Goal: Task Accomplishment & Management: Manage account settings

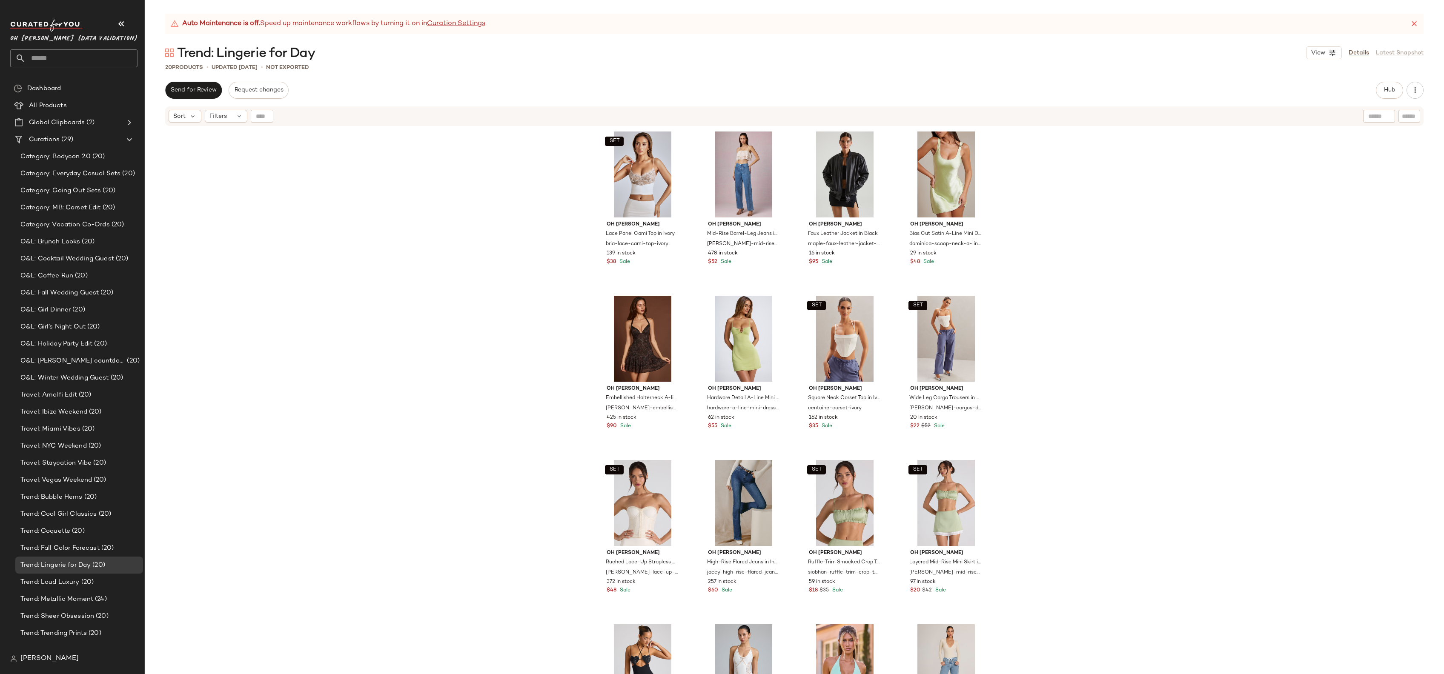
click at [1387, 117] on div at bounding box center [1379, 116] width 32 height 13
type input "****"
click at [1362, 118] on input "text" at bounding box center [1349, 116] width 31 height 9
click at [79, 102] on div "All Products" at bounding box center [80, 106] width 108 height 10
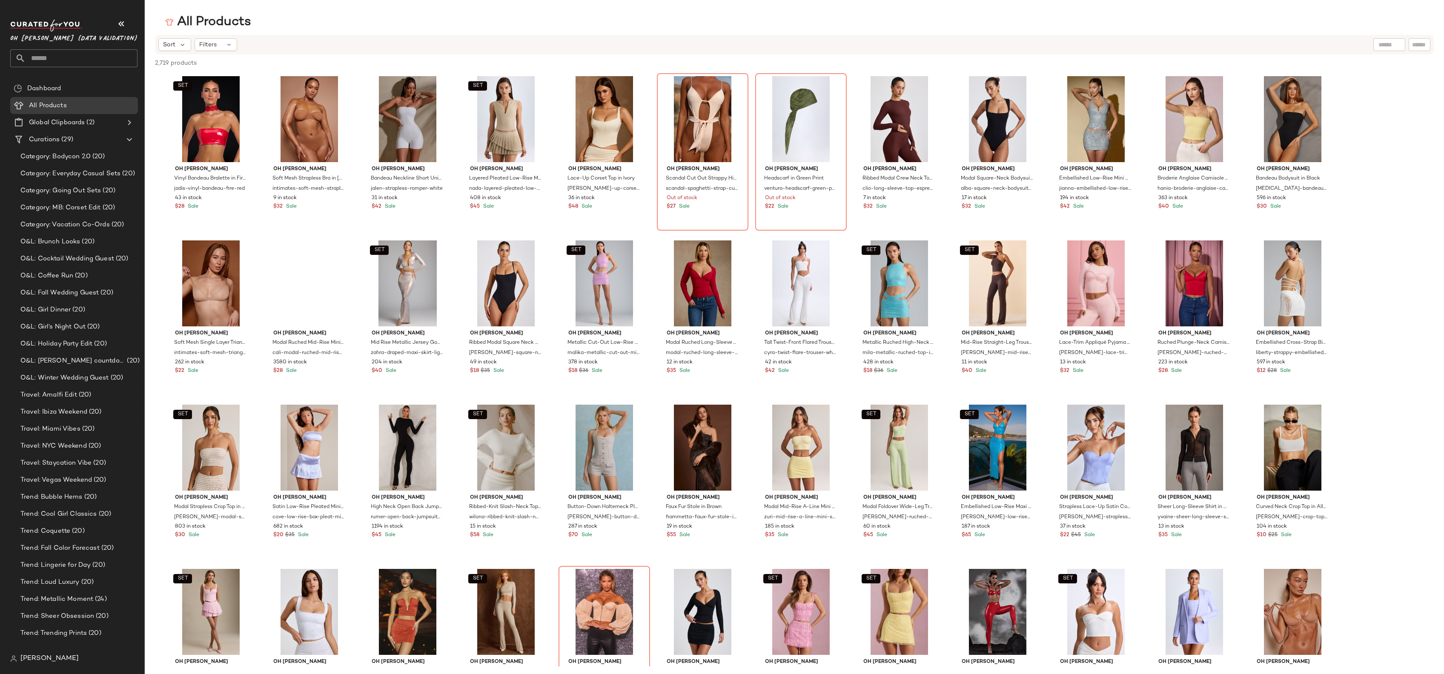
click at [1394, 44] on div at bounding box center [1389, 44] width 32 height 13
type input "****"
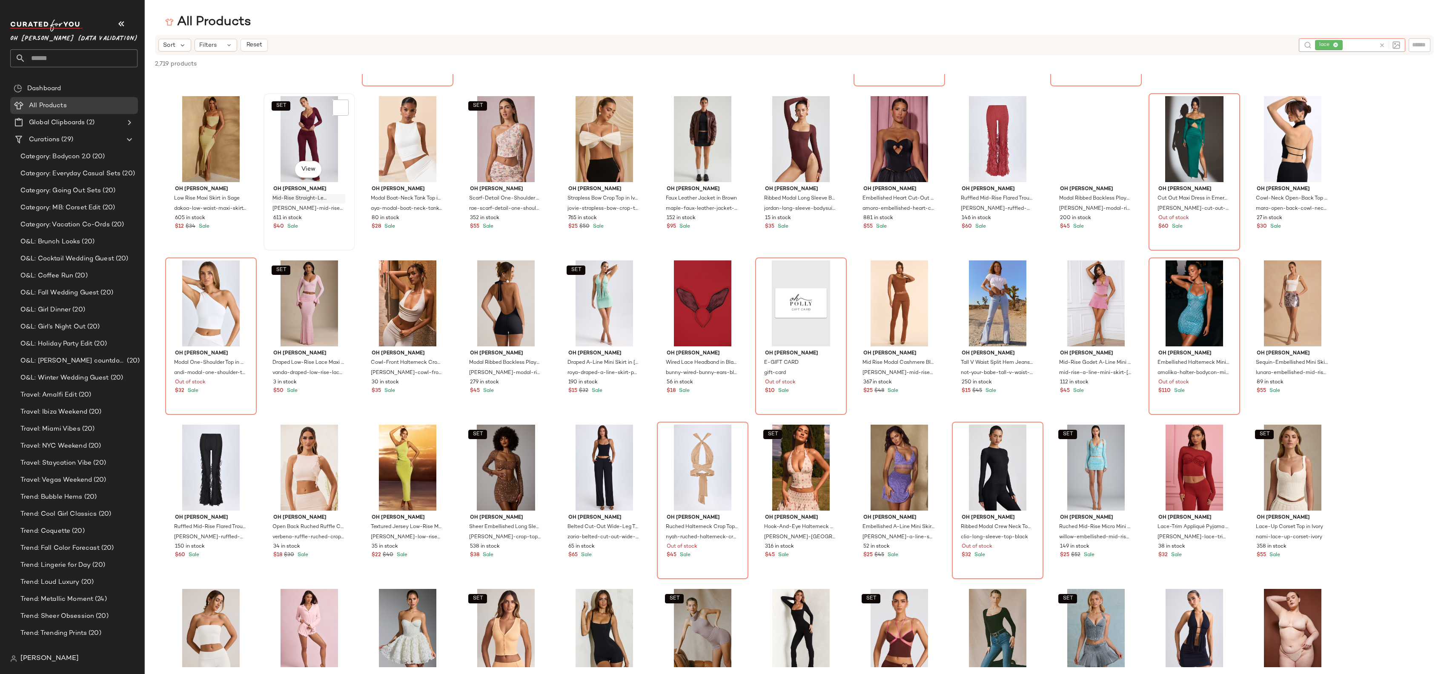
scroll to position [3460, 0]
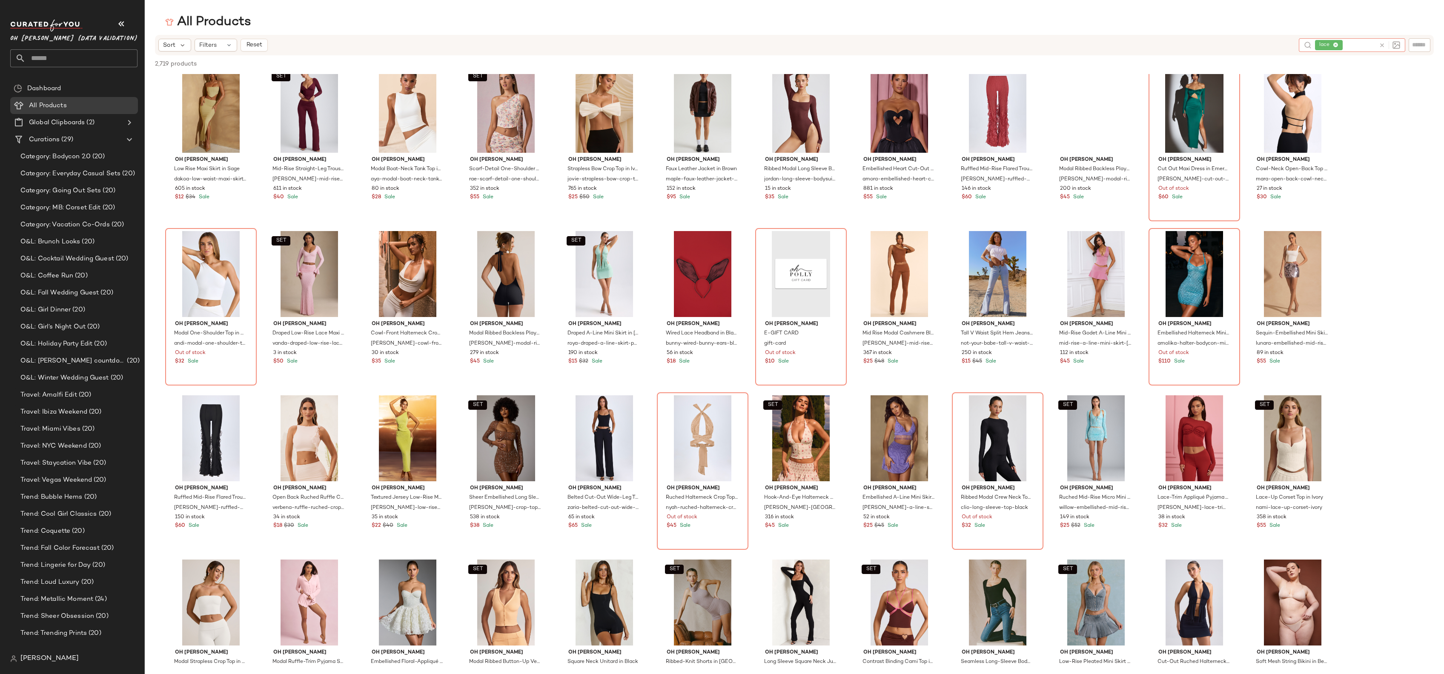
click at [1339, 45] on span "lace" at bounding box center [1329, 45] width 28 height 10
click at [1333, 46] on icon at bounding box center [1336, 46] width 6 height 6
click at [1336, 45] on input "text" at bounding box center [1352, 44] width 74 height 9
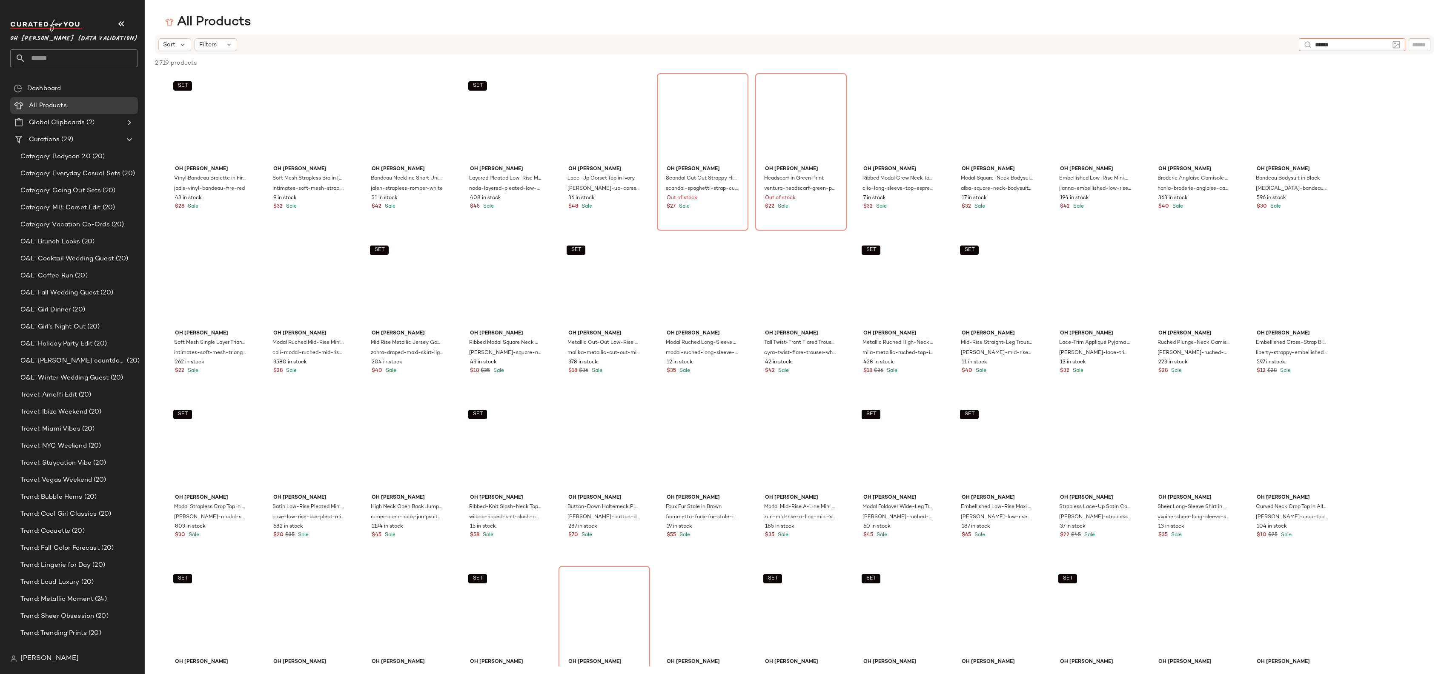
type input "*******"
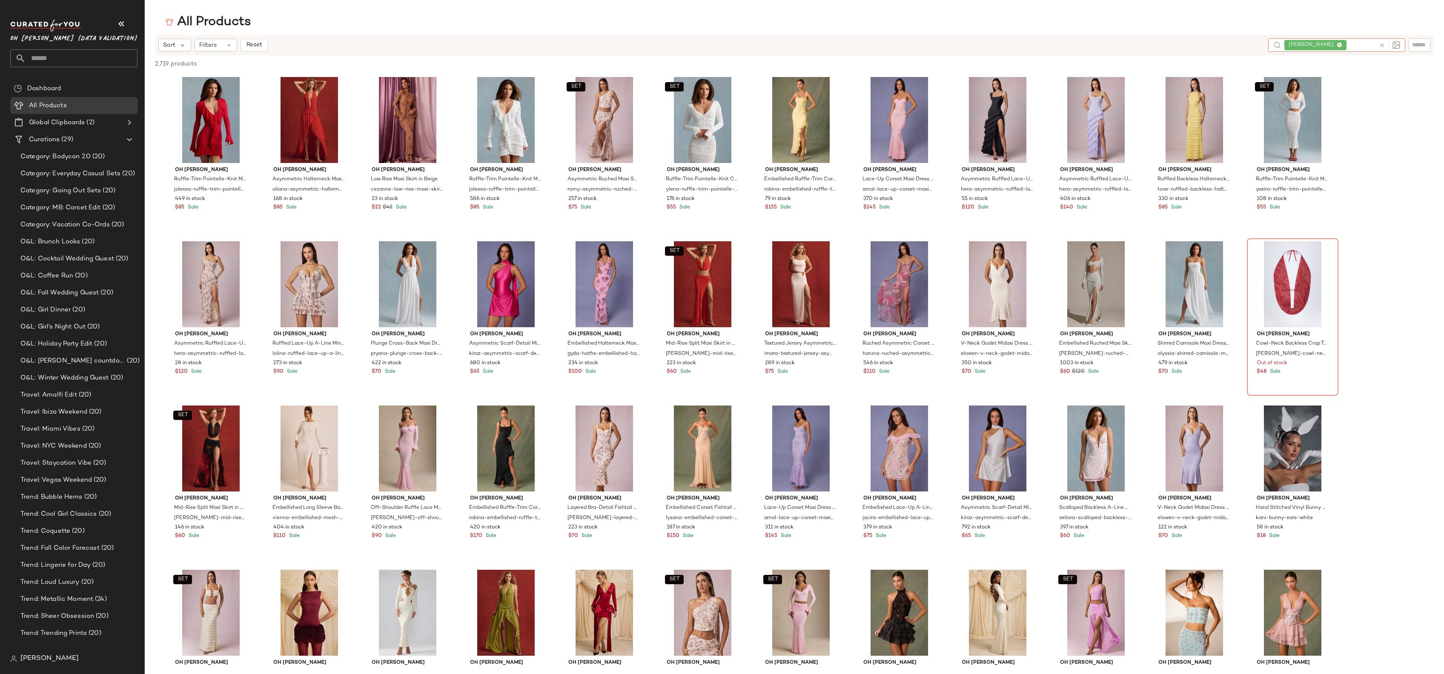
click at [1339, 46] on icon at bounding box center [1339, 46] width 6 height 6
click at [1325, 46] on input "text" at bounding box center [1352, 44] width 74 height 9
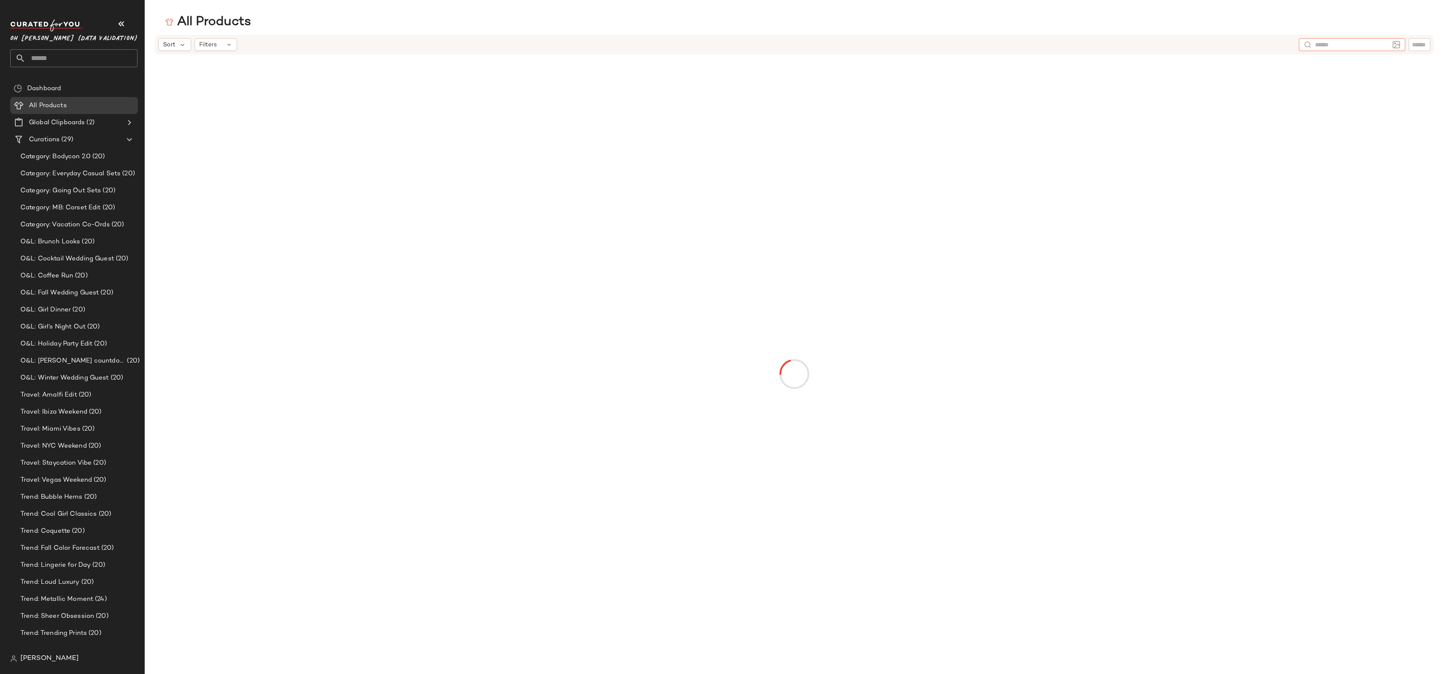
paste input "********"
type input "********"
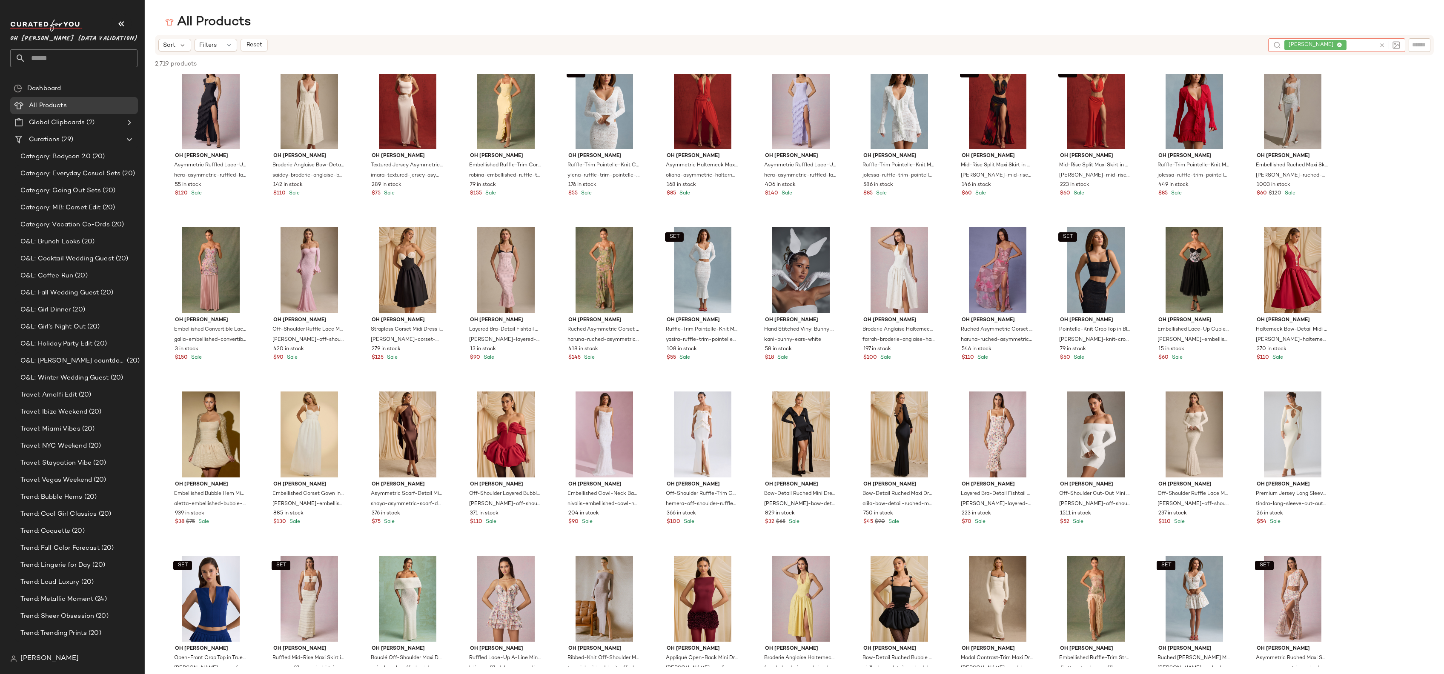
scroll to position [0, 0]
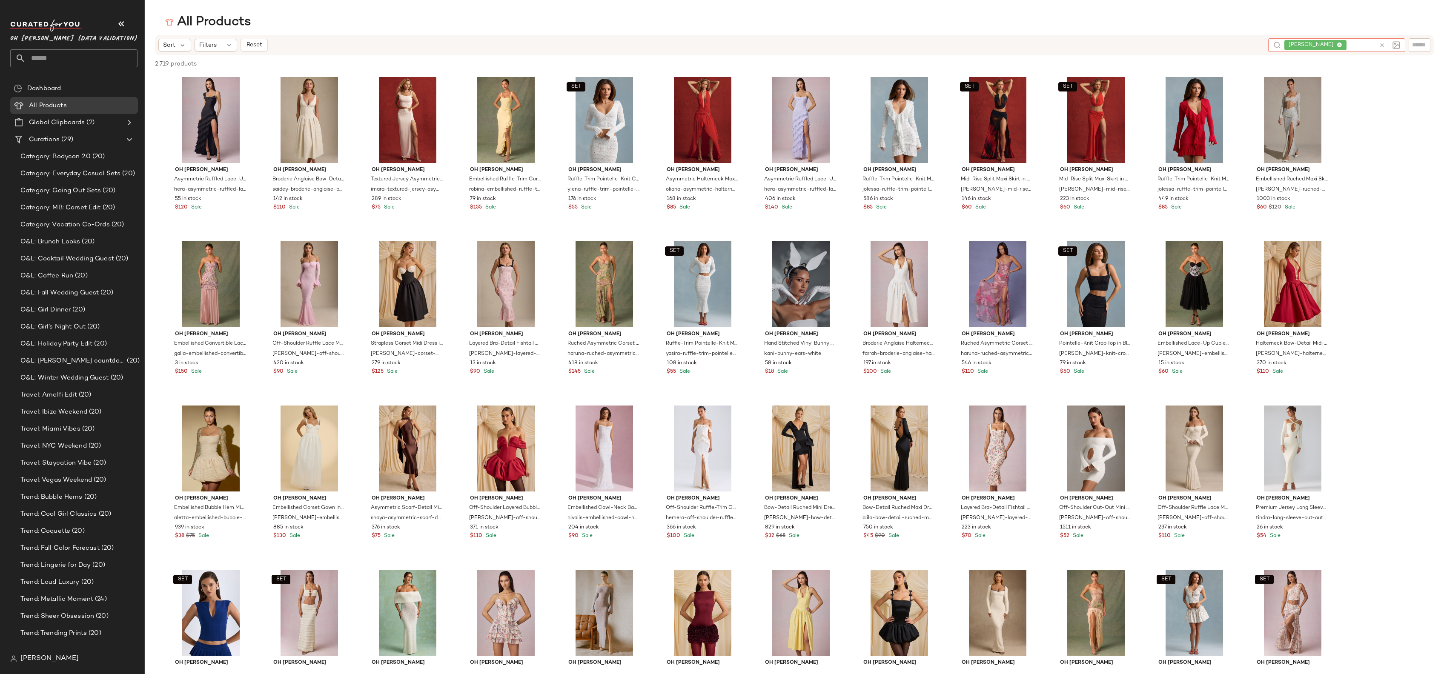
click at [1342, 44] on icon at bounding box center [1339, 46] width 6 height 6
click at [1342, 44] on input "text" at bounding box center [1352, 44] width 74 height 9
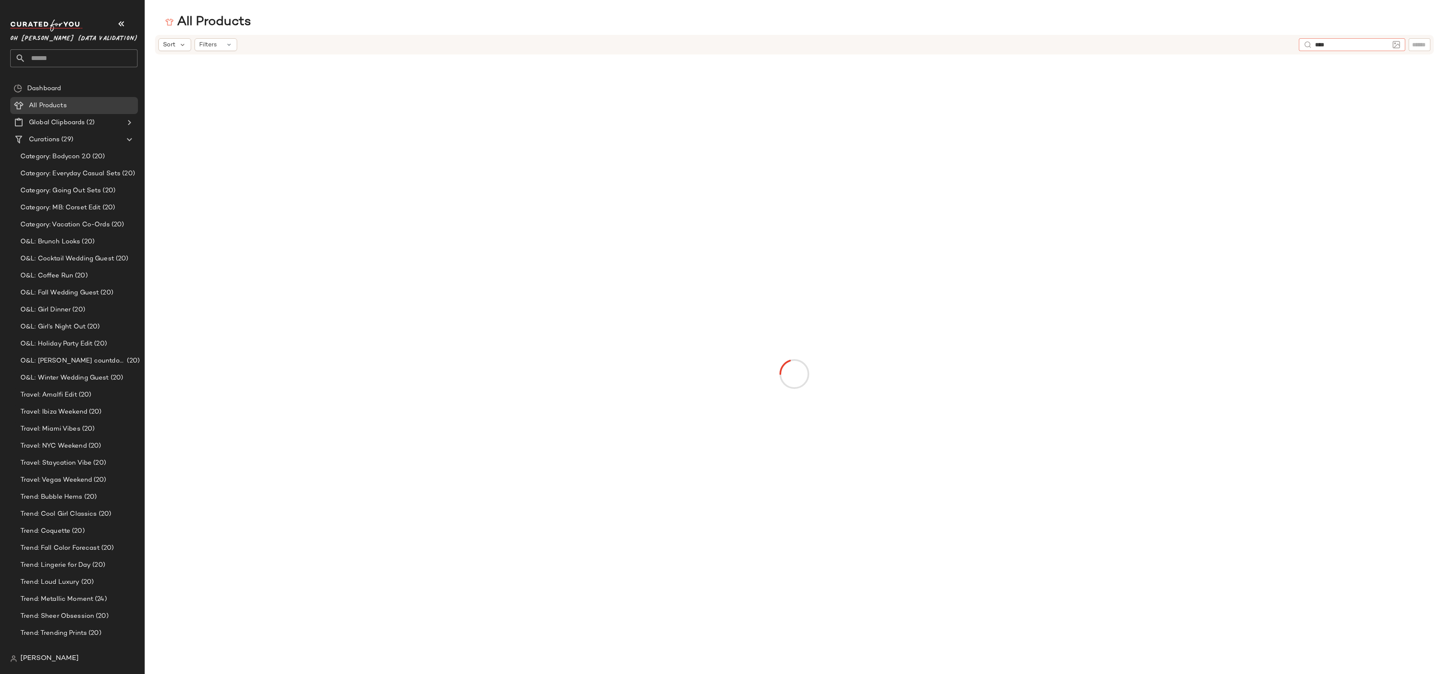
type input "*****"
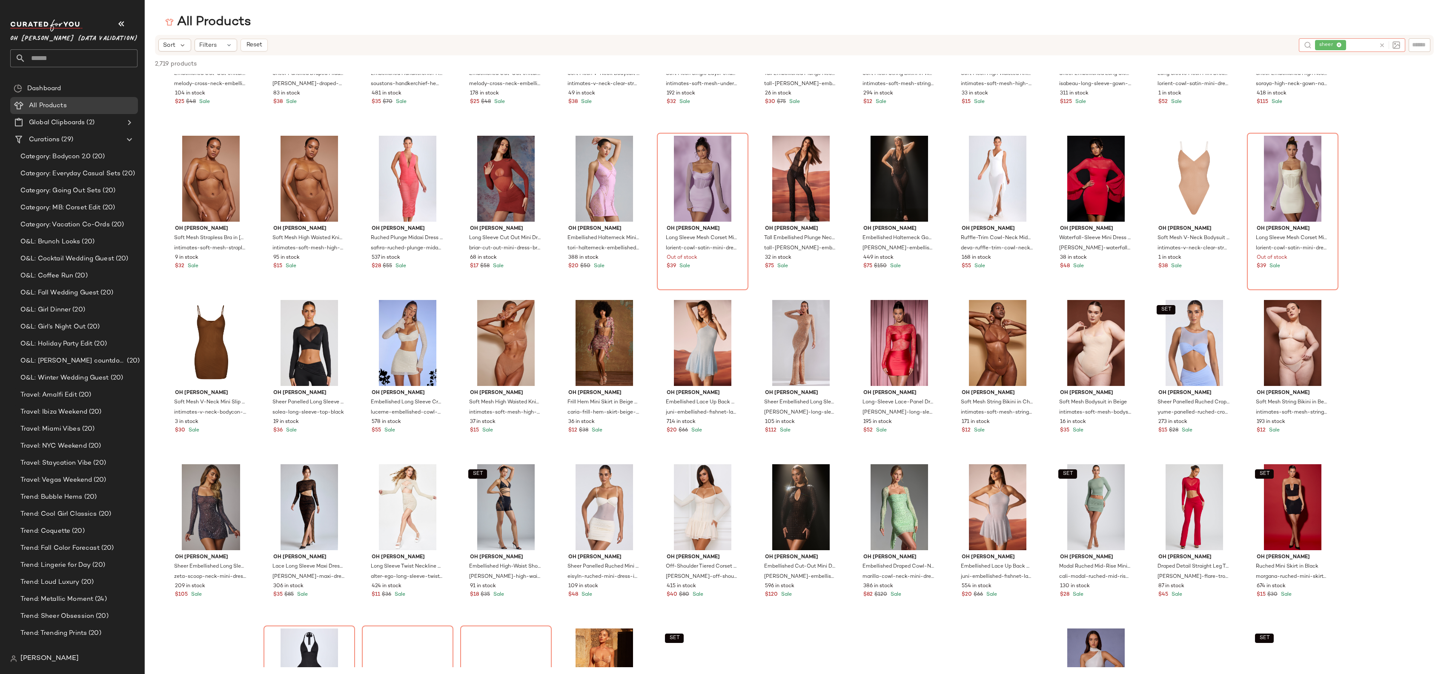
scroll to position [763, 0]
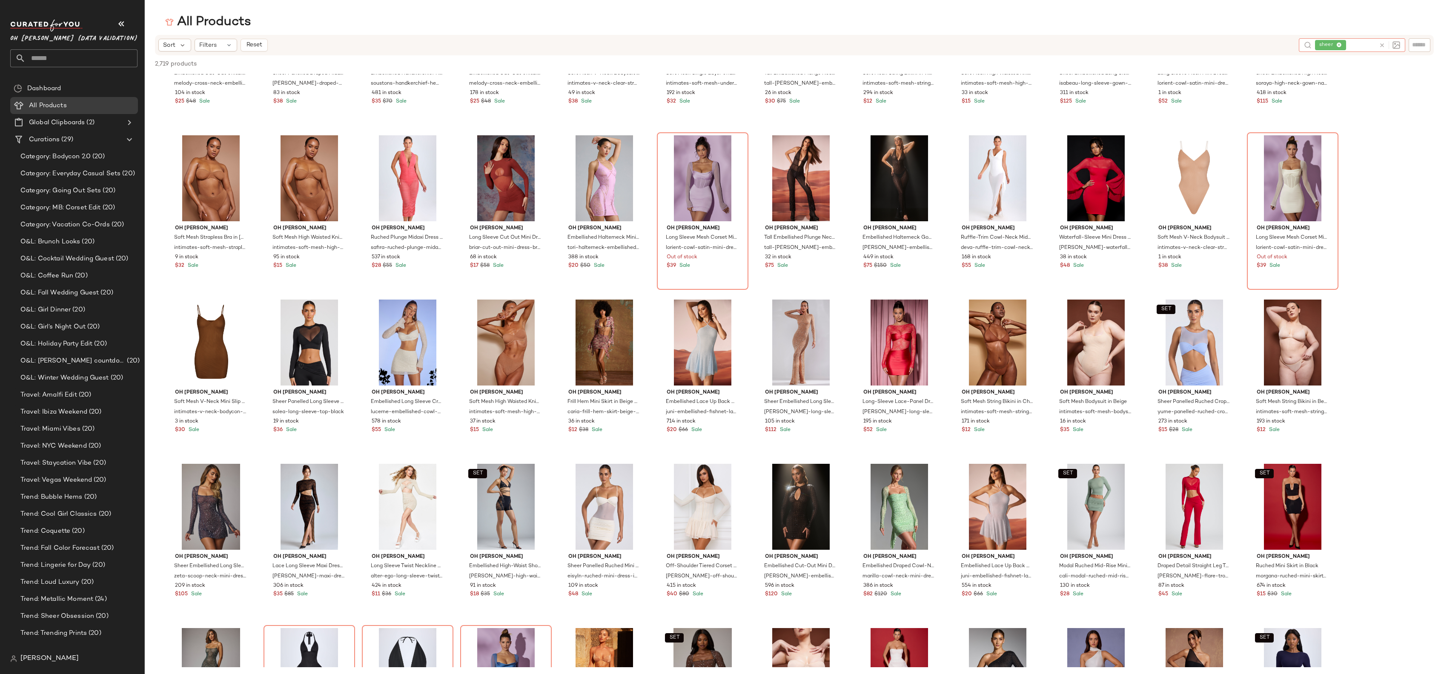
click at [1341, 46] on icon at bounding box center [1339, 46] width 6 height 6
click at [1338, 46] on input "text" at bounding box center [1352, 44] width 74 height 9
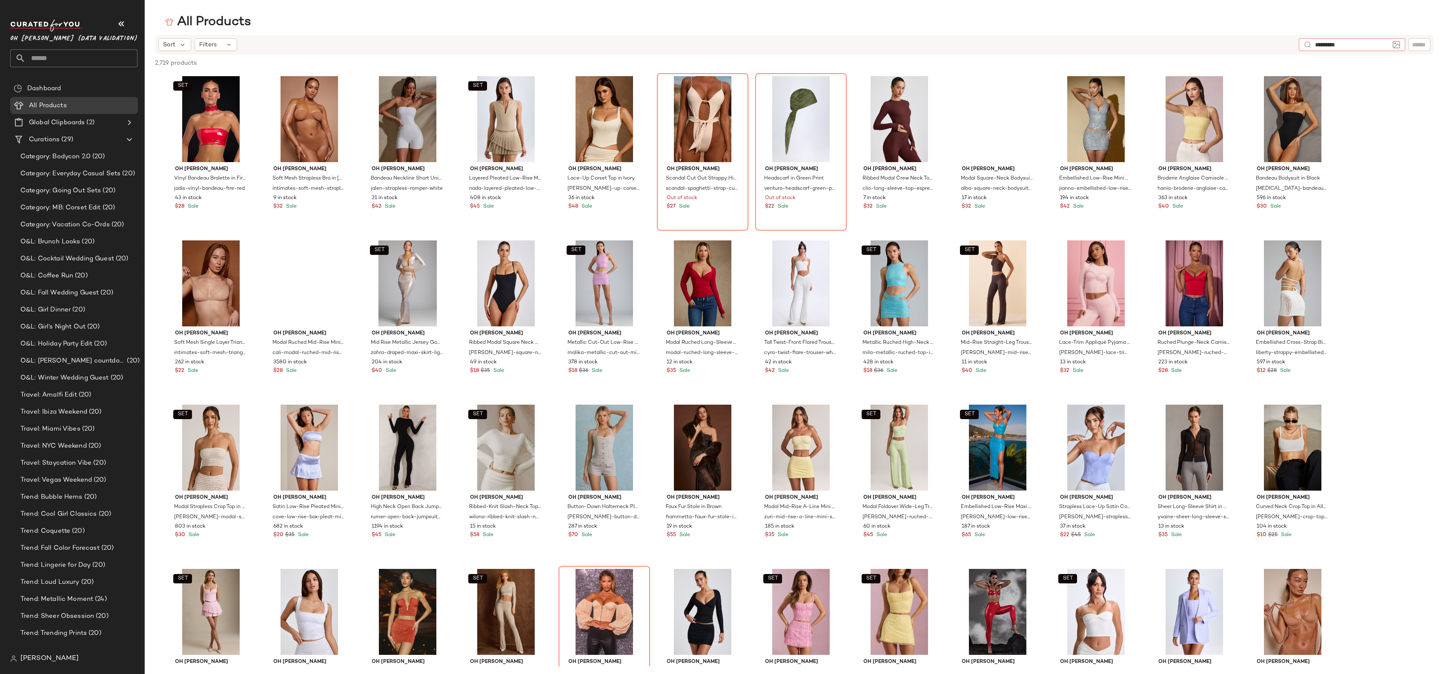
type input "**********"
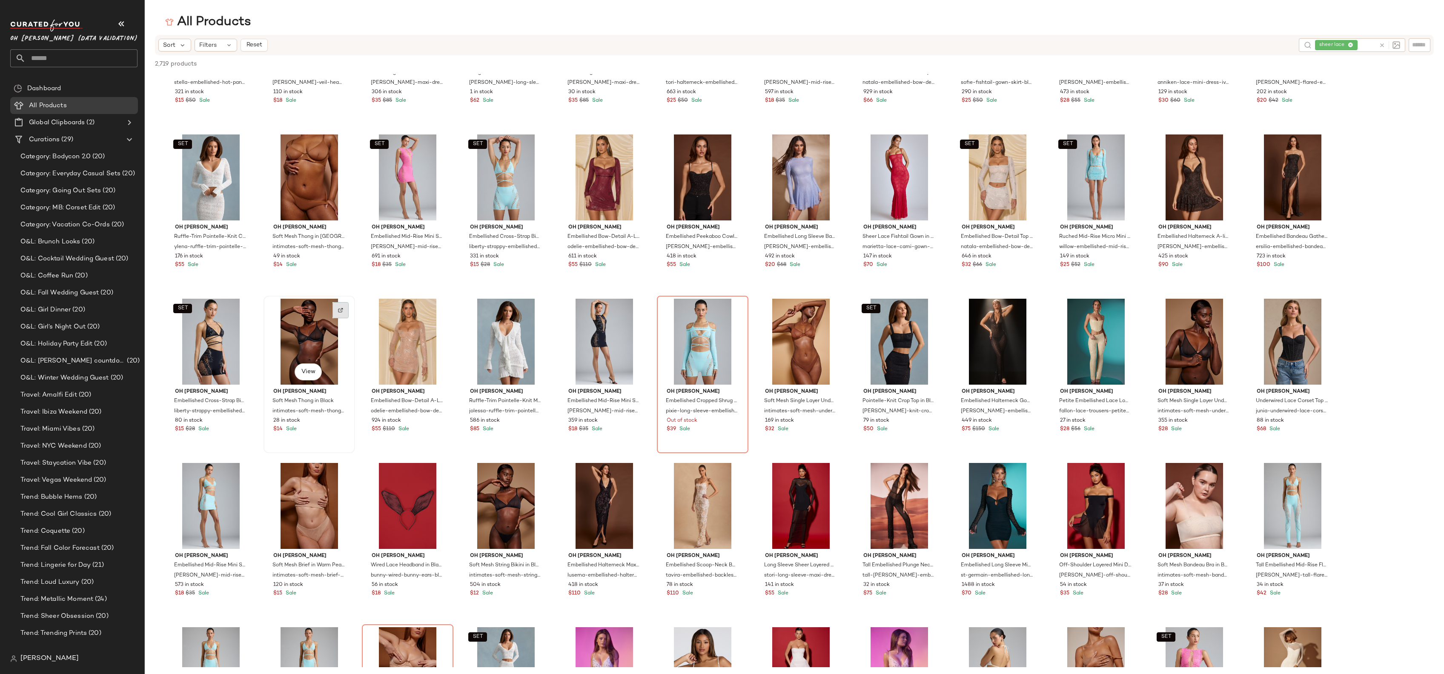
scroll to position [0, 0]
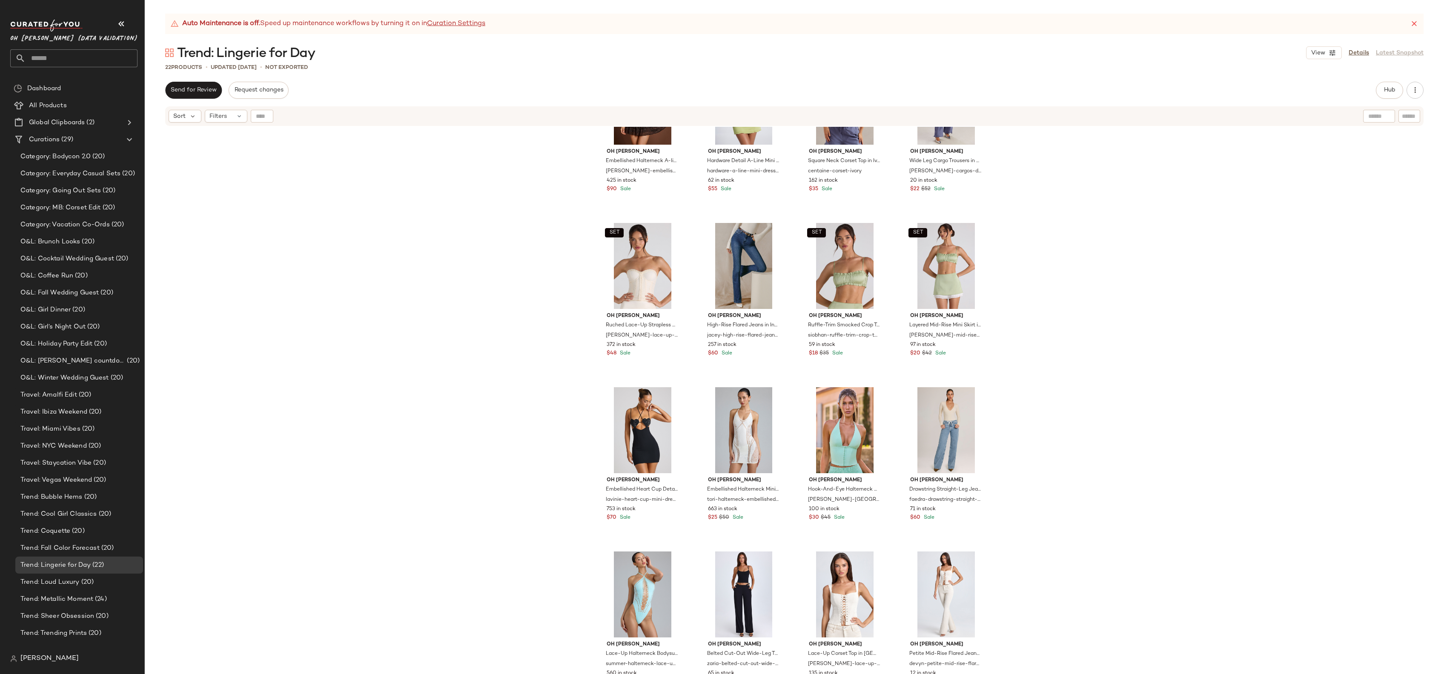
scroll to position [419, 0]
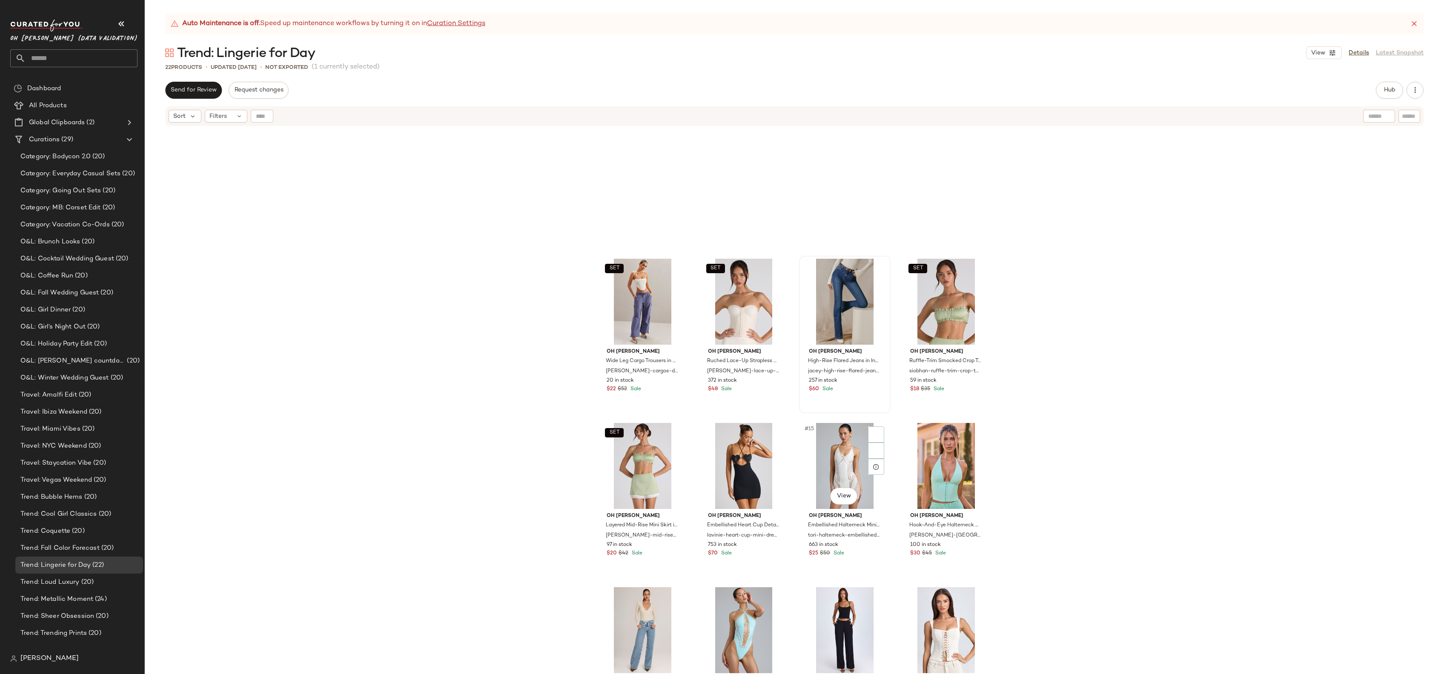
scroll to position [419, 0]
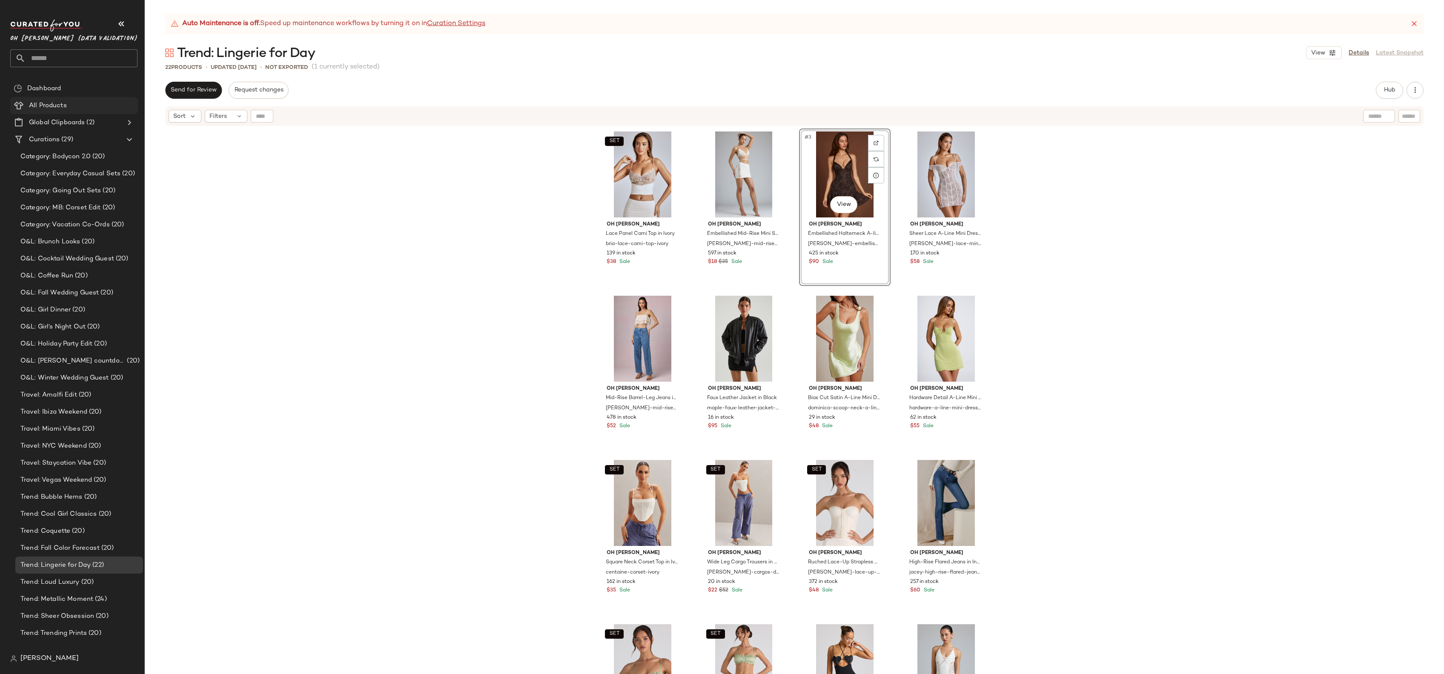
click at [74, 104] on div "All Products" at bounding box center [80, 106] width 108 height 10
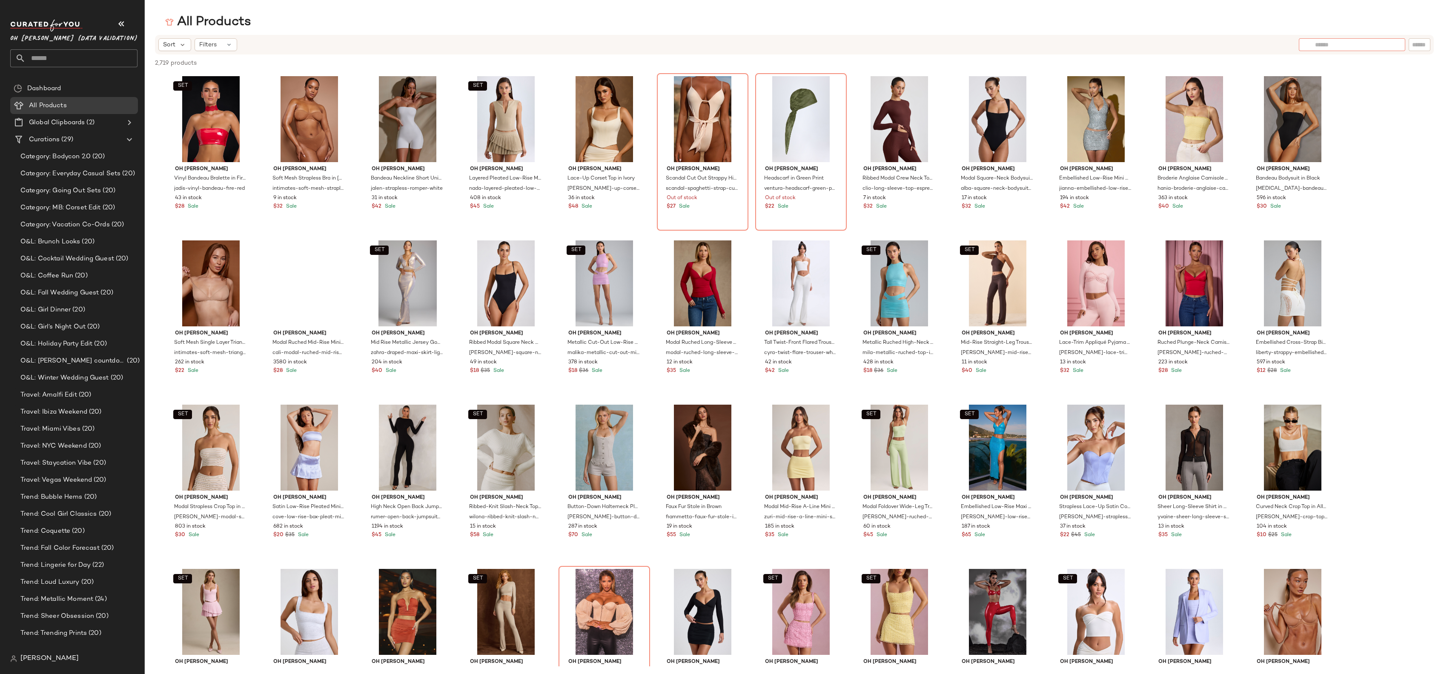
click at [1382, 47] on input "text" at bounding box center [1352, 44] width 74 height 9
type input "********"
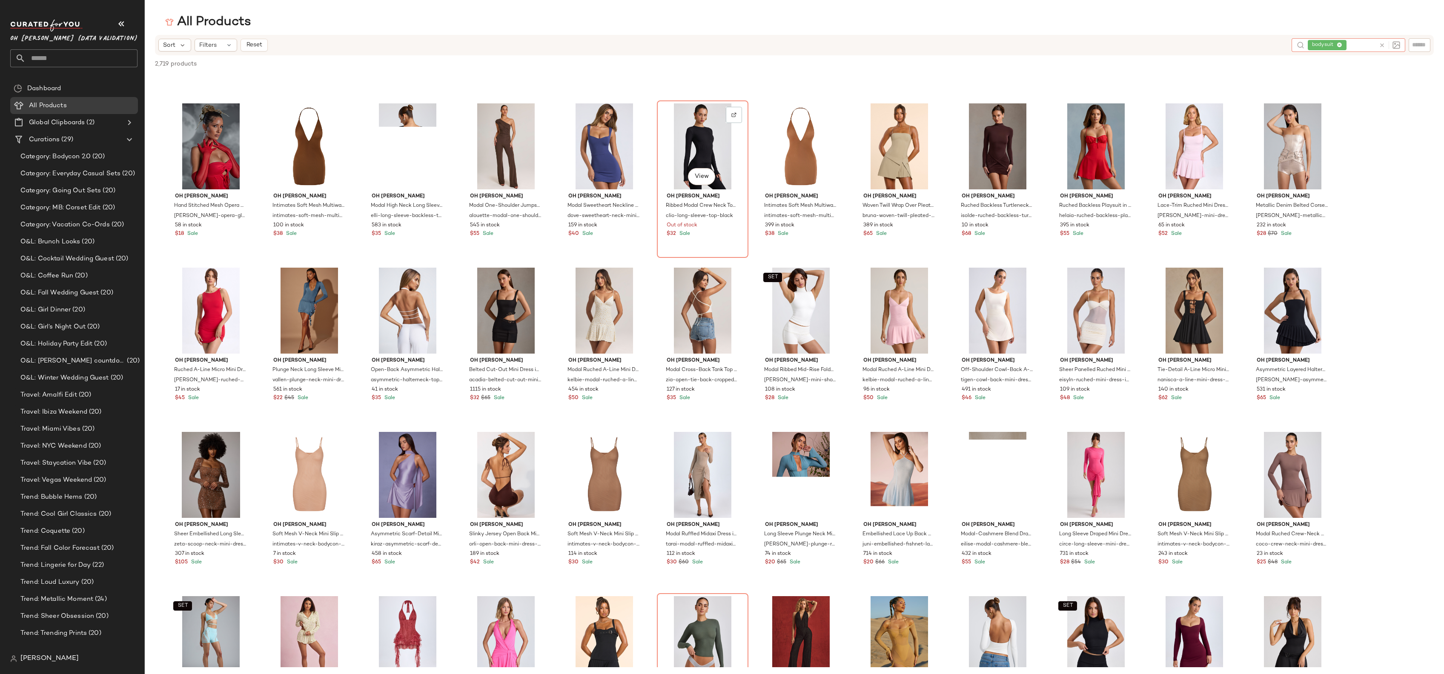
scroll to position [3098, 0]
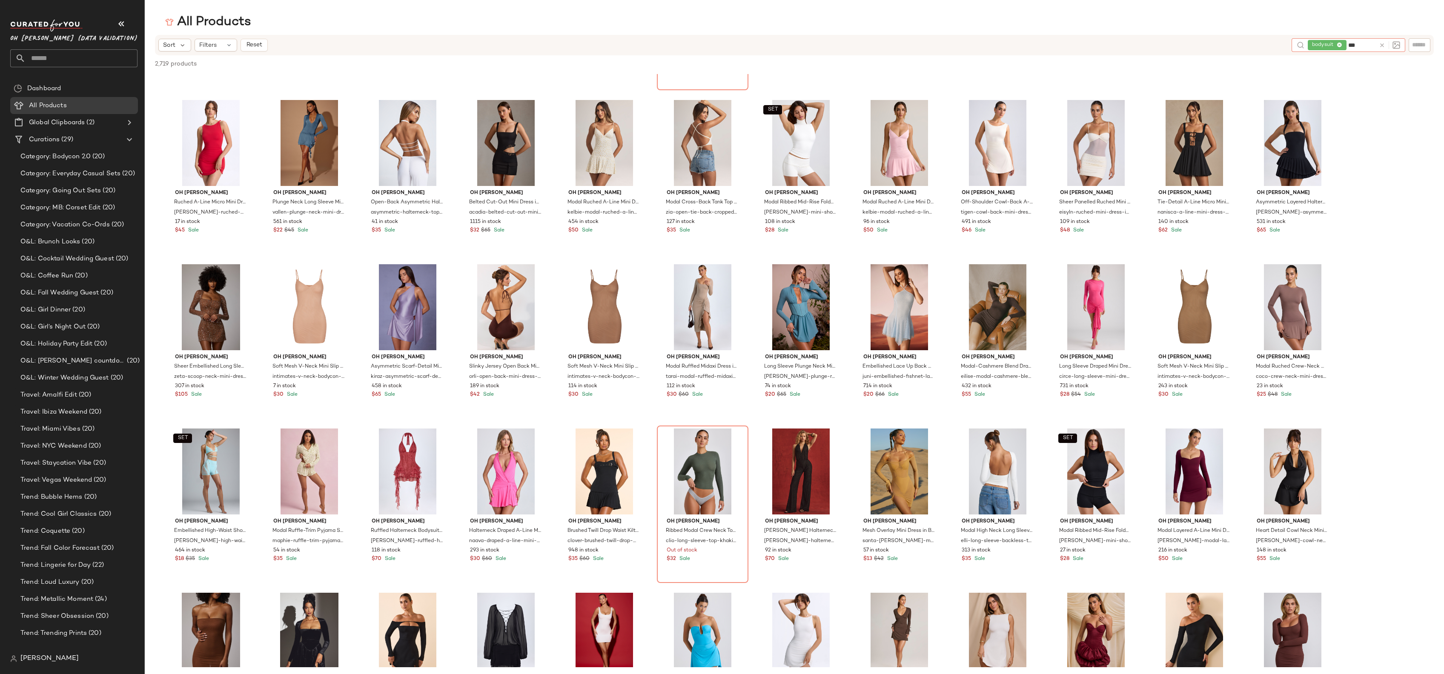
type input "****"
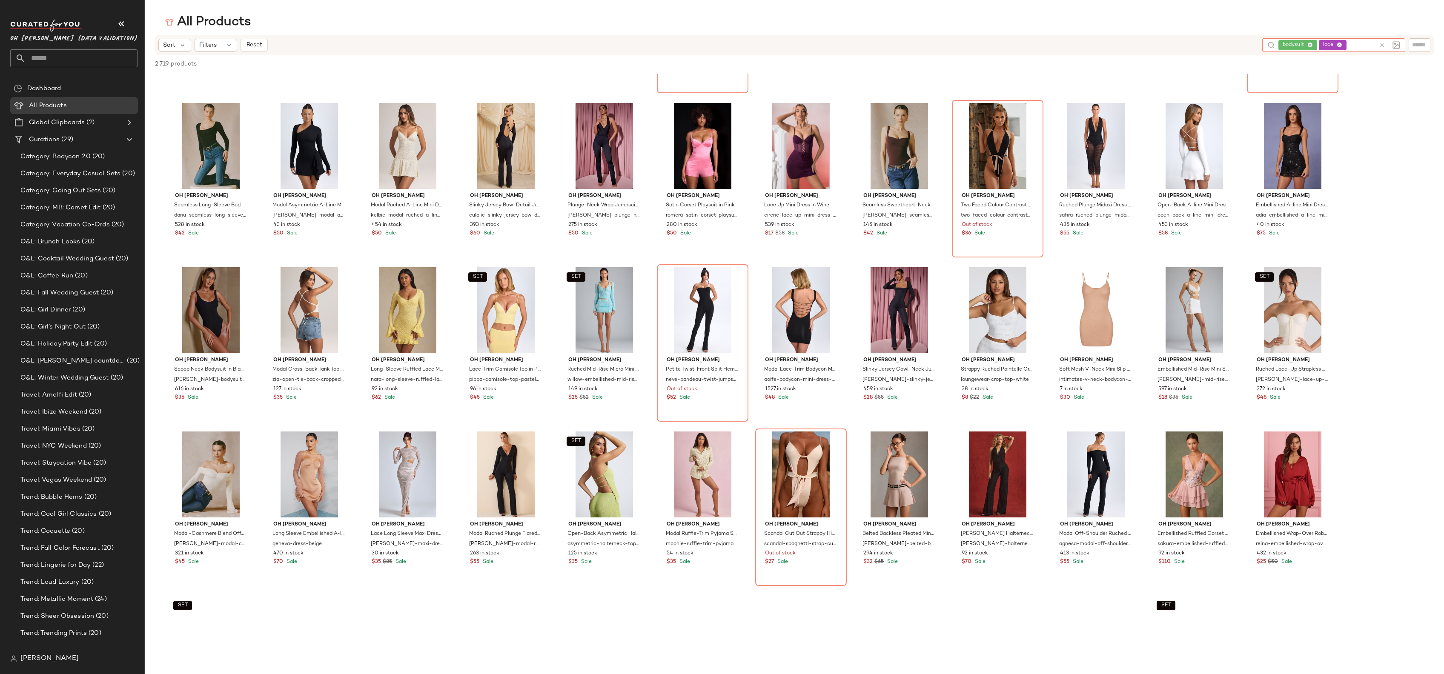
scroll to position [2476, 0]
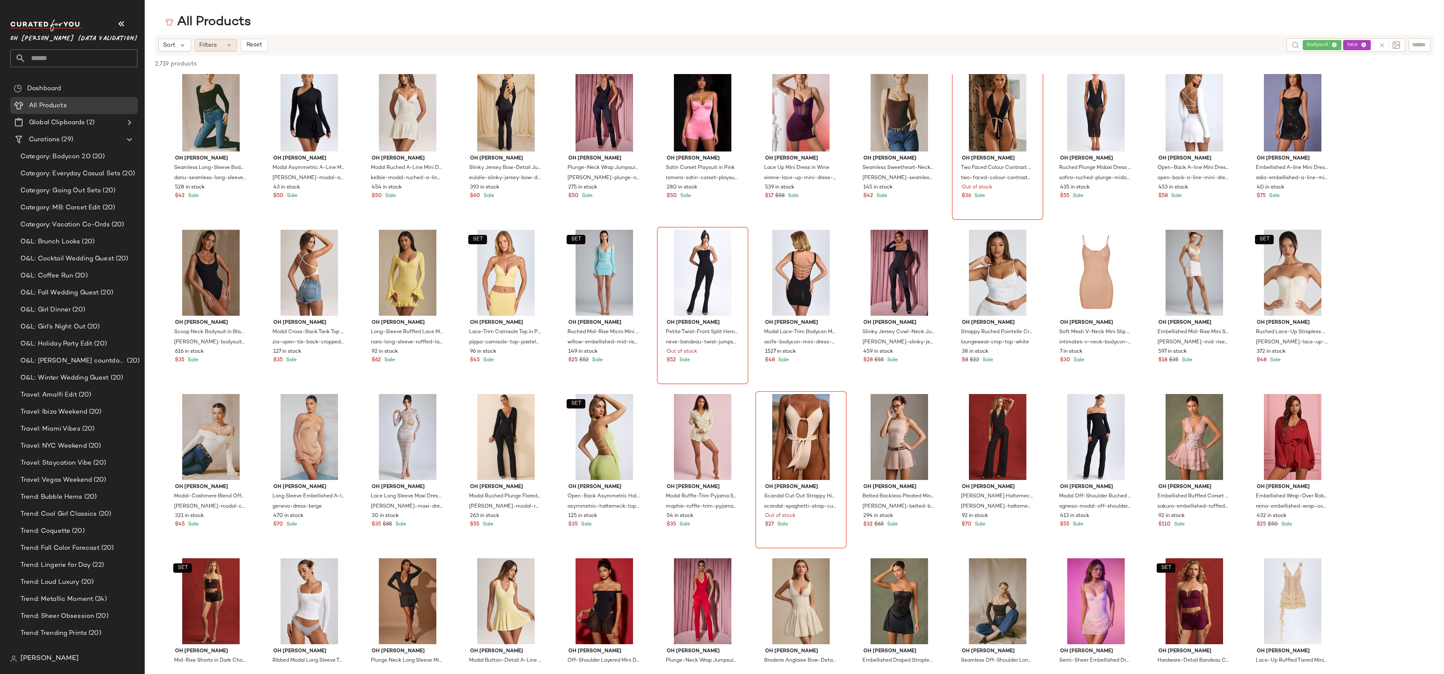
click at [234, 46] on div "Filters" at bounding box center [216, 45] width 43 height 13
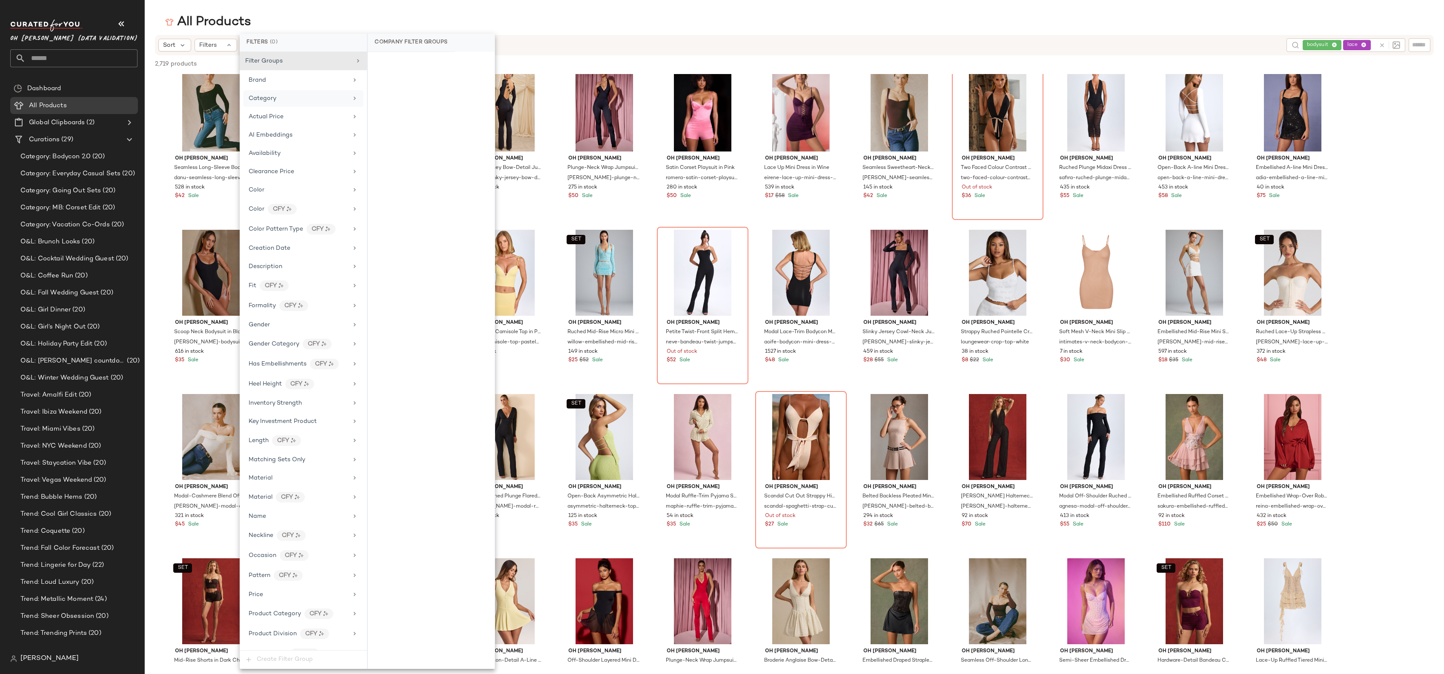
click at [301, 95] on div "Category" at bounding box center [298, 98] width 99 height 9
click at [375, 123] on div "dress" at bounding box center [431, 125] width 127 height 20
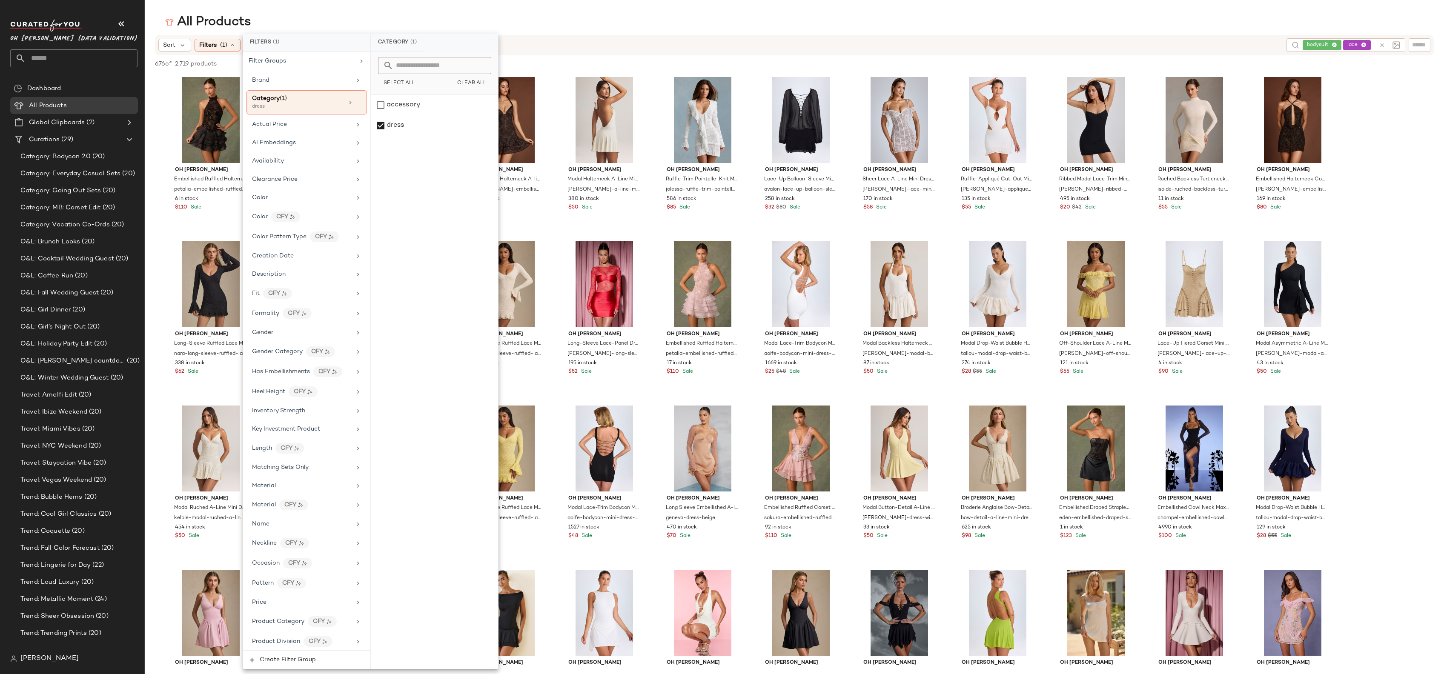
click at [538, 50] on div "Sort Filters (1) Reset" at bounding box center [718, 45] width 1121 height 13
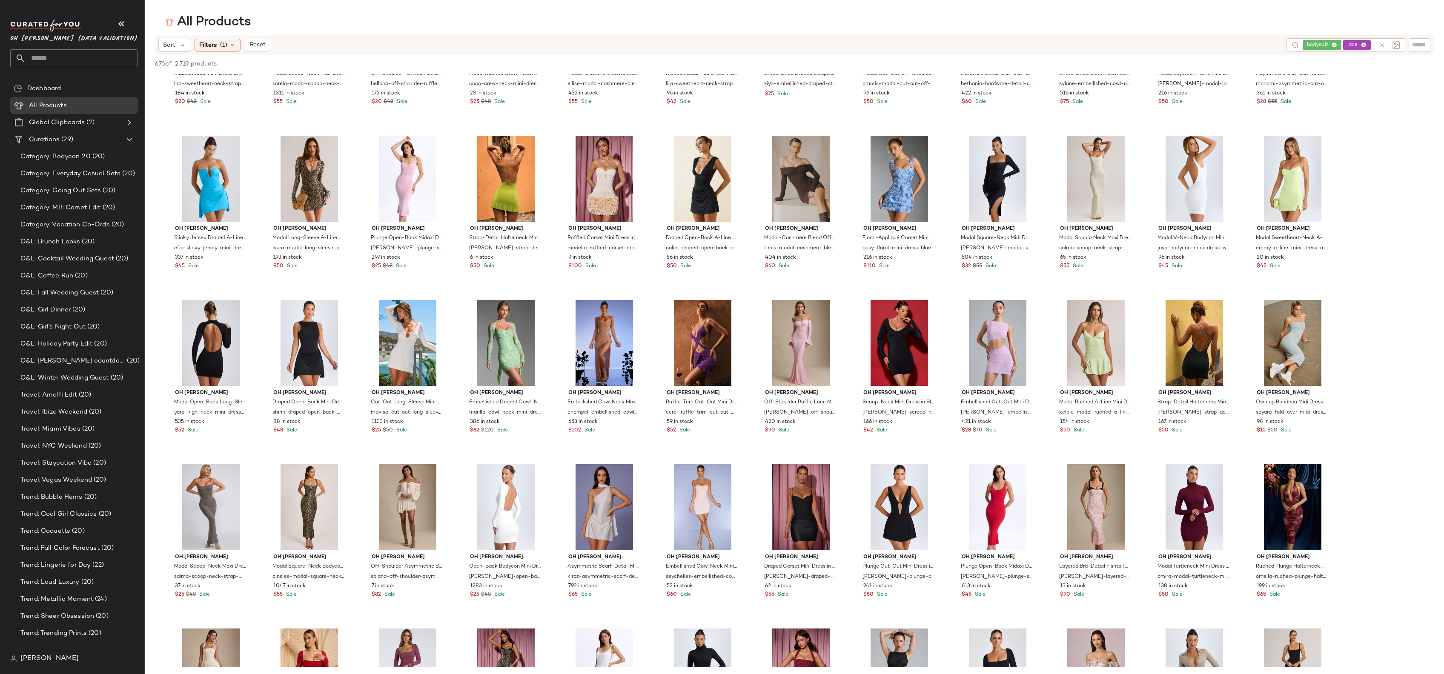
scroll to position [0, 0]
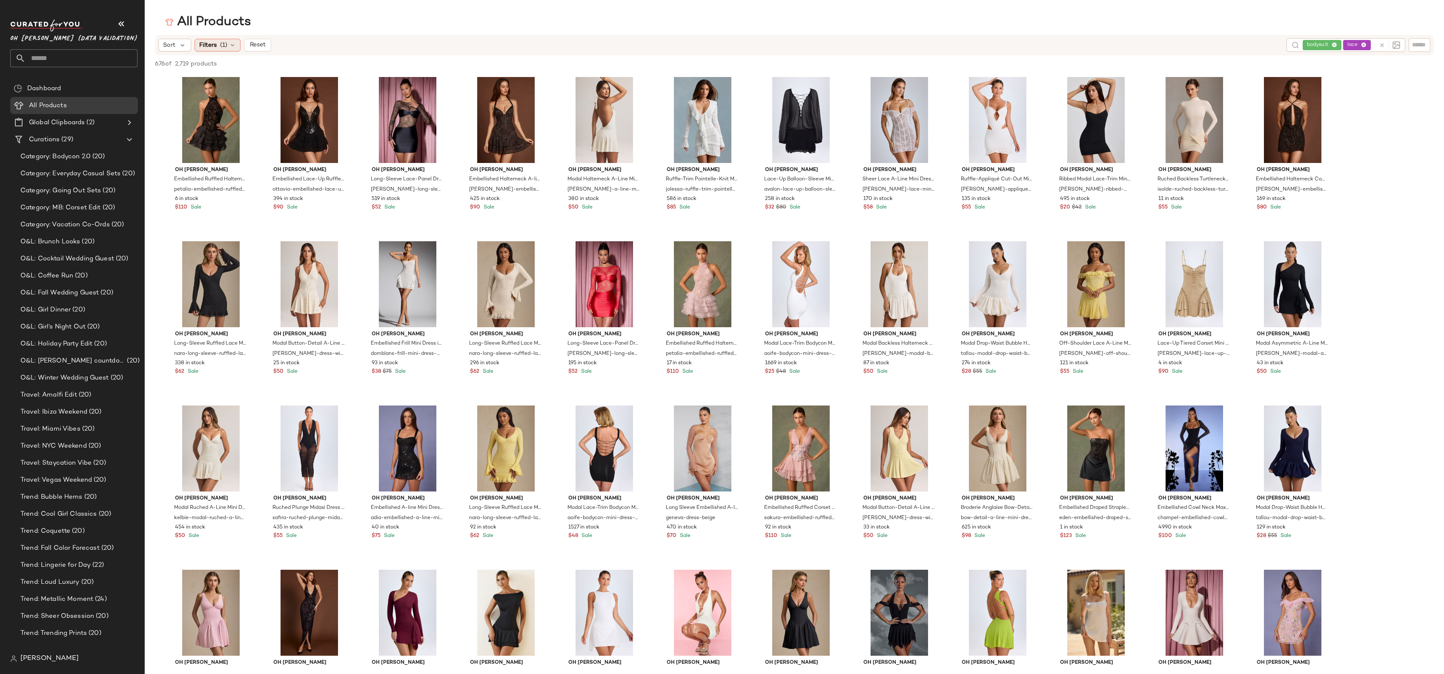
click at [217, 51] on div "Filters (1)" at bounding box center [218, 45] width 46 height 13
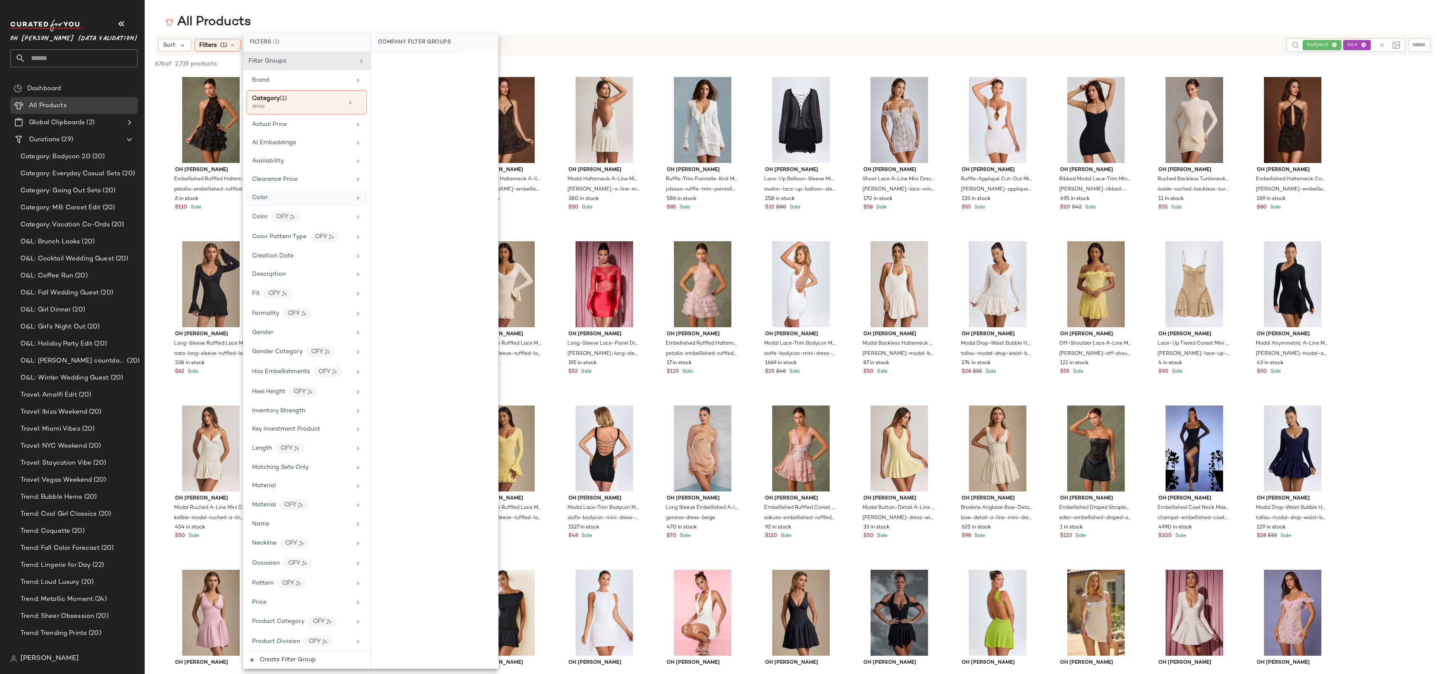
click at [311, 193] on div "Color" at bounding box center [301, 197] width 99 height 9
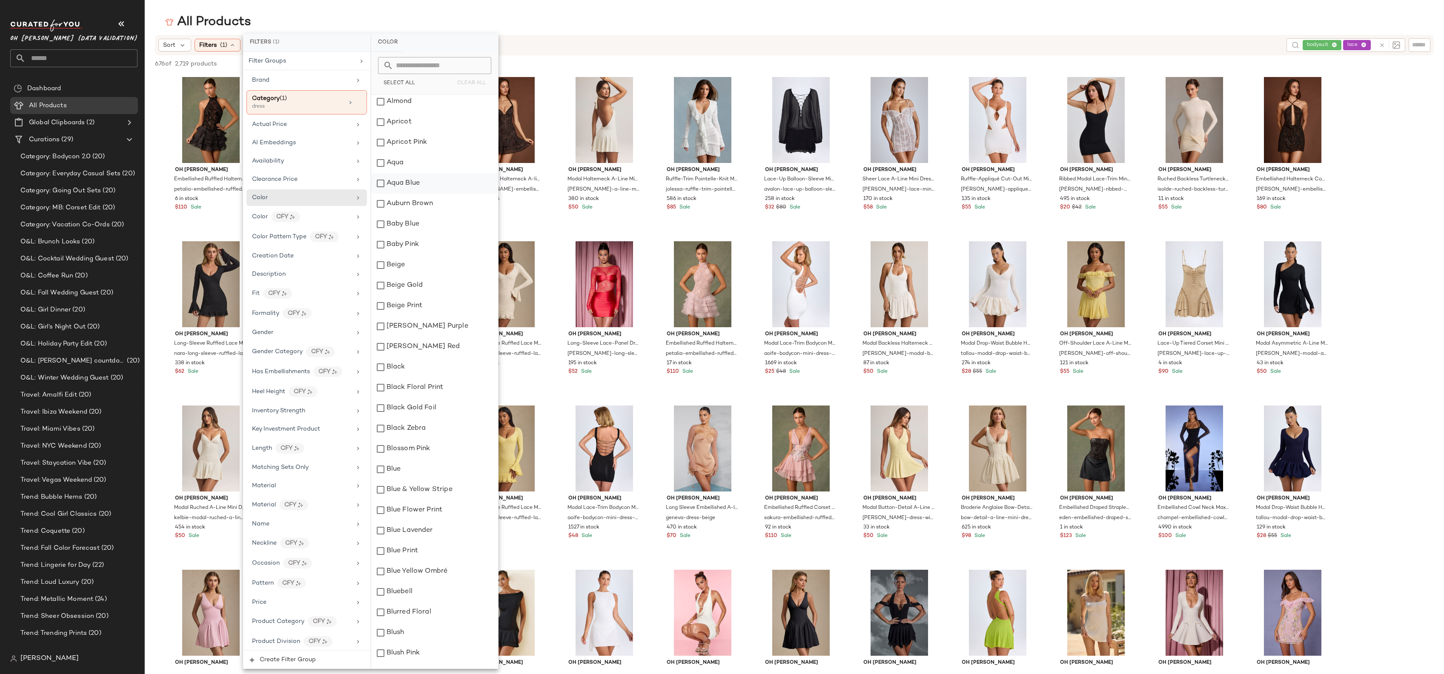
scroll to position [6, 0]
click at [382, 365] on div "Black" at bounding box center [434, 365] width 127 height 20
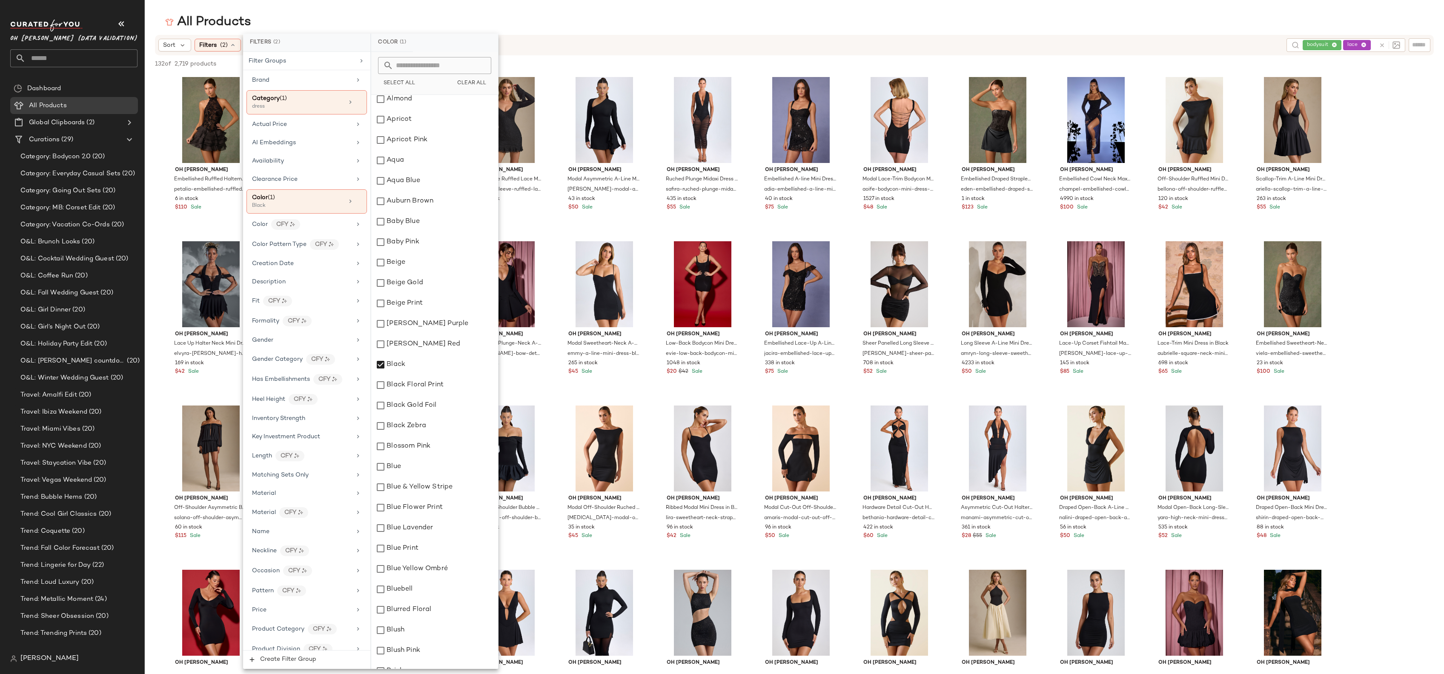
click at [567, 29] on div "All Products" at bounding box center [794, 22] width 1299 height 17
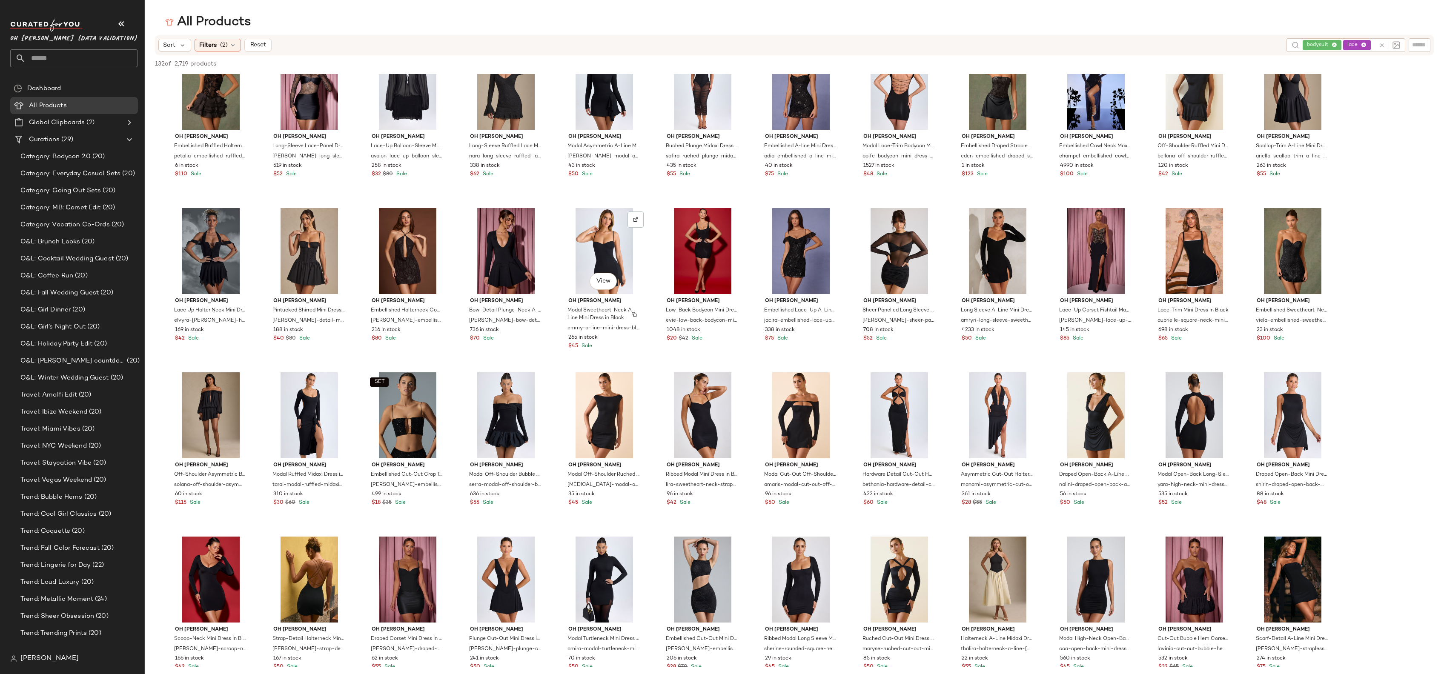
scroll to position [0, 0]
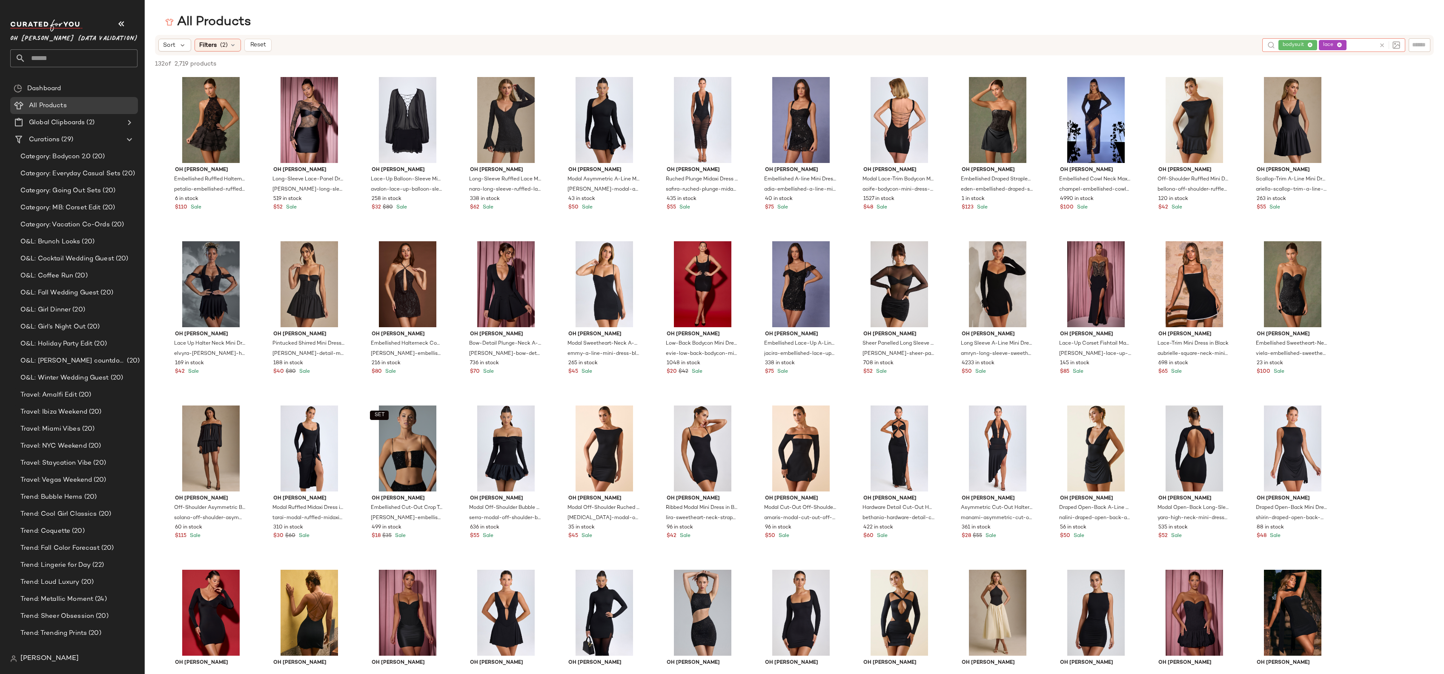
click at [1334, 44] on div "bodysuit lace" at bounding box center [1326, 45] width 97 height 14
click at [1339, 45] on icon at bounding box center [1339, 46] width 6 height 6
click at [1339, 45] on input "text" at bounding box center [1352, 44] width 74 height 9
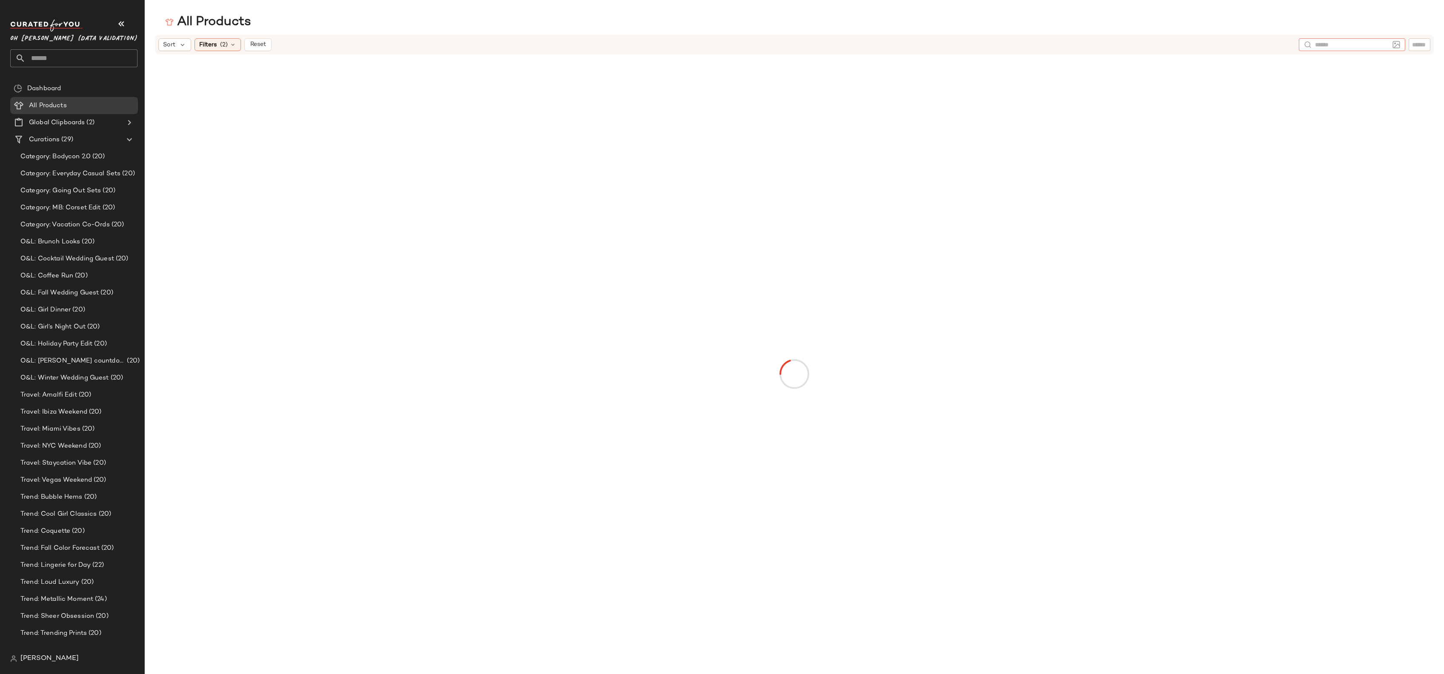
paste input "**********"
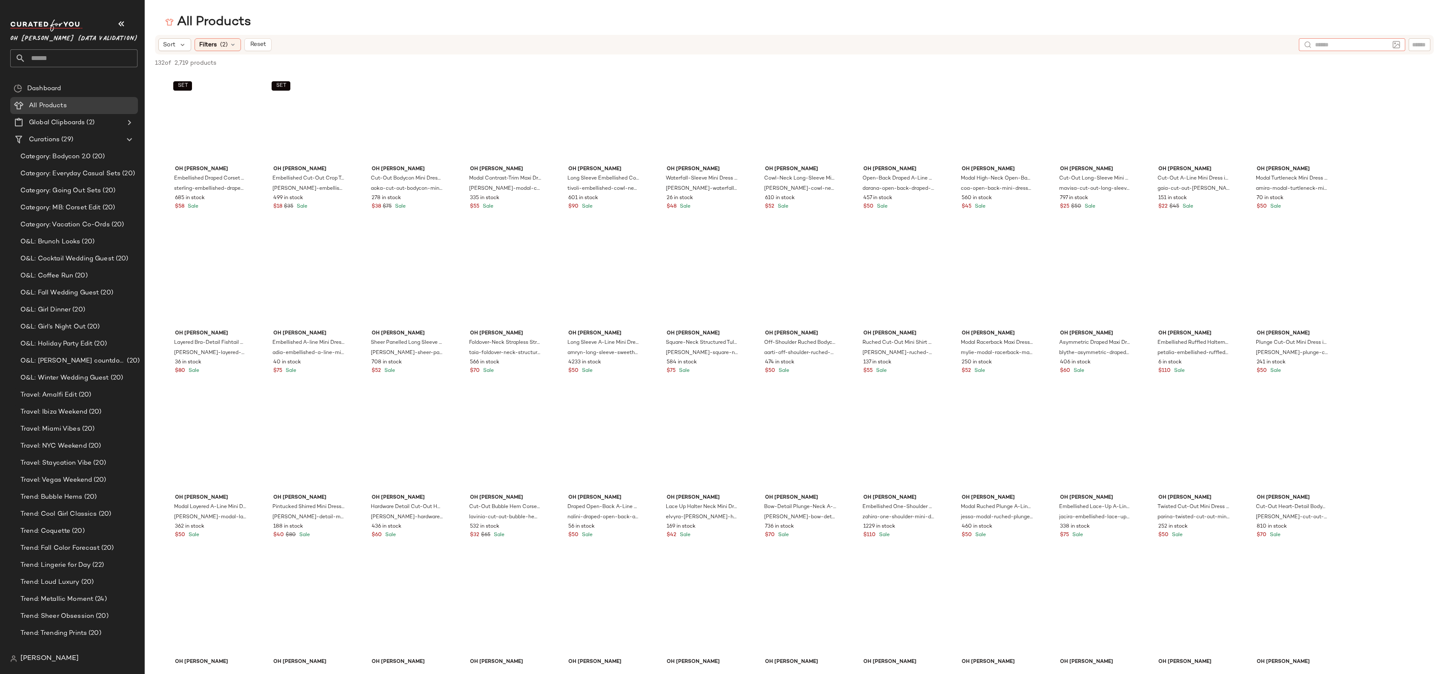
type input "**********"
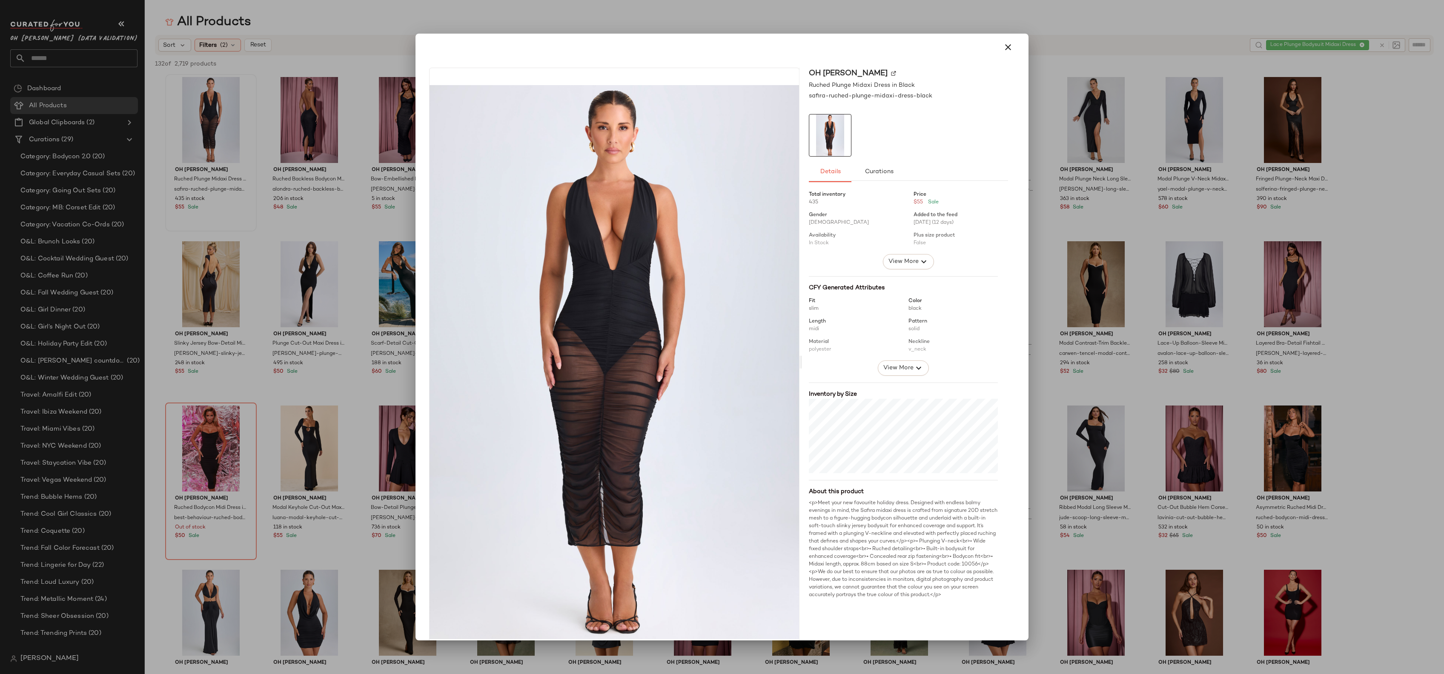
click at [217, 159] on div at bounding box center [722, 337] width 1444 height 674
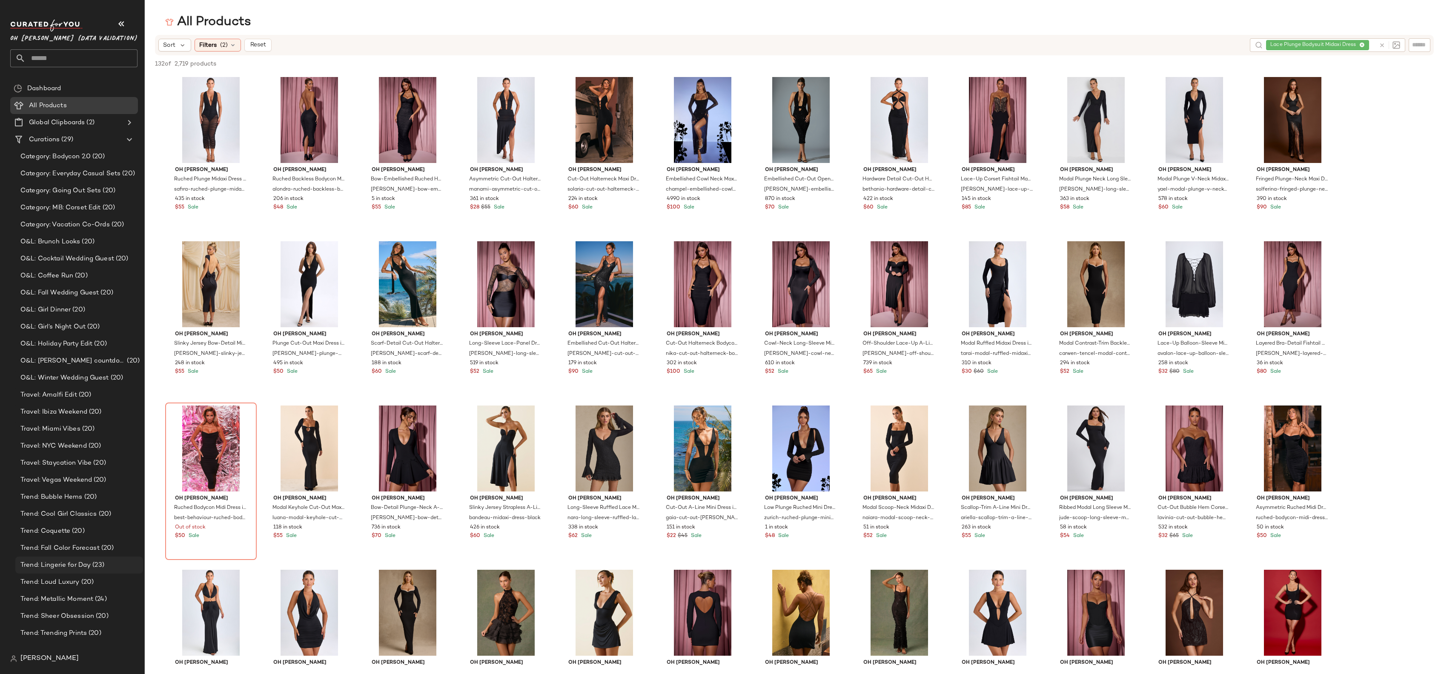
click at [55, 566] on span "Trend: Lingerie for Day" at bounding box center [55, 566] width 70 height 10
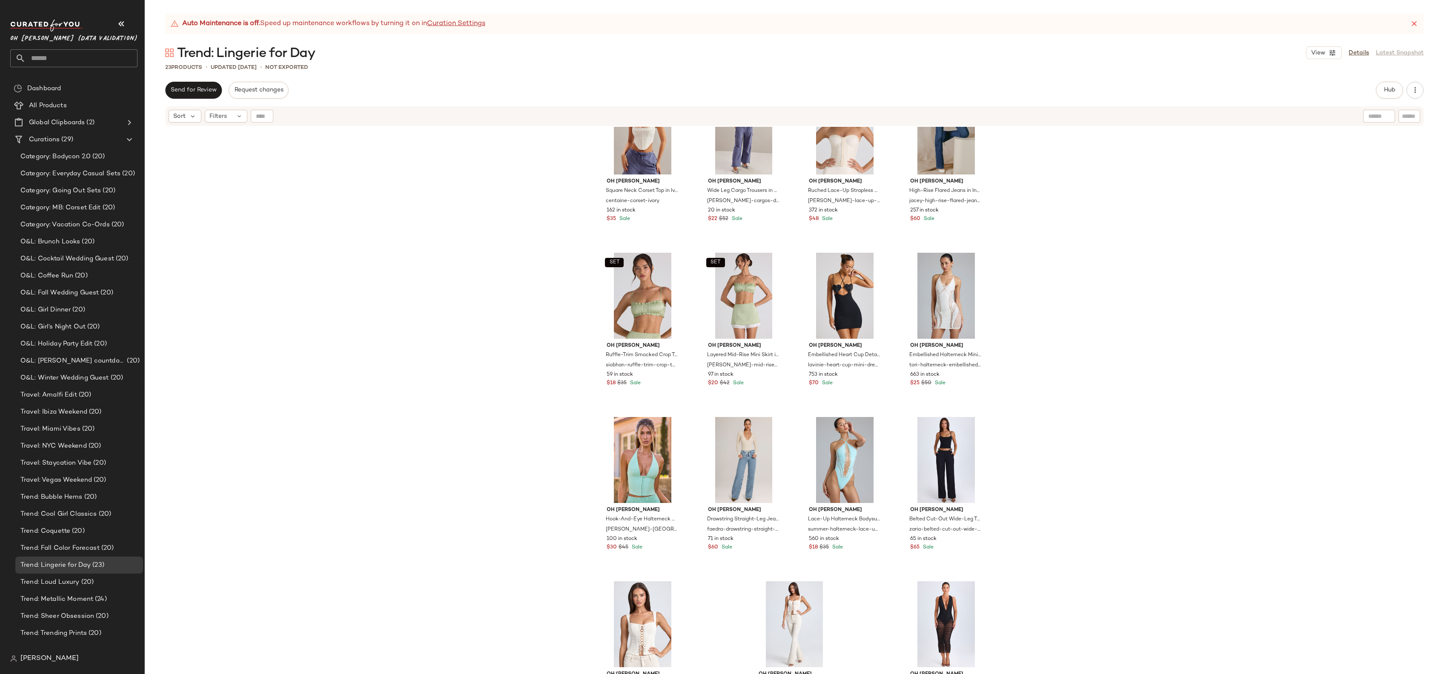
scroll to position [419, 0]
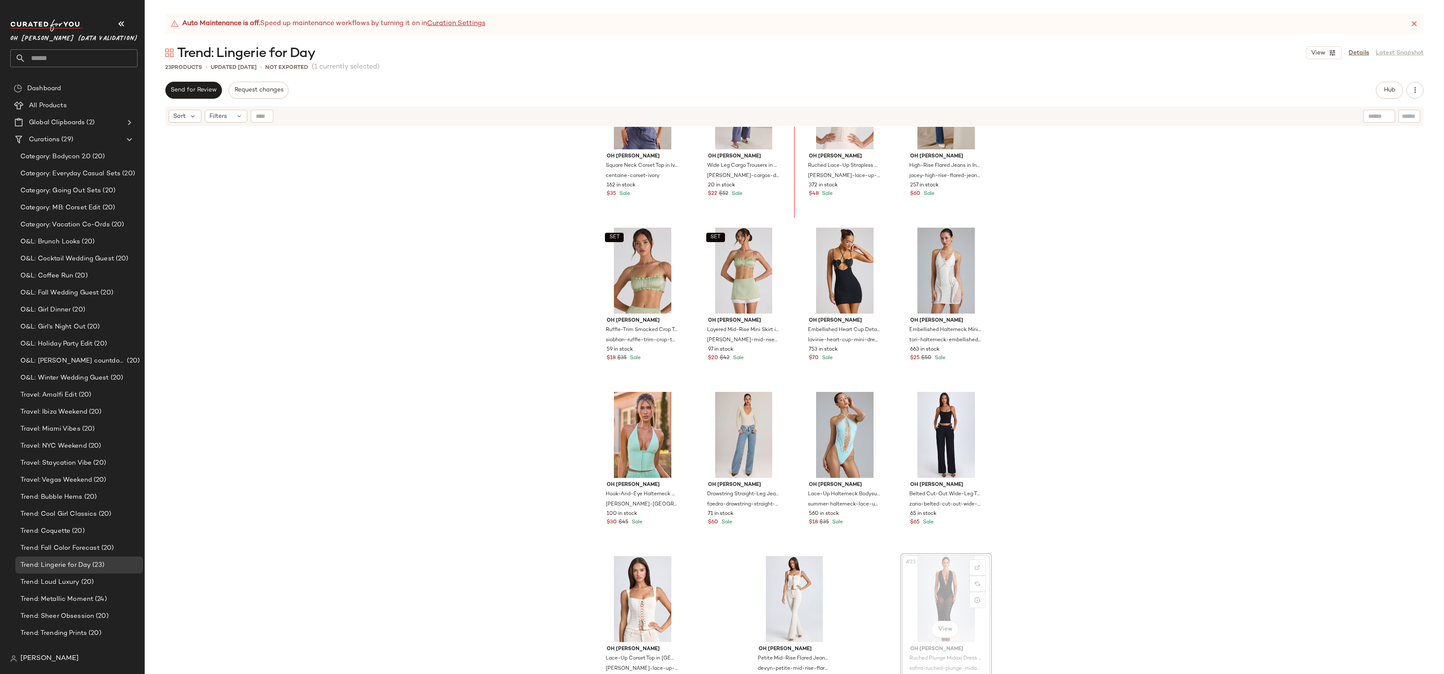
scroll to position [398, 0]
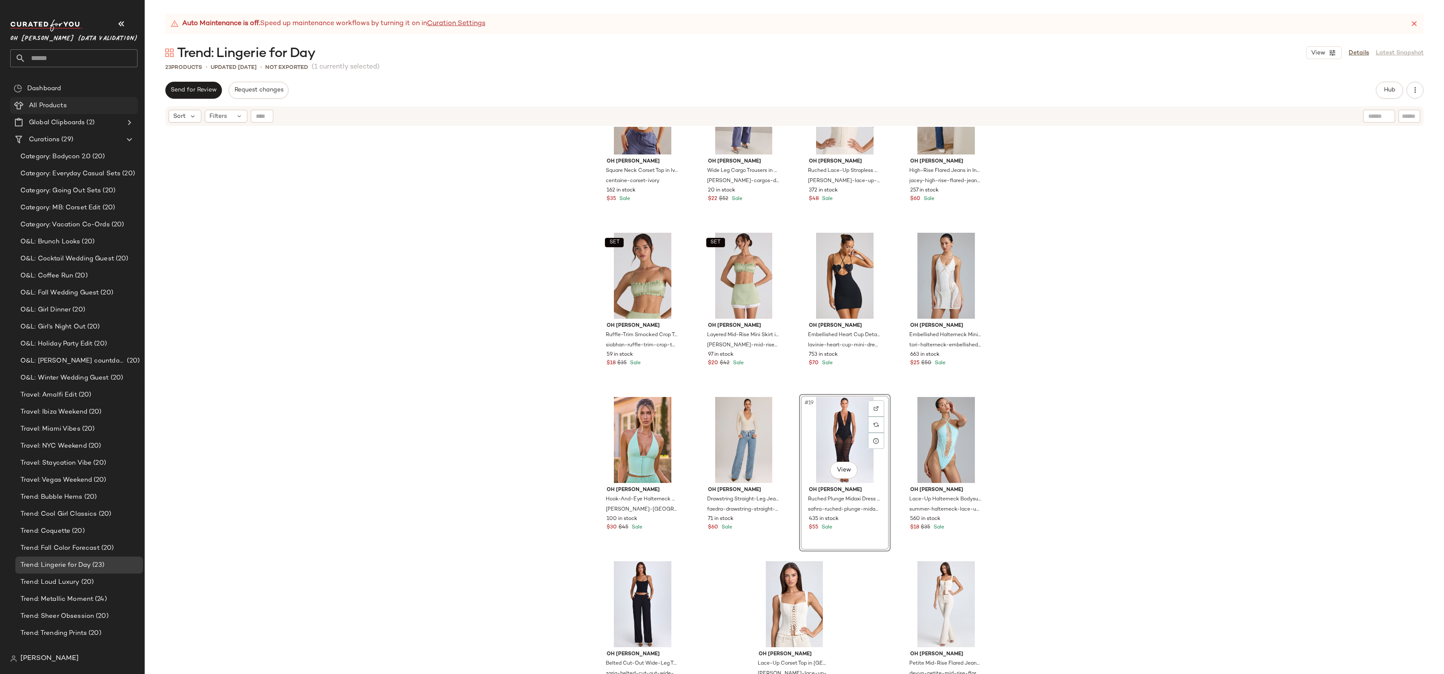
click at [102, 103] on div "All Products" at bounding box center [80, 106] width 108 height 10
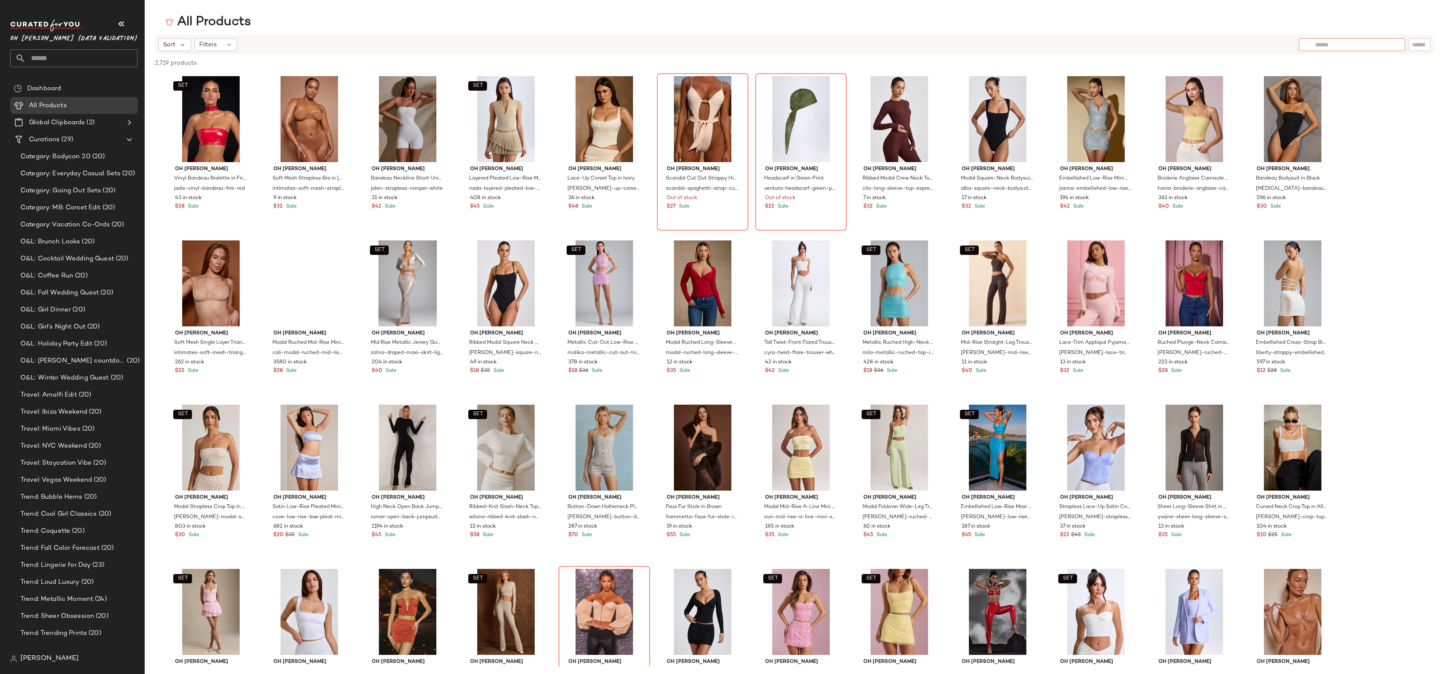
click at [1382, 42] on input "text" at bounding box center [1352, 44] width 74 height 9
type input "**********"
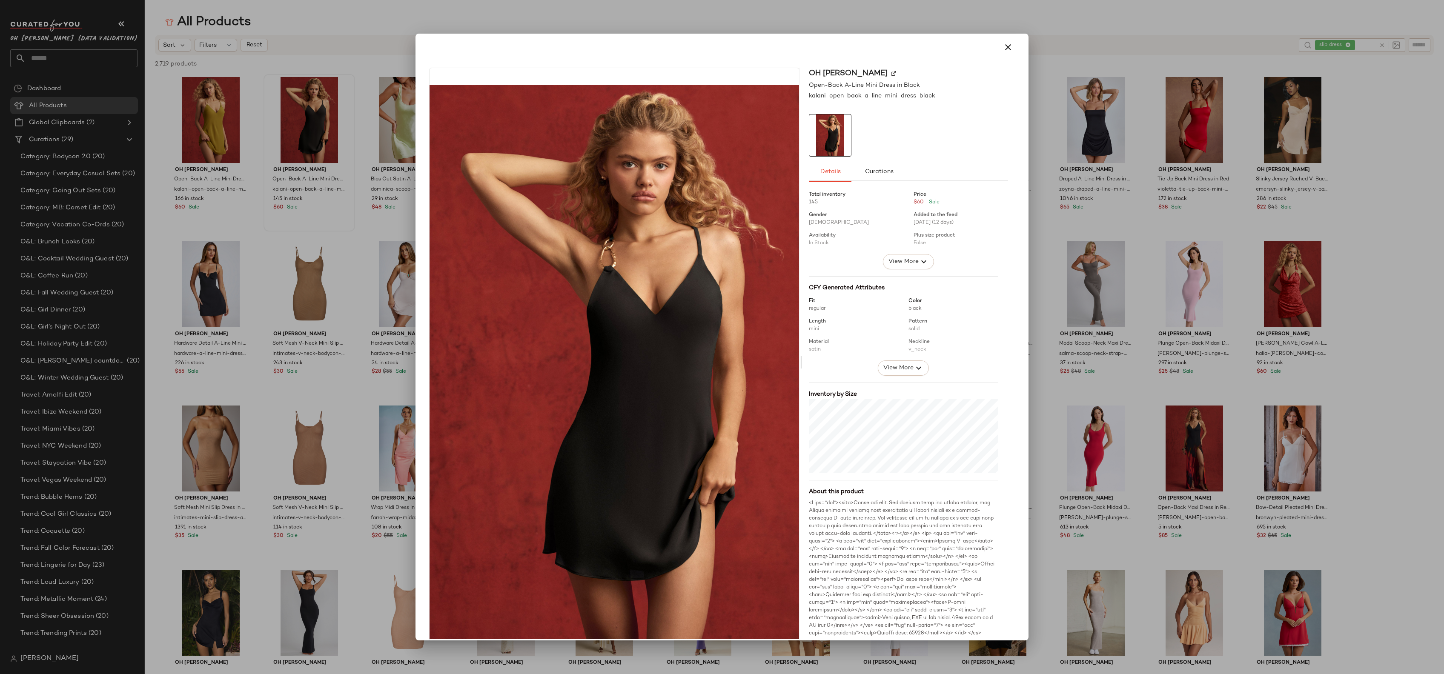
click at [307, 150] on div at bounding box center [722, 337] width 1444 height 674
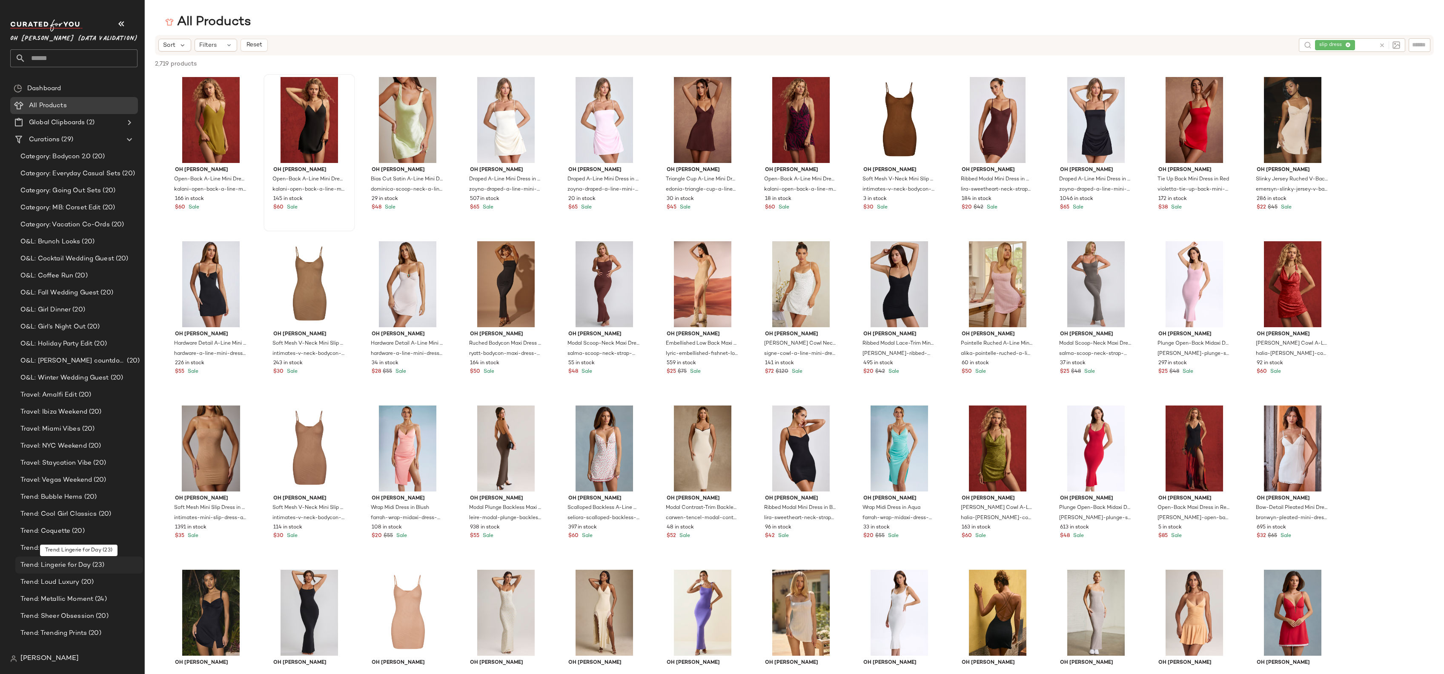
click at [74, 560] on div "Trend: Lingerie for Day (23)" at bounding box center [79, 565] width 128 height 17
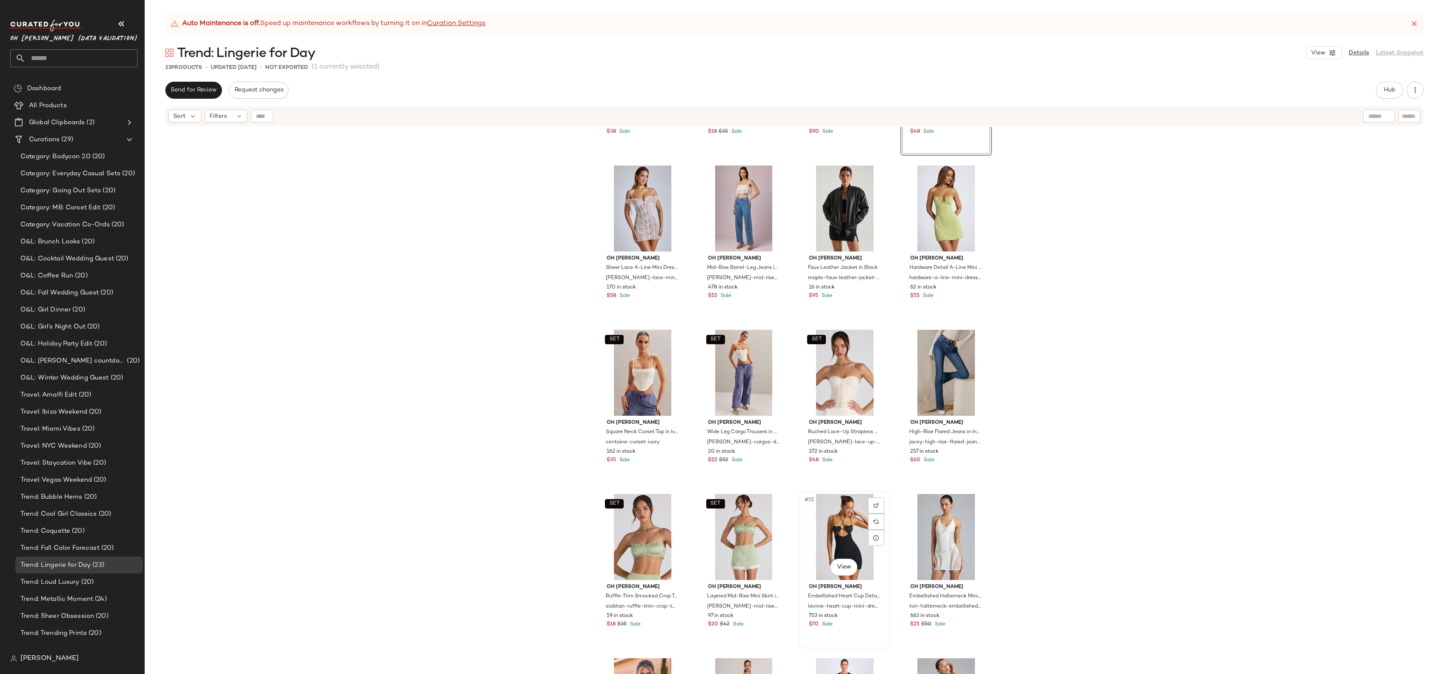
scroll to position [129, 0]
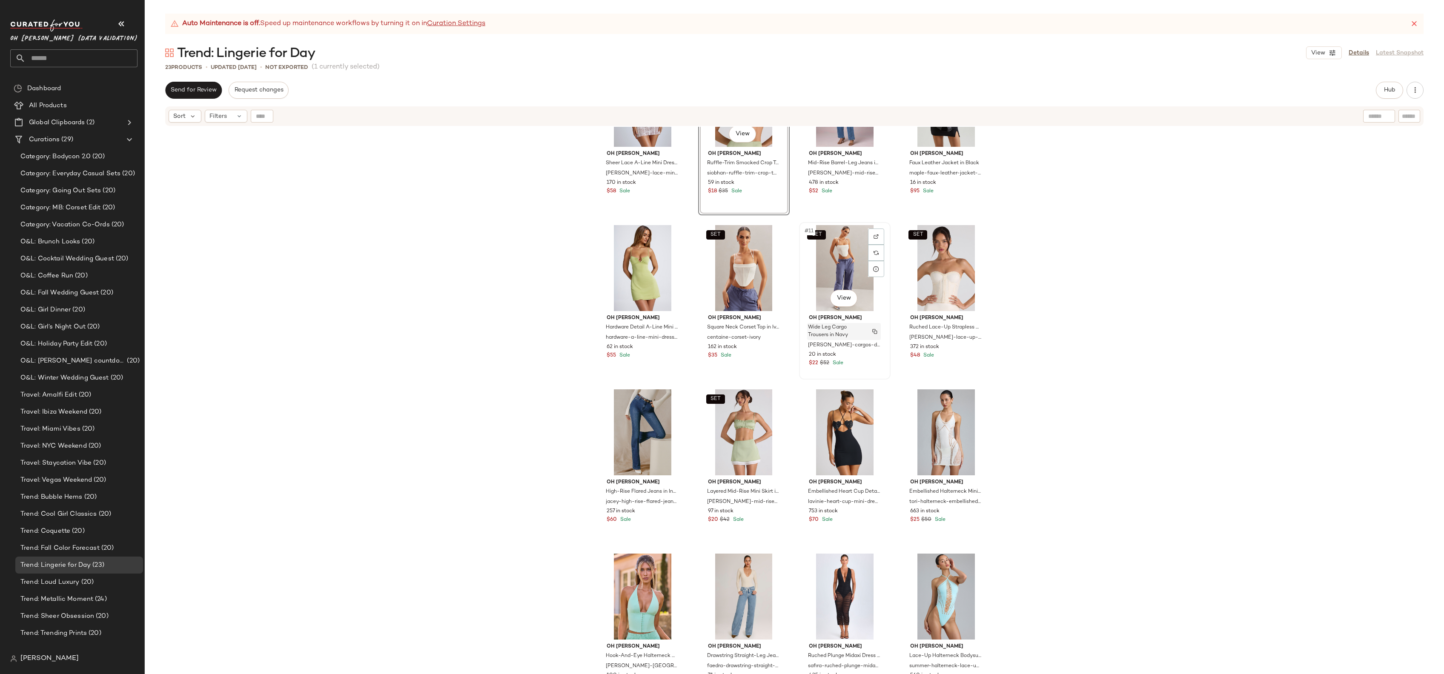
scroll to position [244, 0]
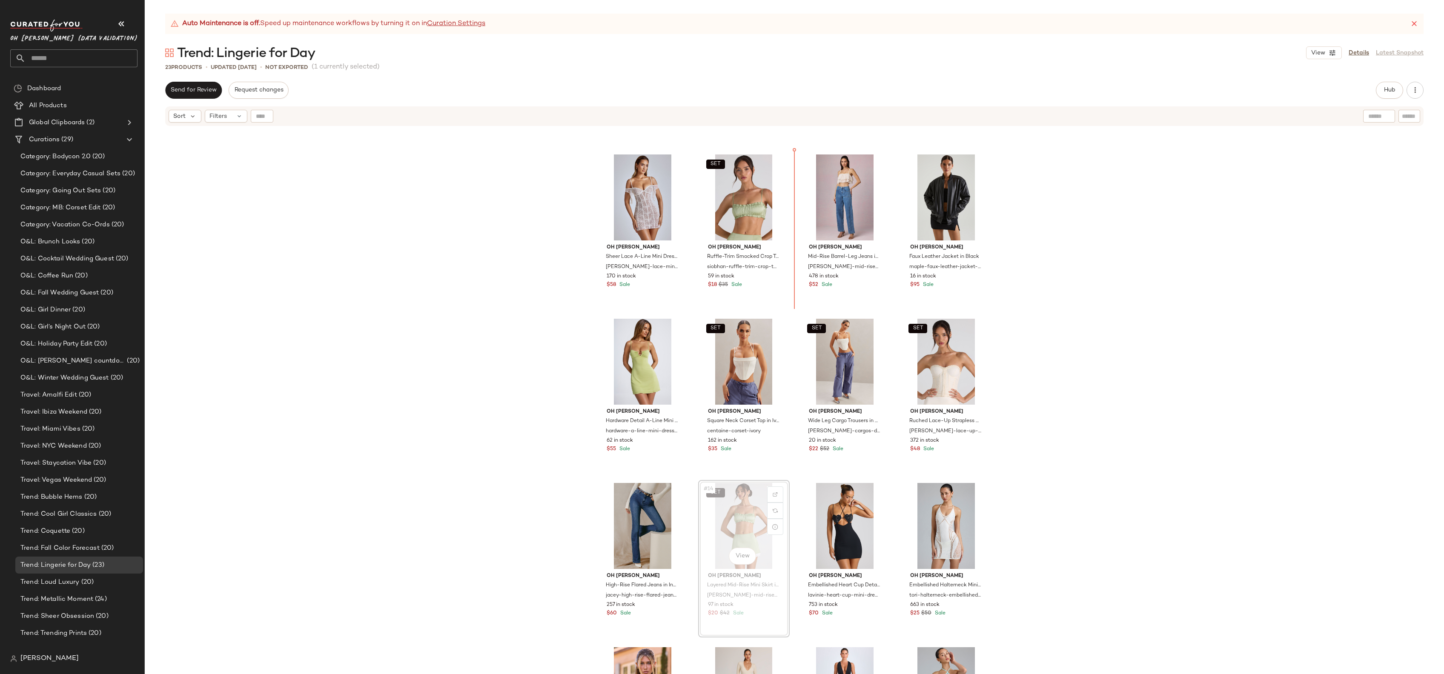
scroll to position [132, 0]
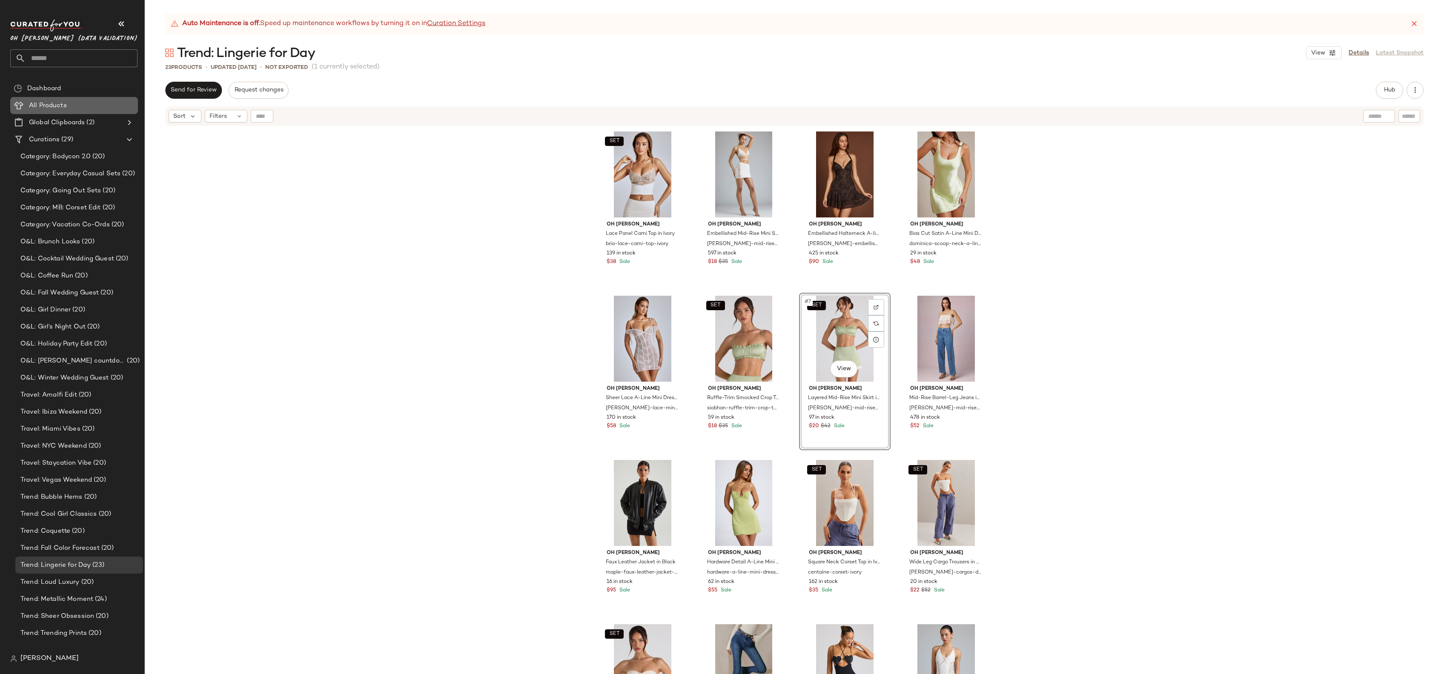
click at [70, 103] on div "All Products" at bounding box center [80, 106] width 108 height 10
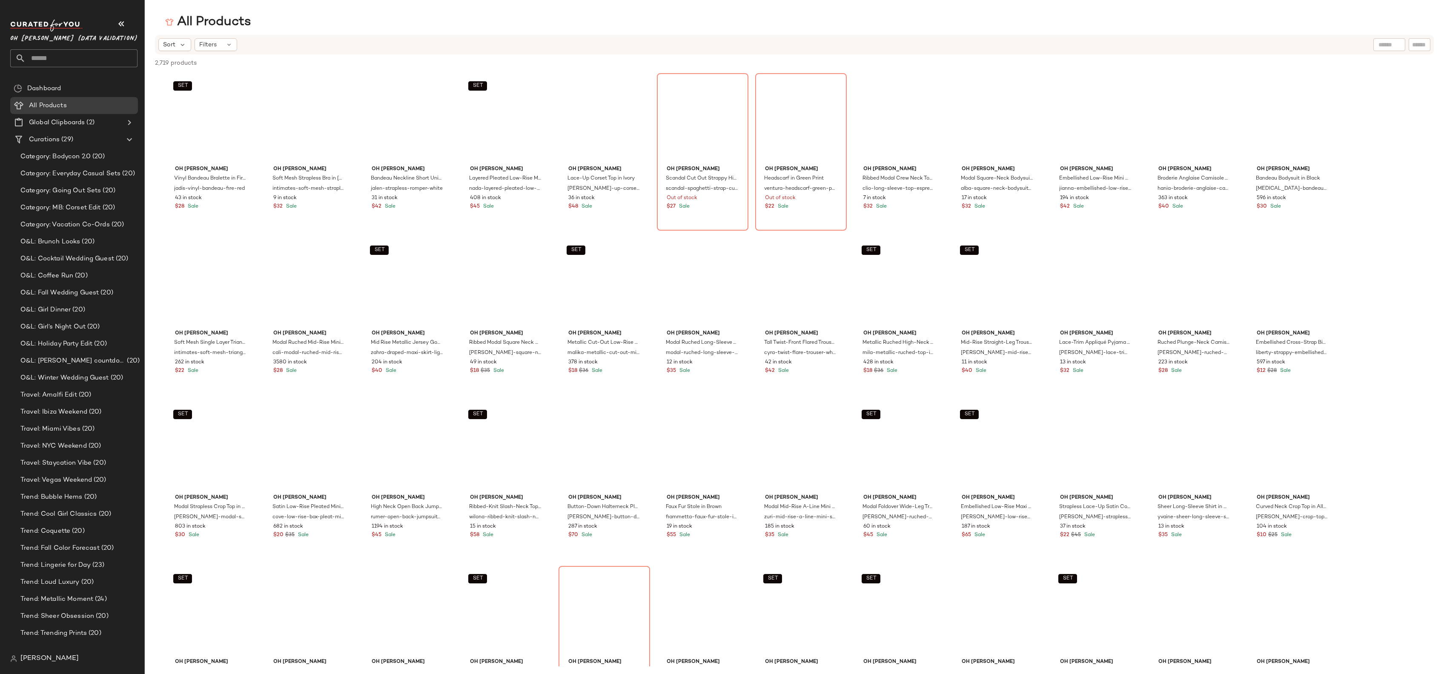
click at [1384, 46] on input "text" at bounding box center [1389, 44] width 22 height 9
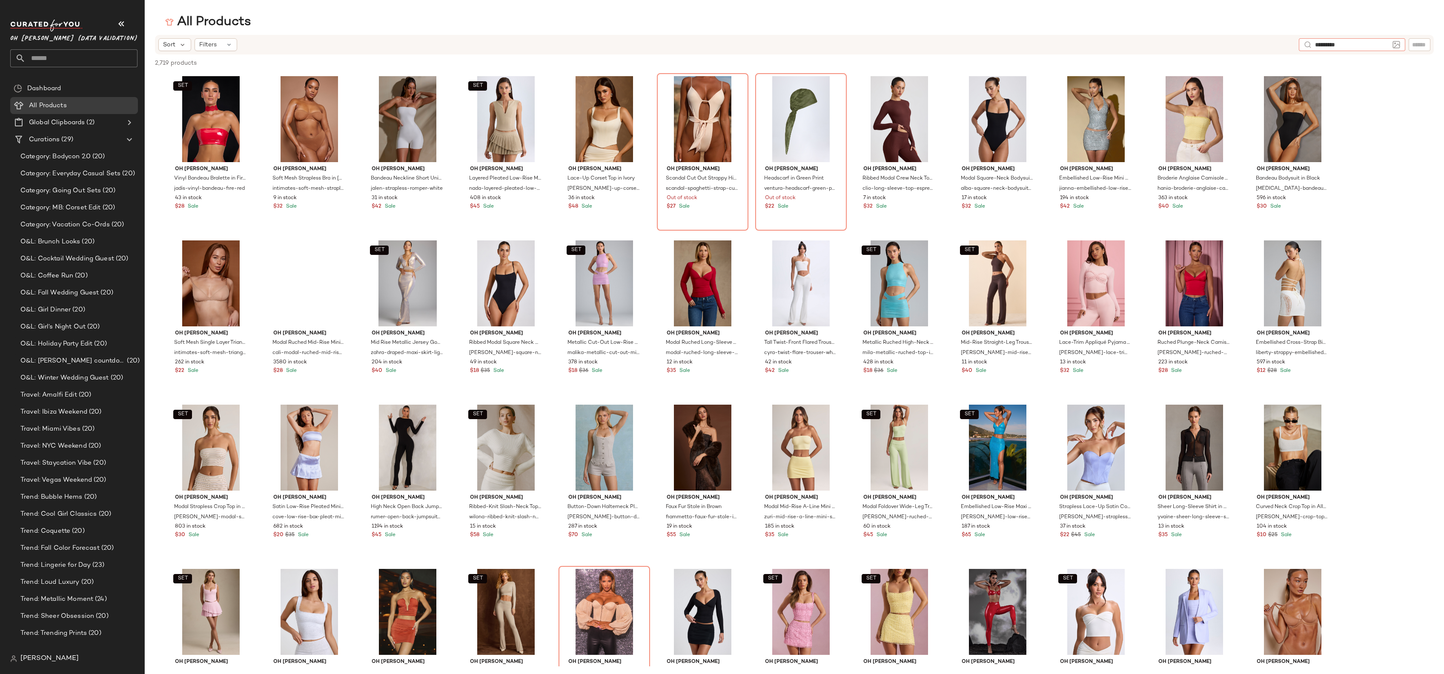
type input "**********"
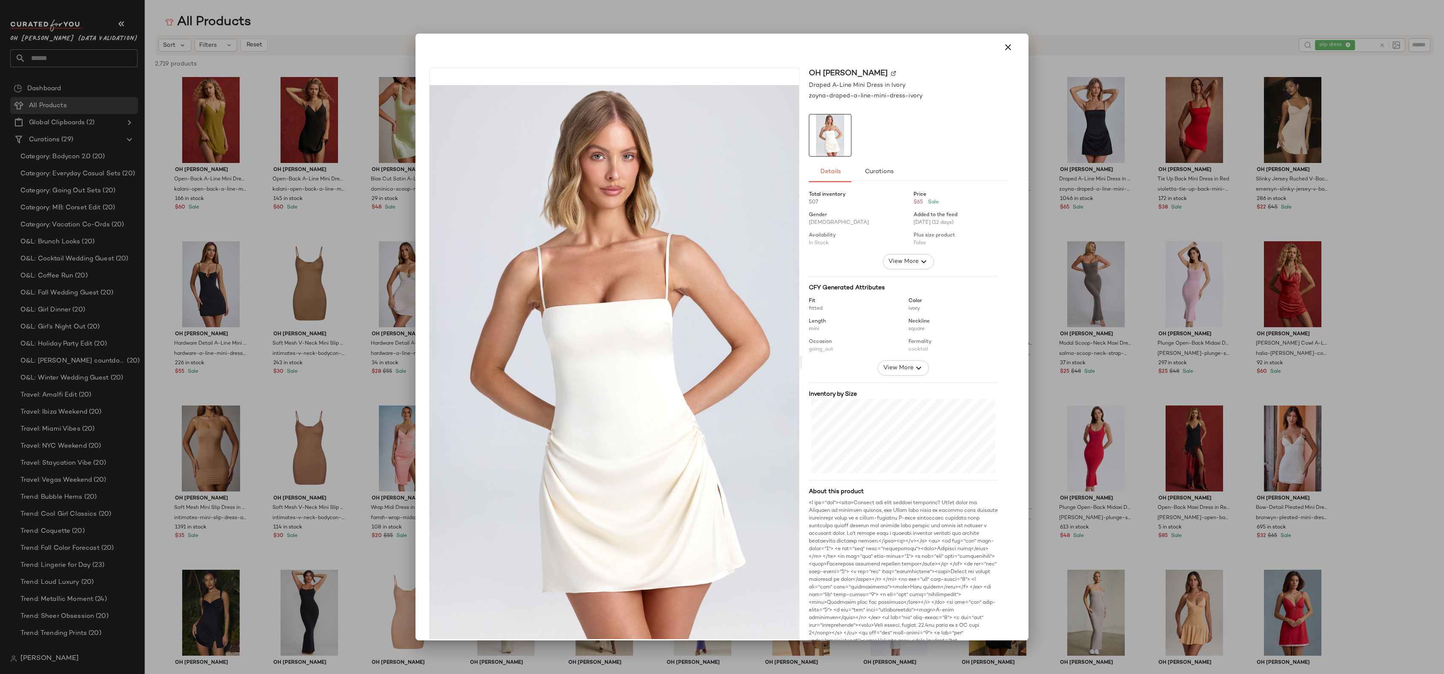
click at [383, 172] on div at bounding box center [722, 337] width 1444 height 674
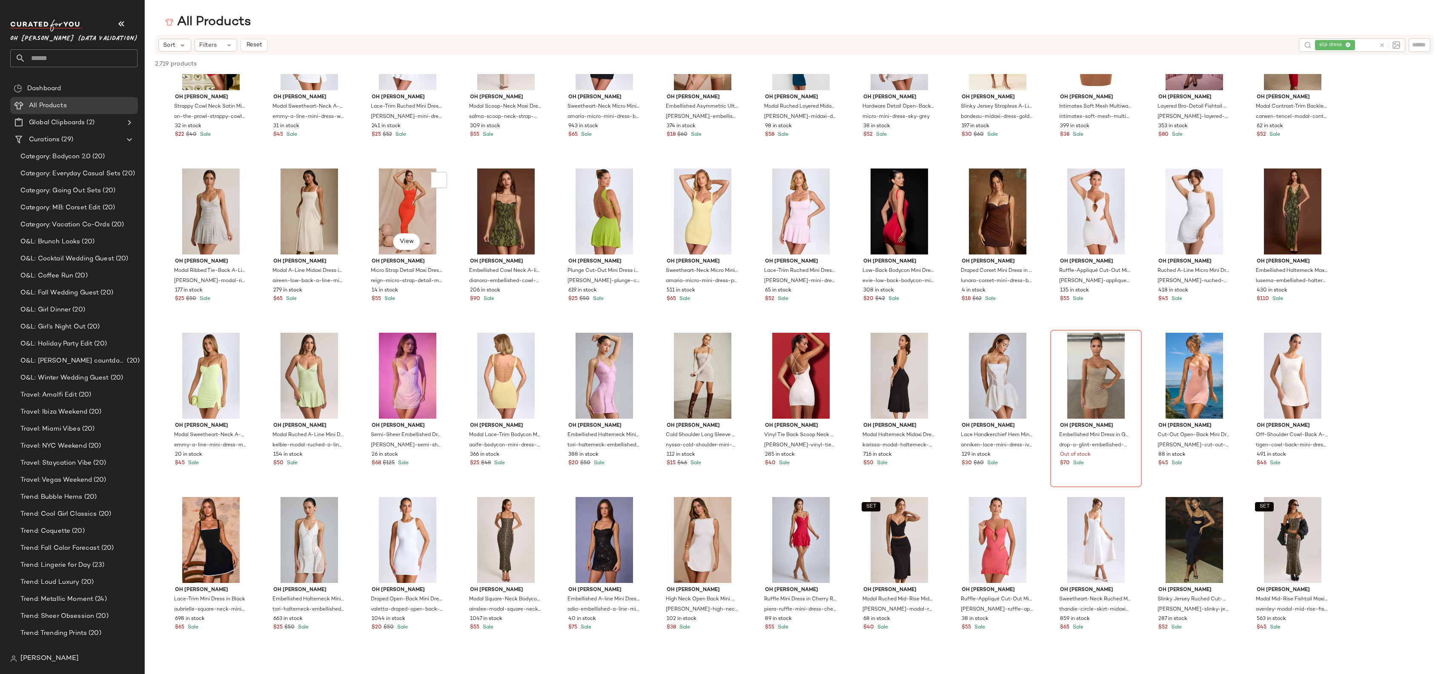
scroll to position [1575, 0]
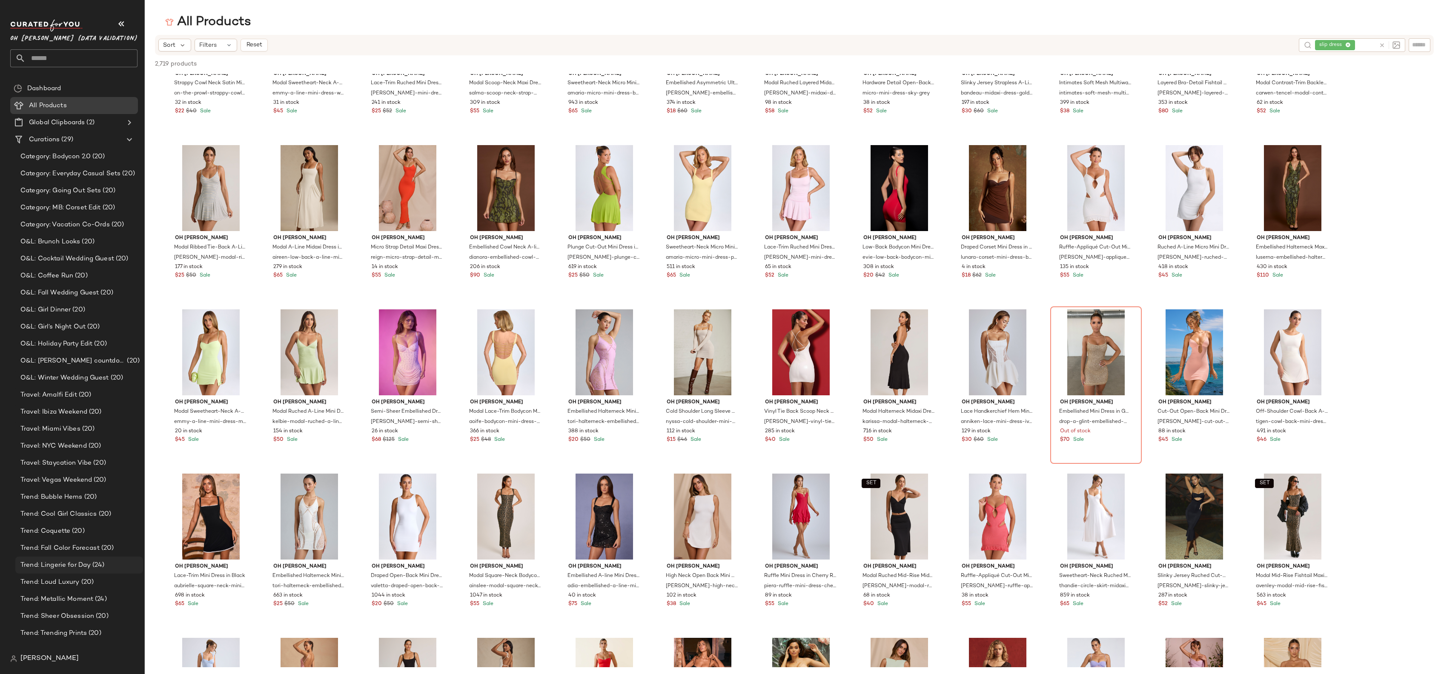
click at [84, 569] on span "Trend: Lingerie for Day" at bounding box center [55, 566] width 70 height 10
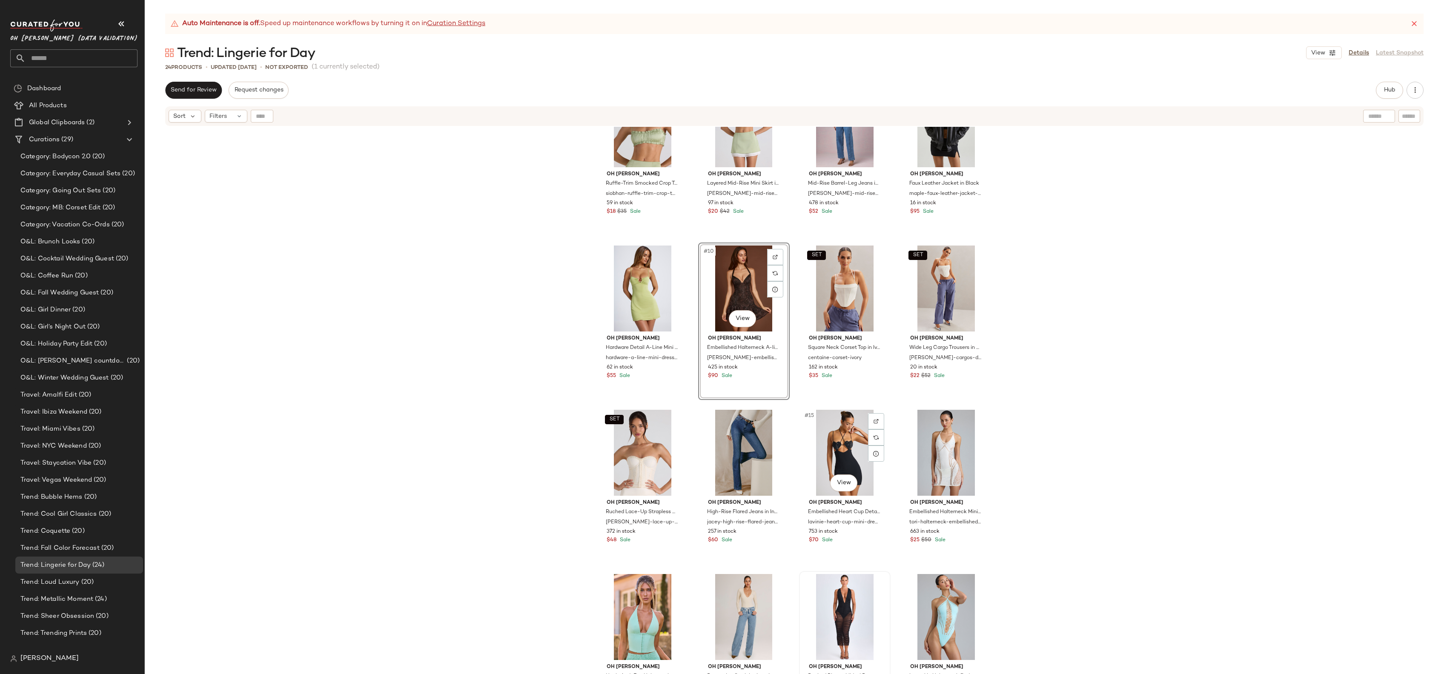
scroll to position [419, 0]
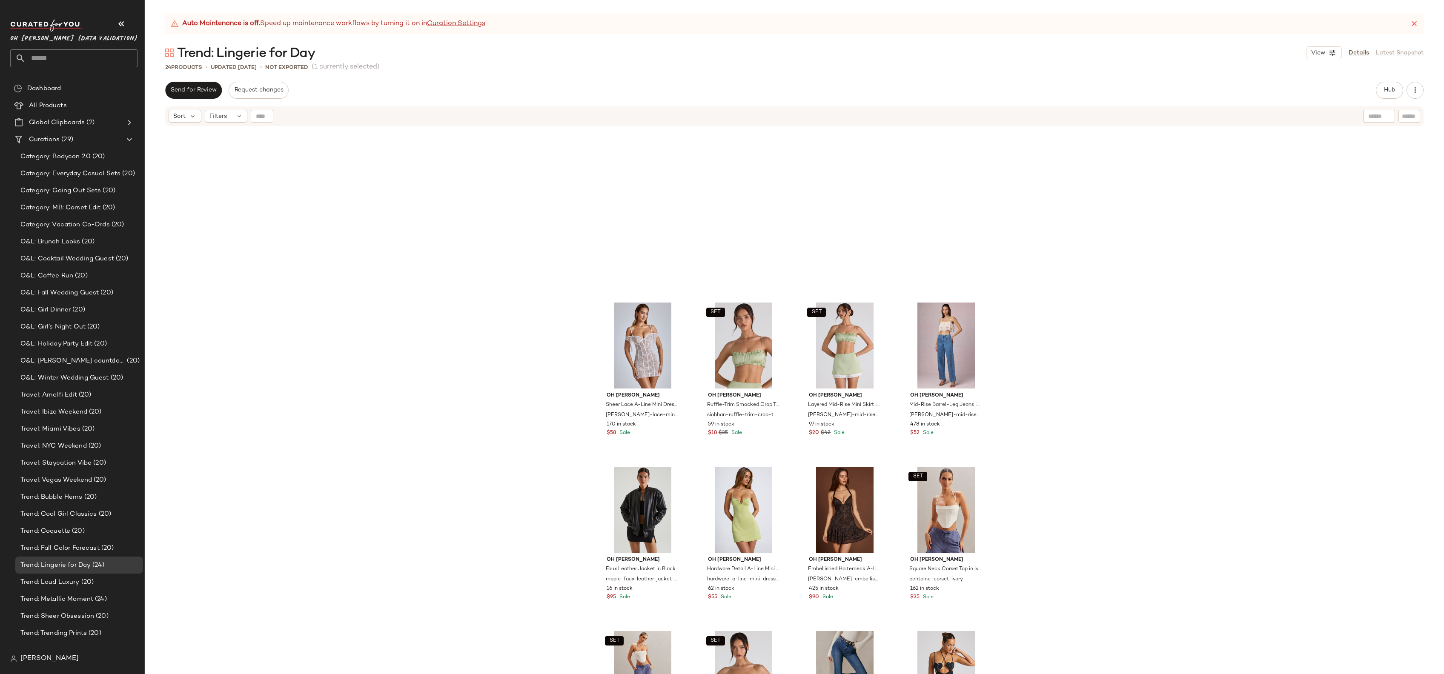
scroll to position [419, 0]
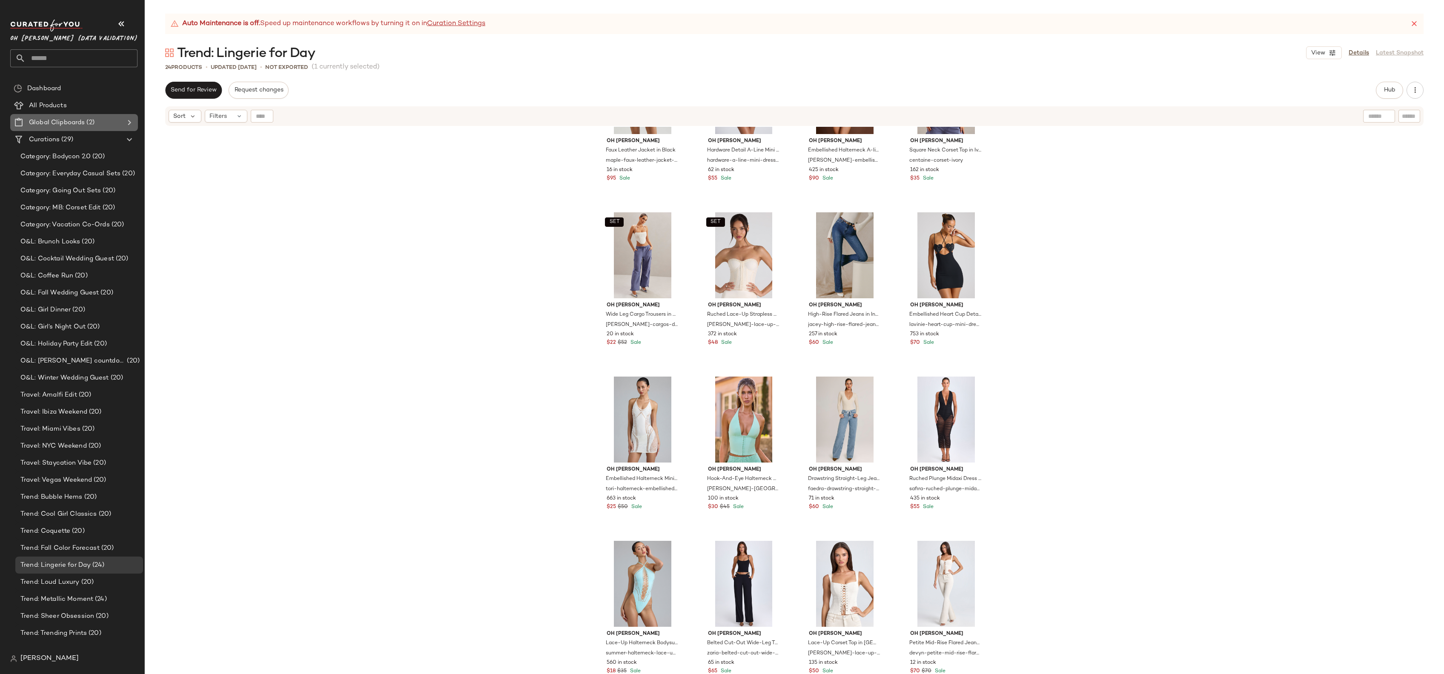
click at [73, 123] on span "Global Clipboards" at bounding box center [57, 123] width 56 height 10
click at [77, 99] on Products "All Products" at bounding box center [74, 105] width 128 height 17
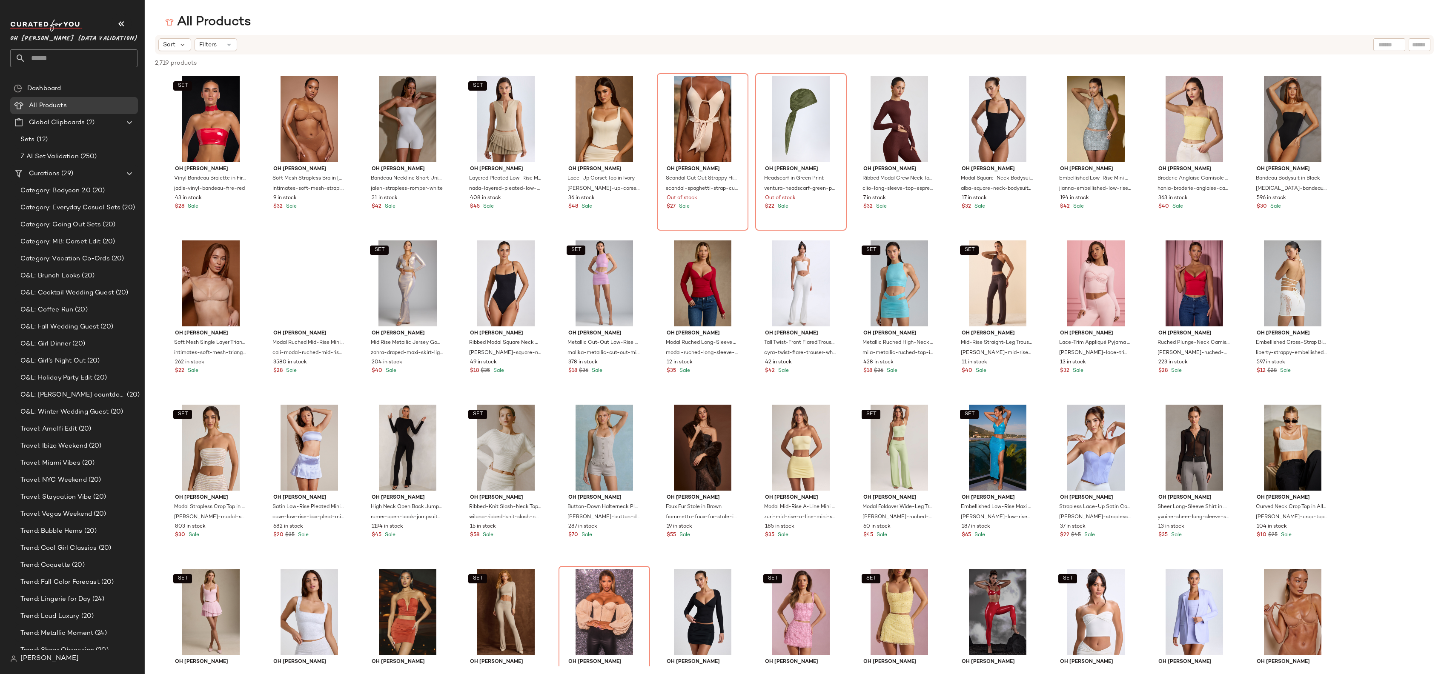
click at [1382, 48] on input "text" at bounding box center [1389, 44] width 22 height 9
type input "**********"
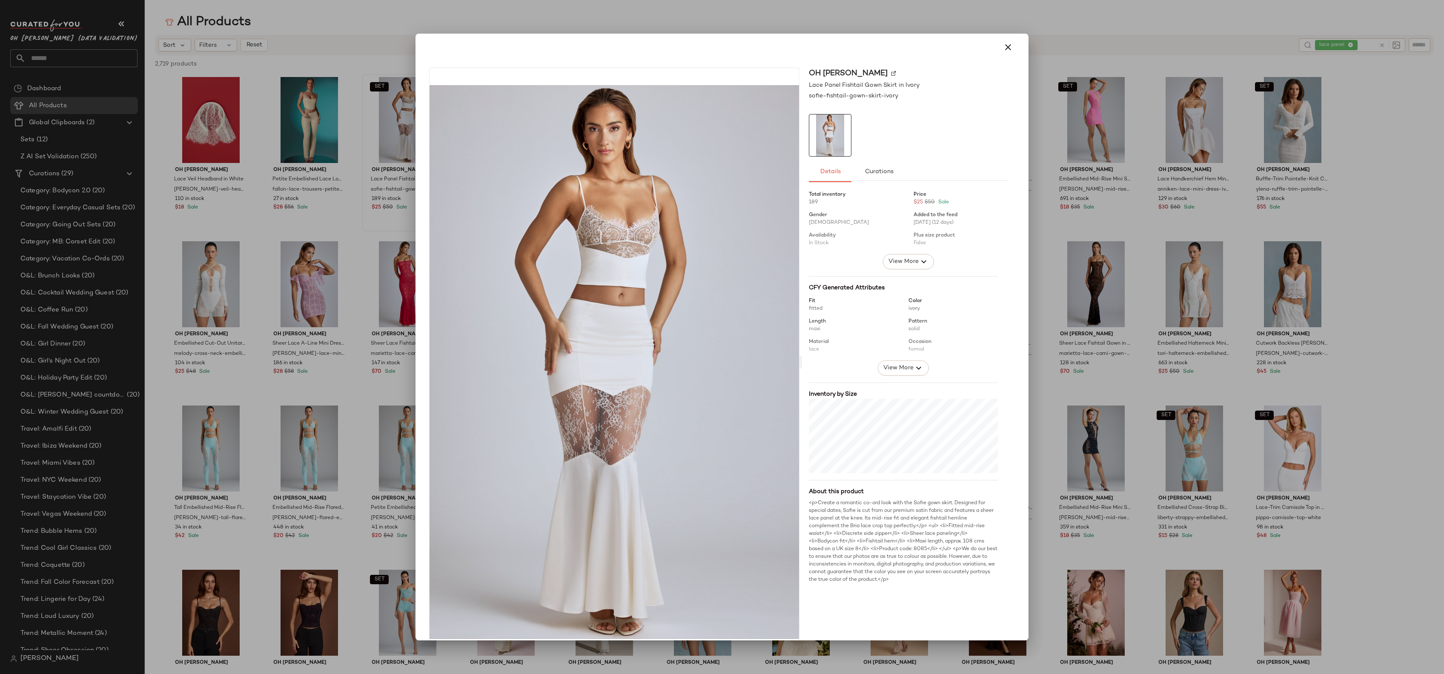
click at [350, 151] on div at bounding box center [722, 337] width 1444 height 674
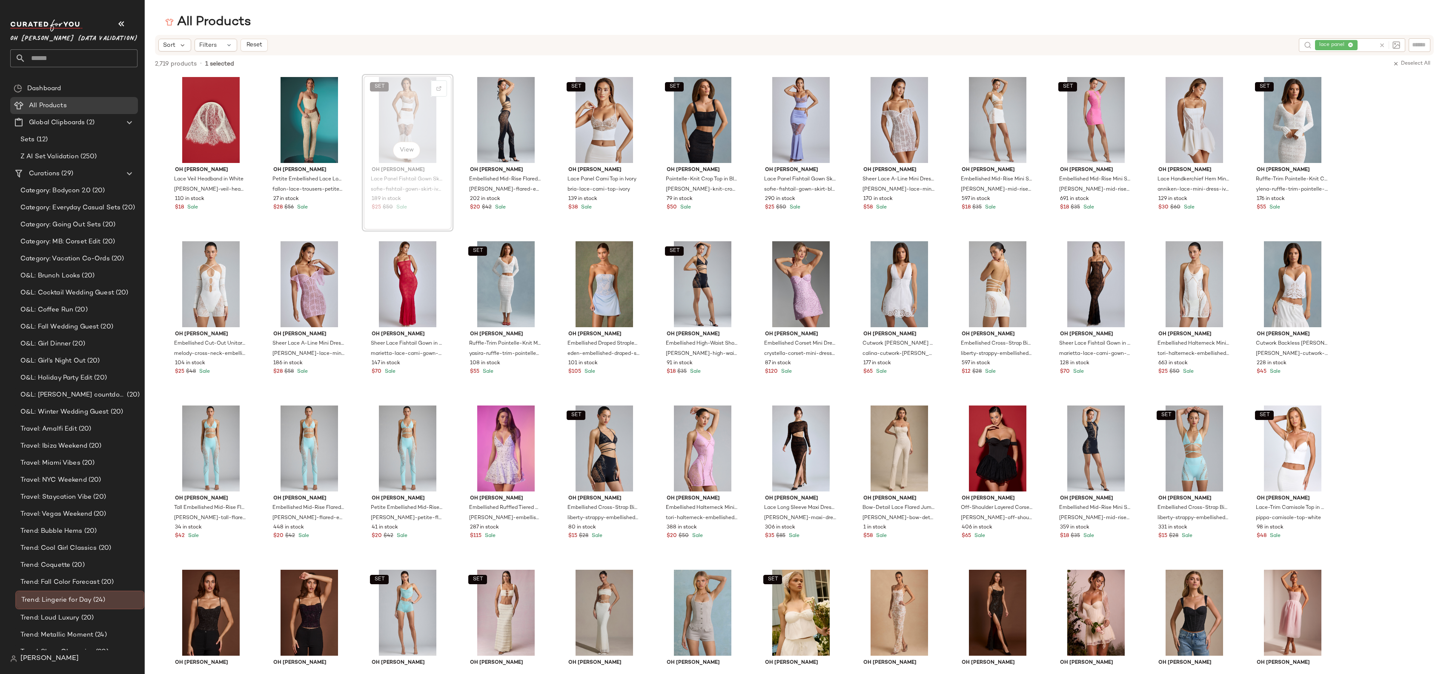
scroll to position [2, 0]
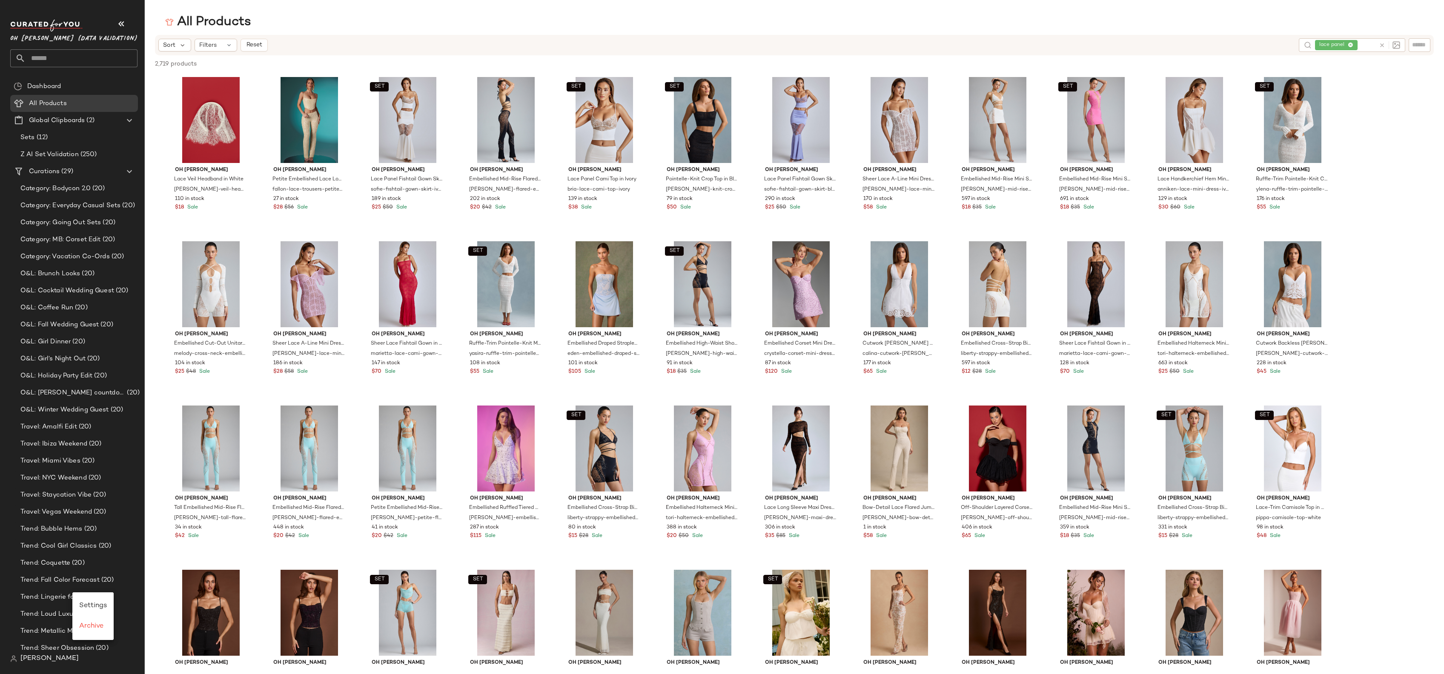
drag, startPoint x: 74, startPoint y: 286, endPoint x: 123, endPoint y: 287, distance: 49.4
click at [123, 287] on div "O&L: Cocktail Wedding Guest (20)" at bounding box center [79, 291] width 122 height 10
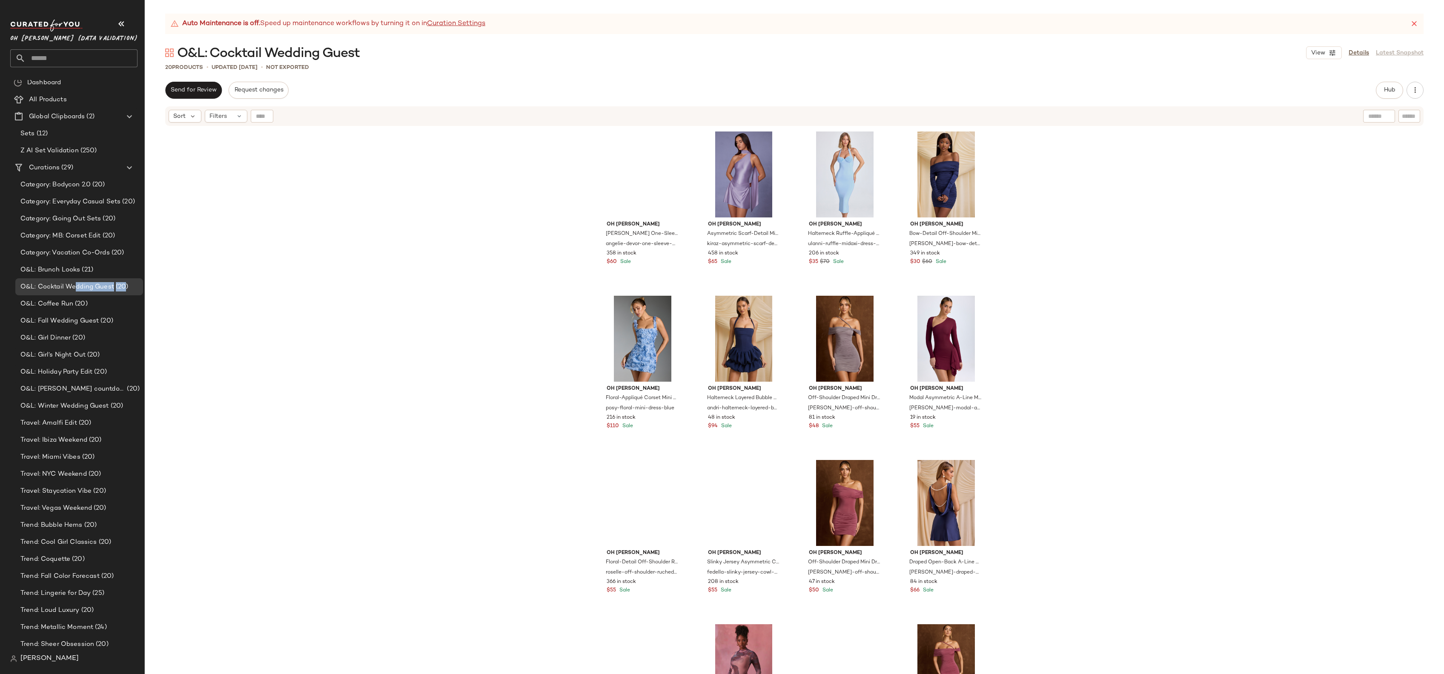
drag, startPoint x: 204, startPoint y: 285, endPoint x: 154, endPoint y: 284, distance: 50.2
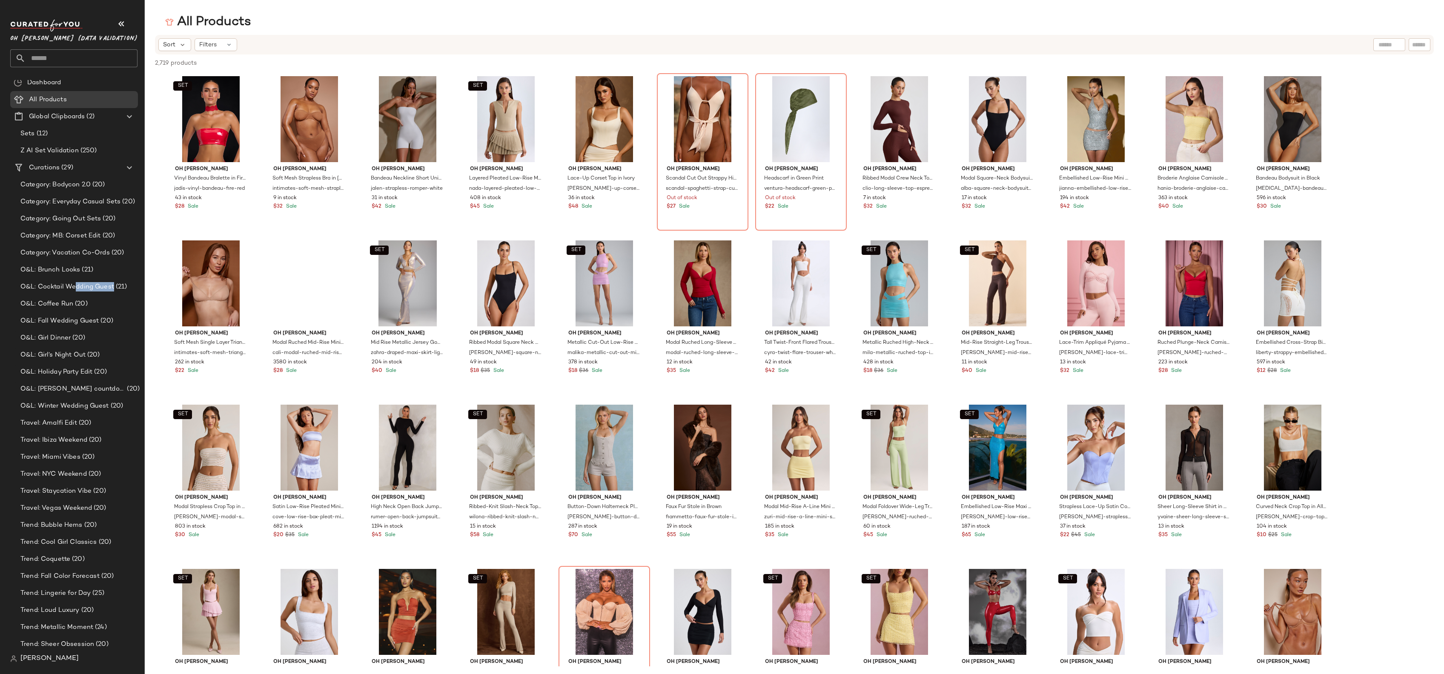
click at [1393, 43] on div at bounding box center [1389, 44] width 32 height 13
type input "**********"
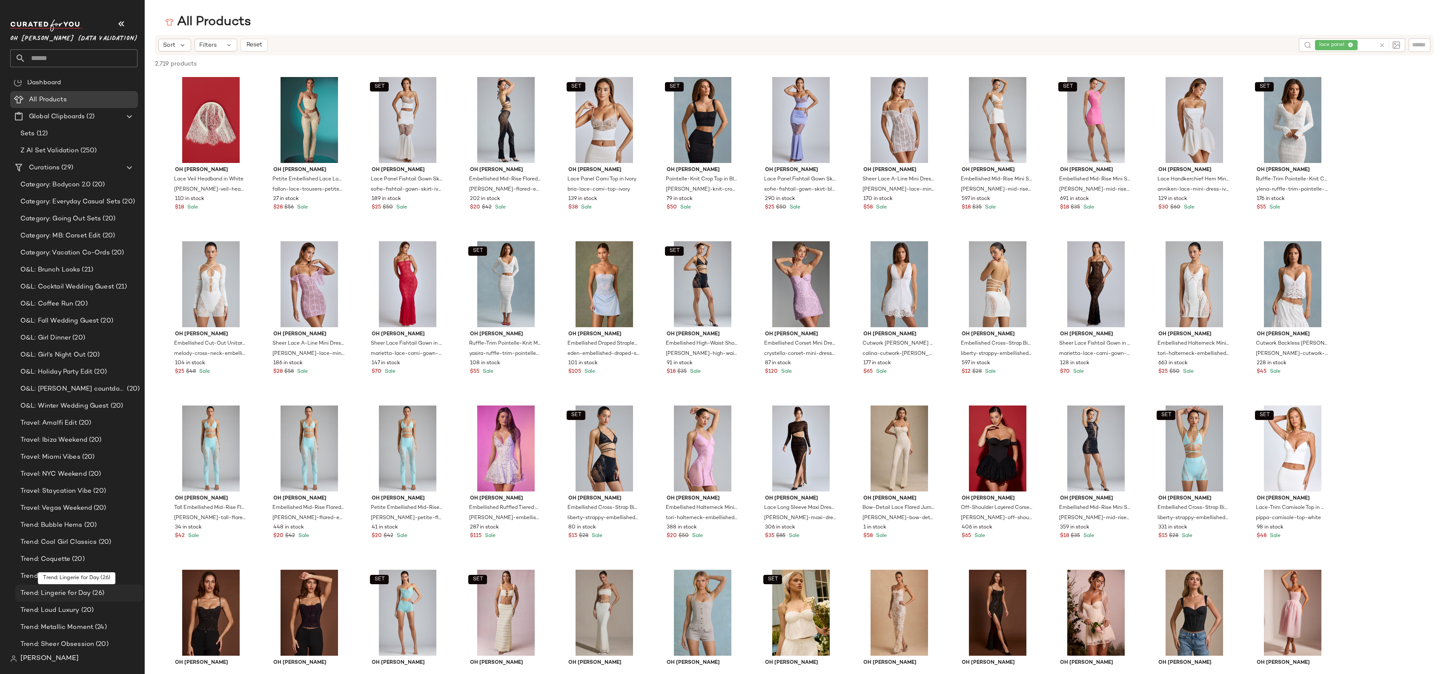
click at [66, 594] on span "Trend: Lingerie for Day" at bounding box center [55, 594] width 70 height 10
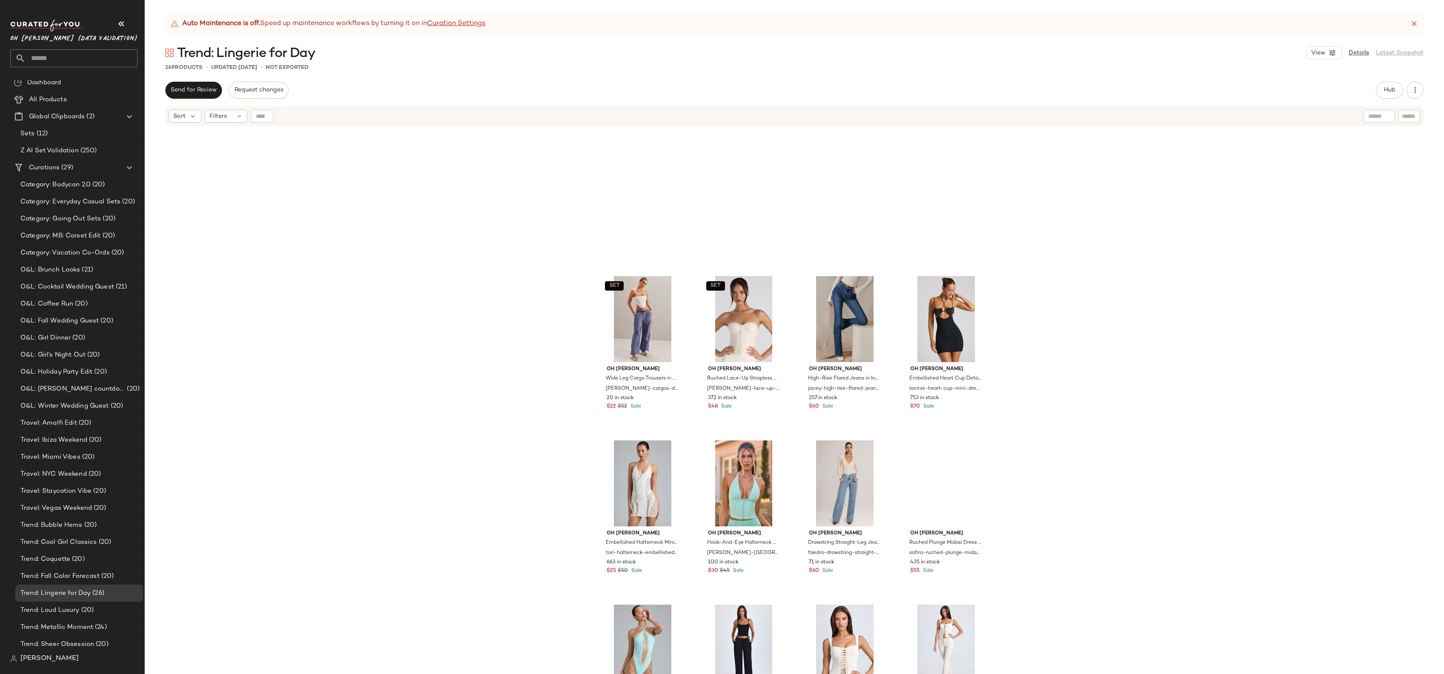
scroll to position [583, 0]
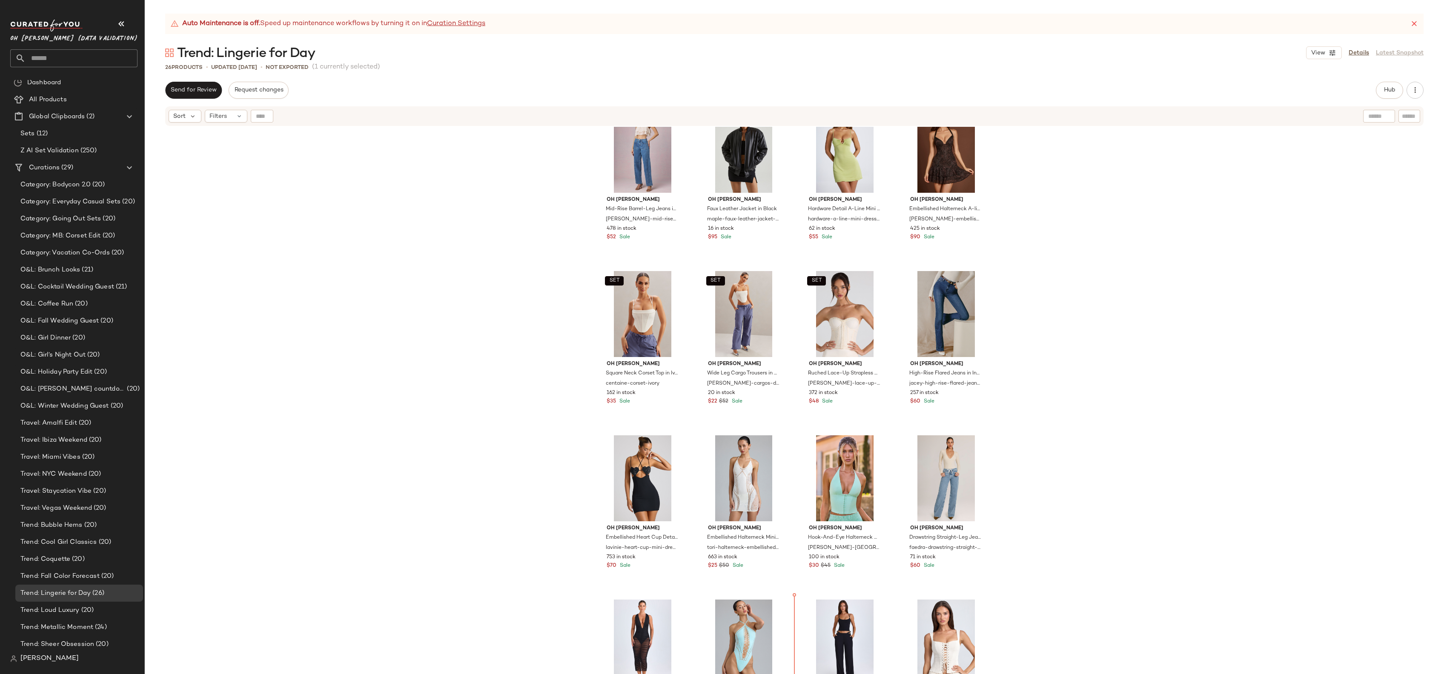
scroll to position [399, 0]
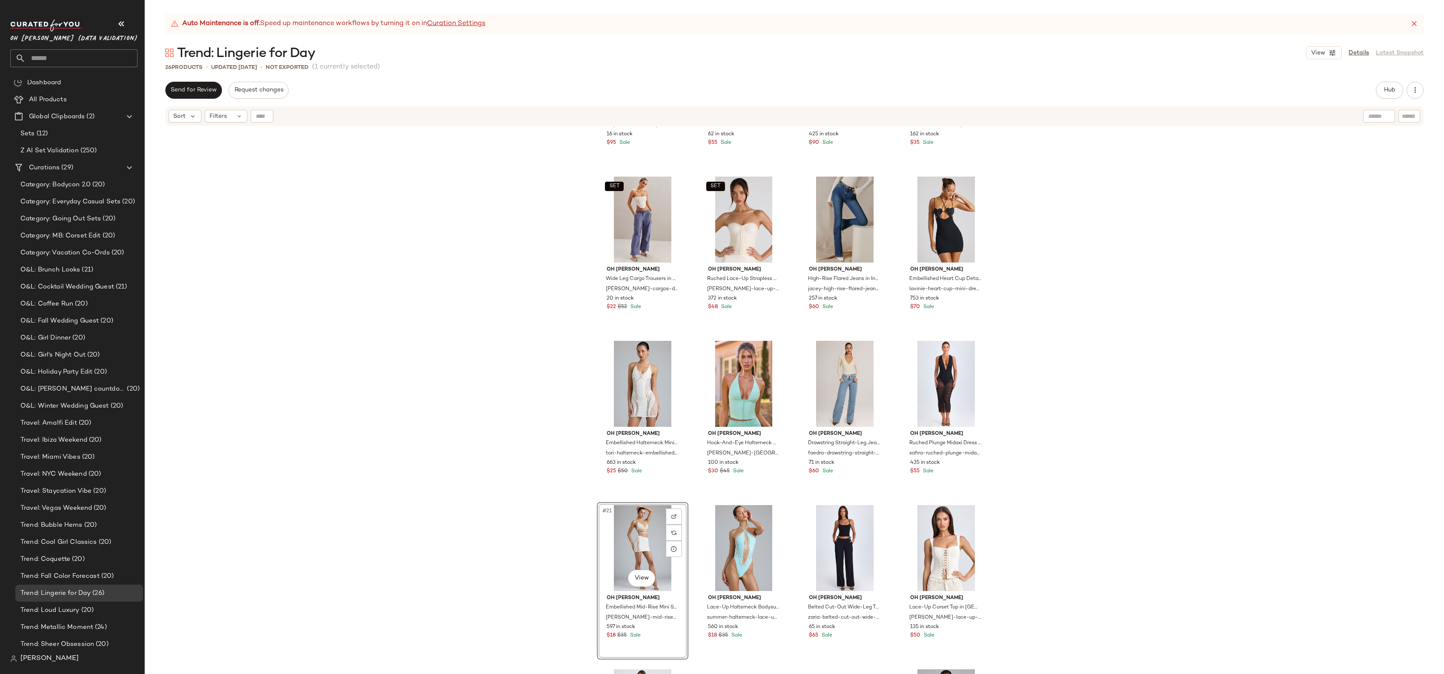
scroll to position [583, 0]
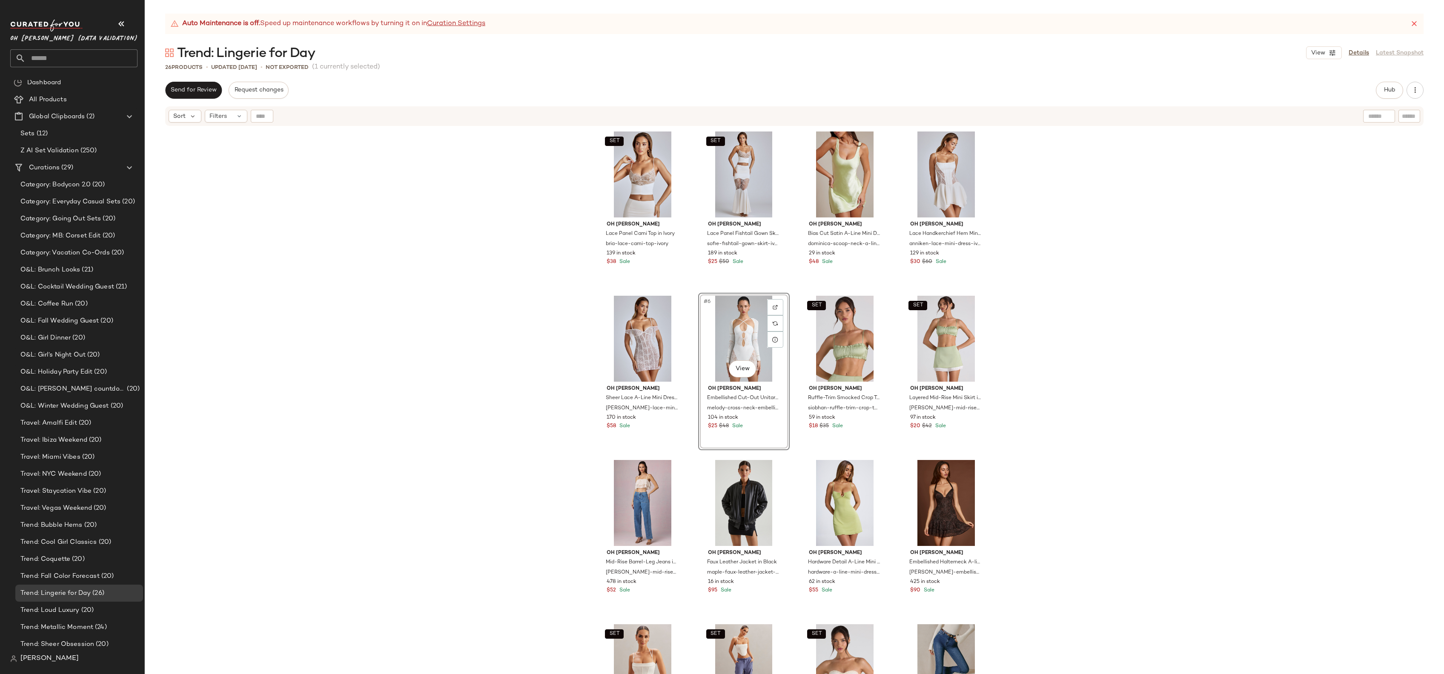
click at [506, 294] on div "SET Oh Polly Lace Panel Cami Top in Ivory bria-lace-cami-top-ivory 139 in stock…" at bounding box center [794, 411] width 1299 height 569
click at [1359, 54] on link "Details" at bounding box center [1358, 53] width 20 height 9
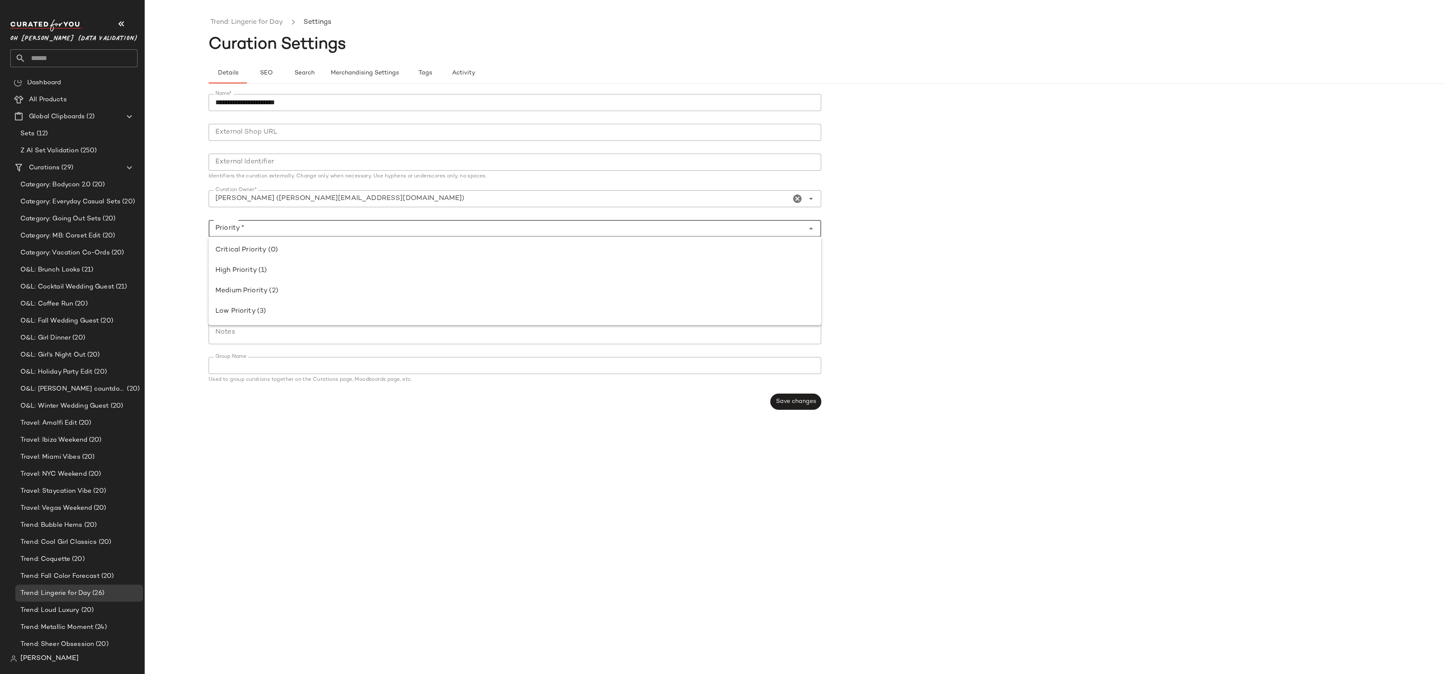
click at [240, 226] on input "Priority *" at bounding box center [506, 228] width 595 height 10
drag, startPoint x: 247, startPoint y: 288, endPoint x: 247, endPoint y: 284, distance: 4.3
click at [247, 286] on div "Medium Priority (2)" at bounding box center [514, 291] width 599 height 10
type input "**********"
drag, startPoint x: 304, startPoint y: 100, endPoint x: 260, endPoint y: 100, distance: 44.7
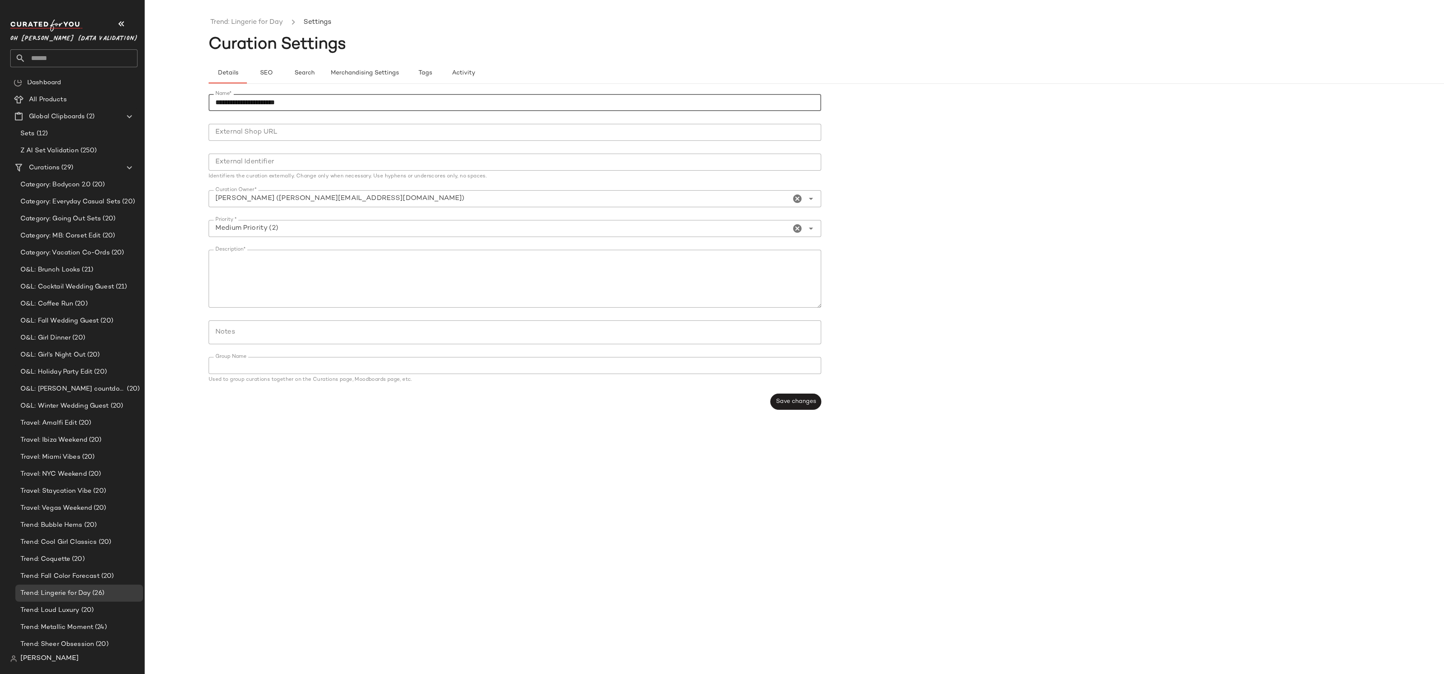
click at [260, 100] on input "**********" at bounding box center [515, 102] width 612 height 17
type input "**********"
click at [796, 406] on button "Save changes" at bounding box center [795, 402] width 51 height 16
click at [259, 26] on link "Trend: Lingerie Dressing" at bounding box center [248, 22] width 76 height 11
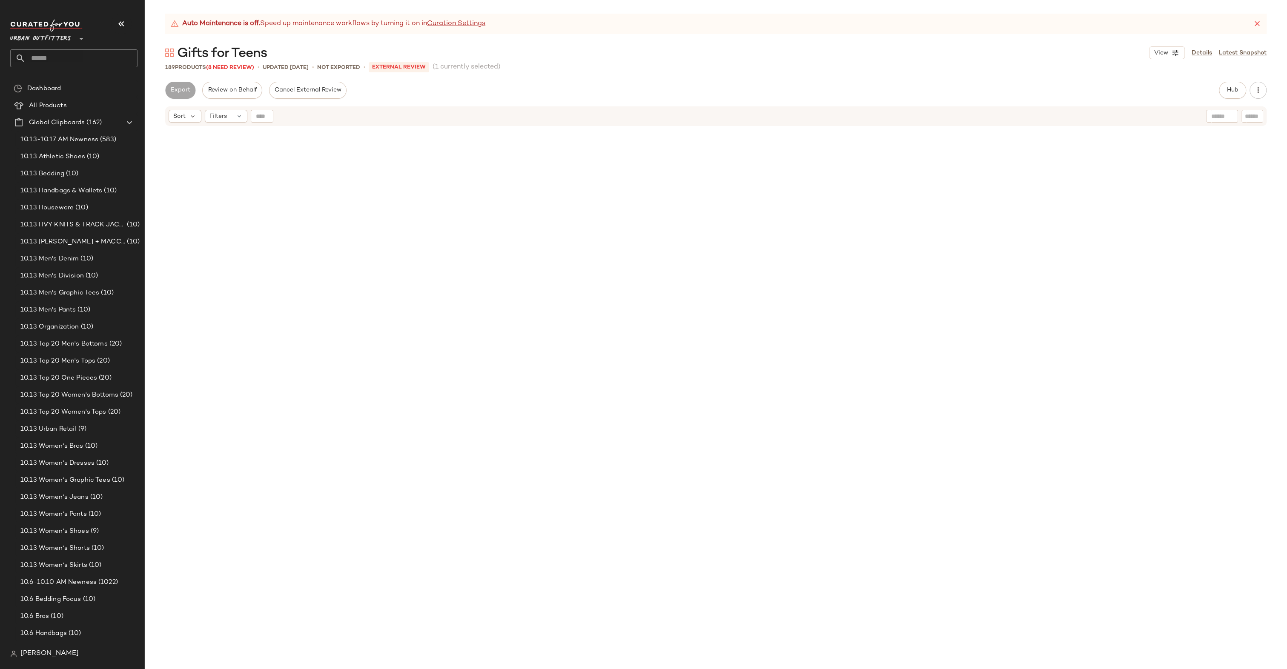
scroll to position [3779, 0]
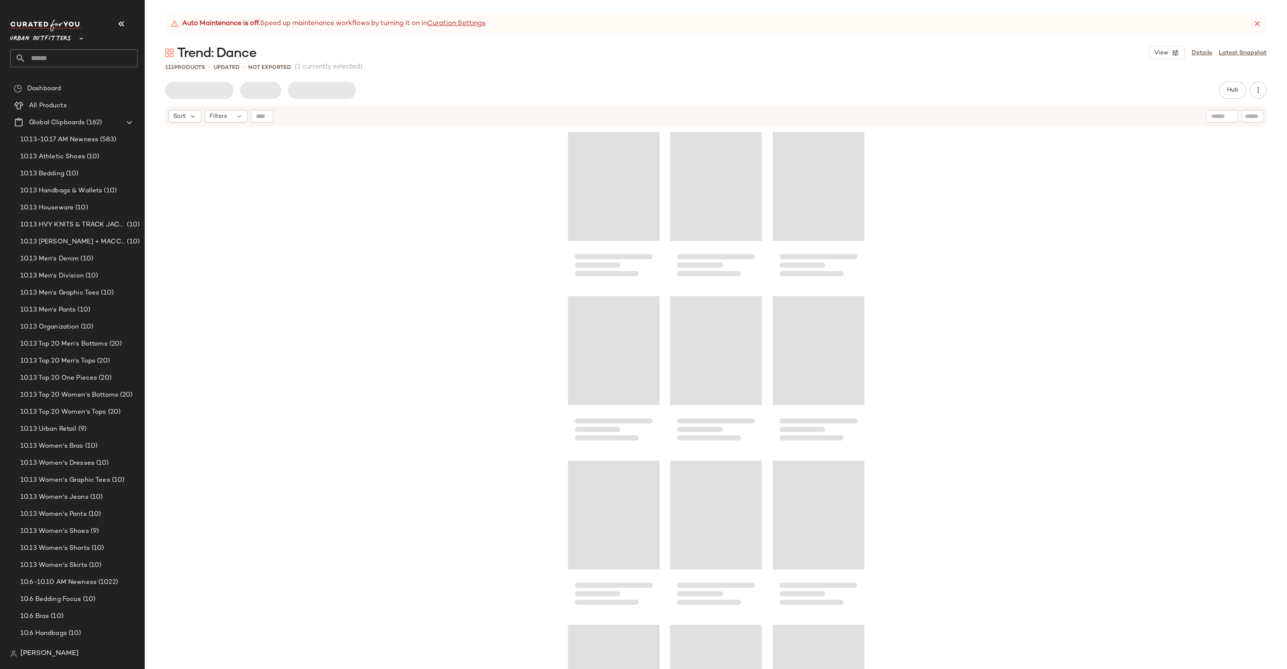
scroll to position [664, 0]
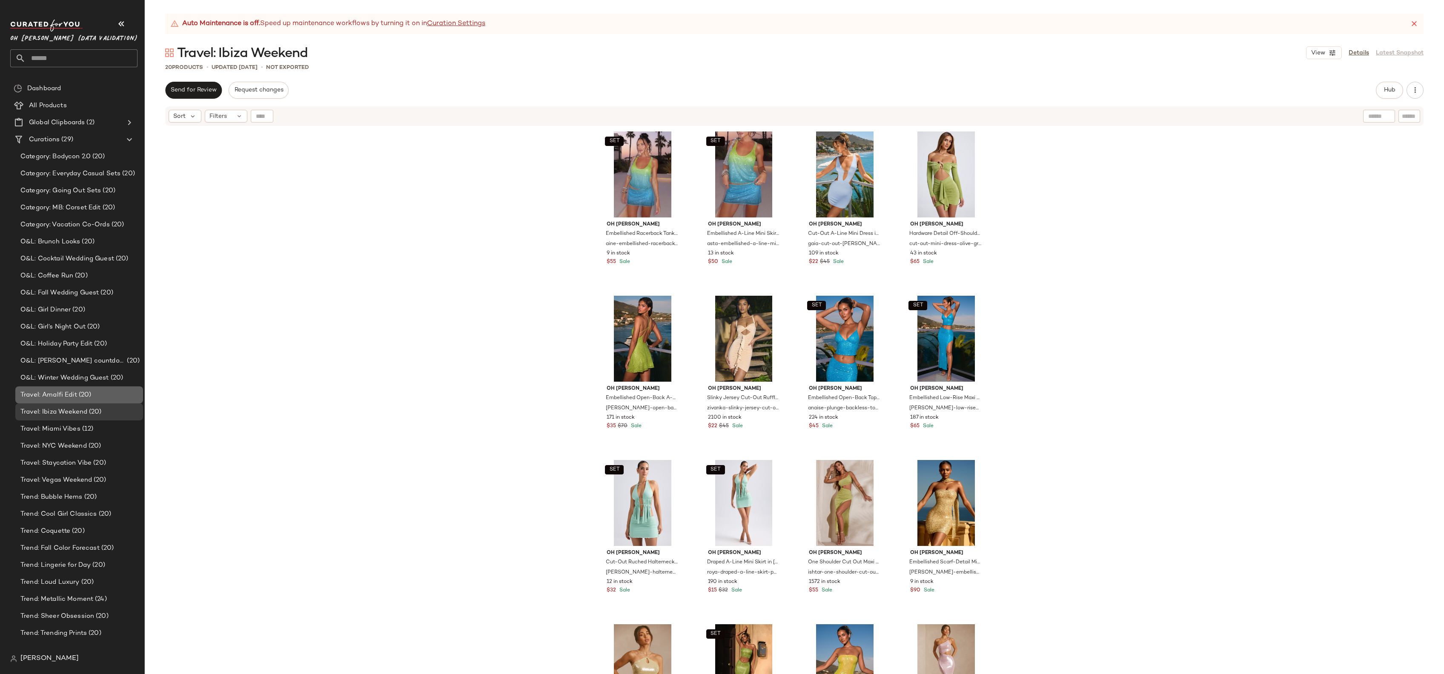
click at [82, 395] on span "(20)" at bounding box center [84, 395] width 14 height 10
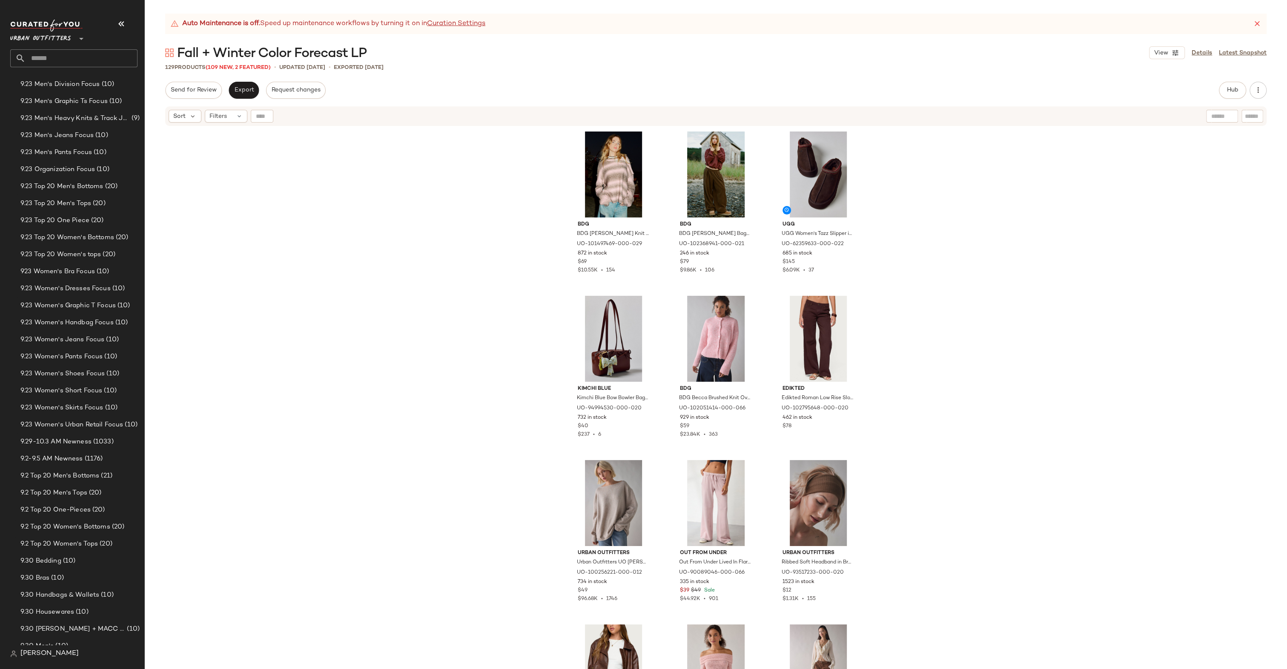
scroll to position [1486, 0]
click at [97, 55] on input "text" at bounding box center [82, 58] width 112 height 18
type input "***"
click at [94, 81] on div "SEO: Sat in/Silk" at bounding box center [74, 82] width 114 height 9
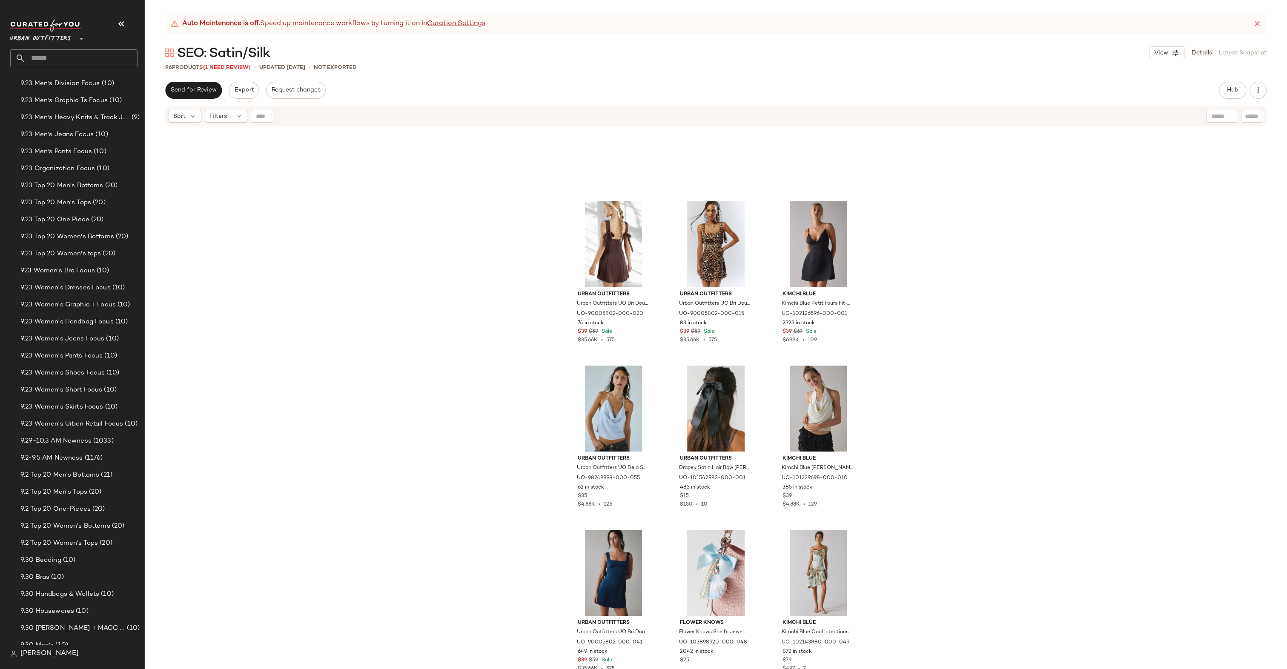
scroll to position [1354, 0]
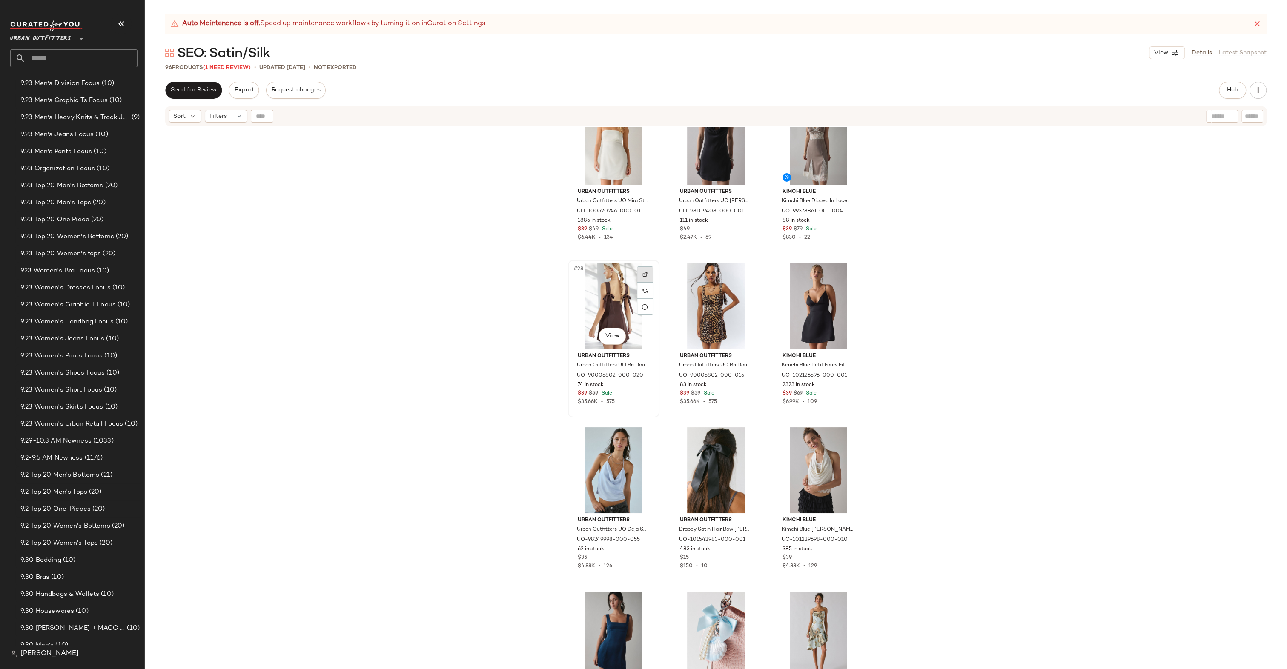
click at [637, 277] on div at bounding box center [645, 274] width 16 height 16
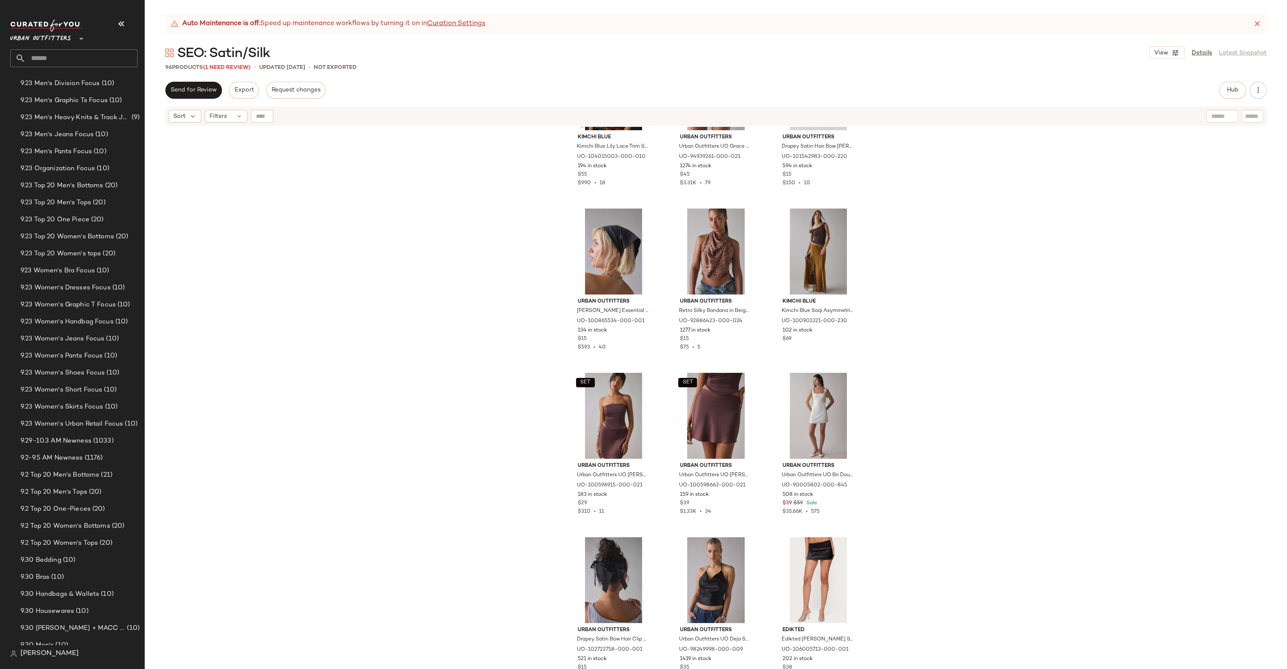
scroll to position [0, 0]
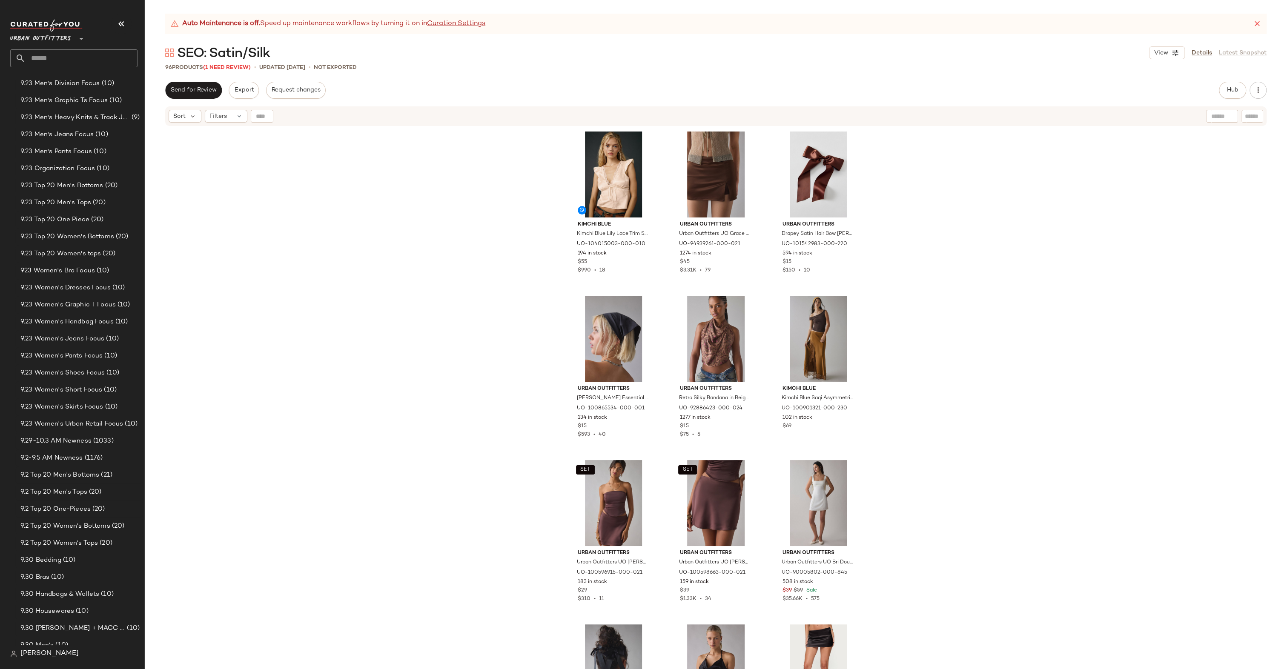
click at [111, 63] on input "text" at bounding box center [82, 58] width 112 height 18
type input "****"
click at [112, 86] on div "SEO: Faux Fur" at bounding box center [74, 82] width 114 height 9
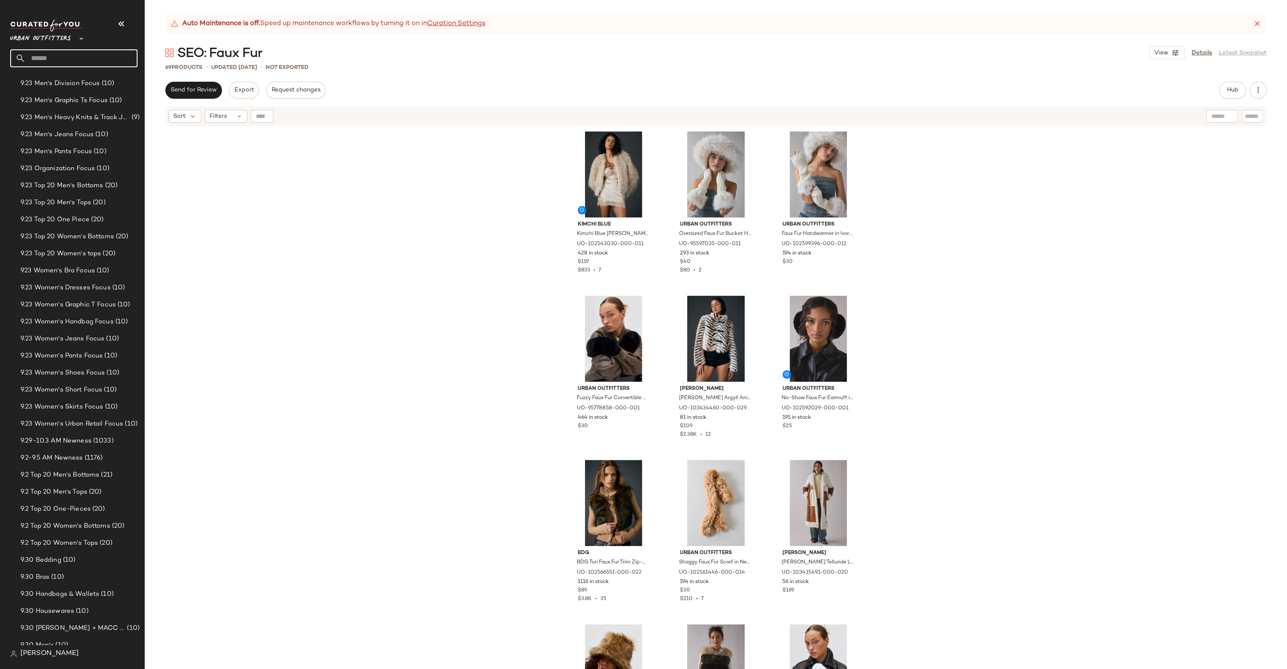
click at [123, 56] on input "text" at bounding box center [82, 58] width 112 height 18
type input "****"
click at [119, 74] on div "SEO: Cord uroy" at bounding box center [73, 82] width 127 height 17
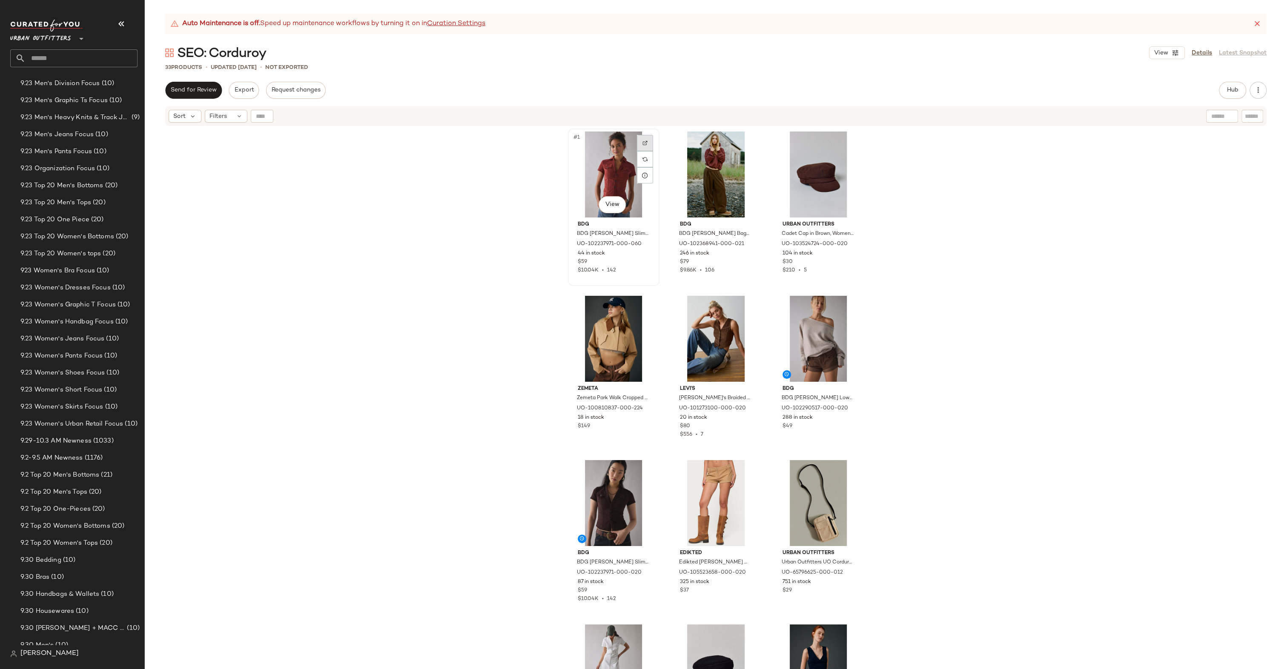
click at [638, 140] on div at bounding box center [645, 143] width 16 height 16
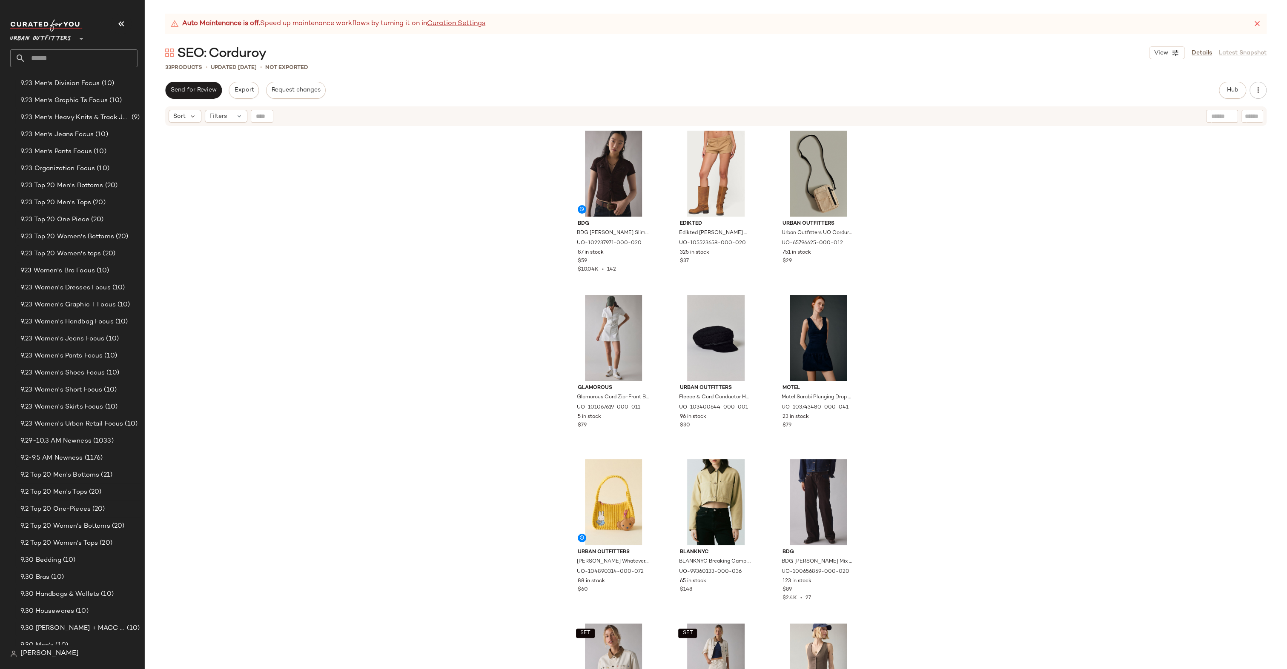
scroll to position [215, 0]
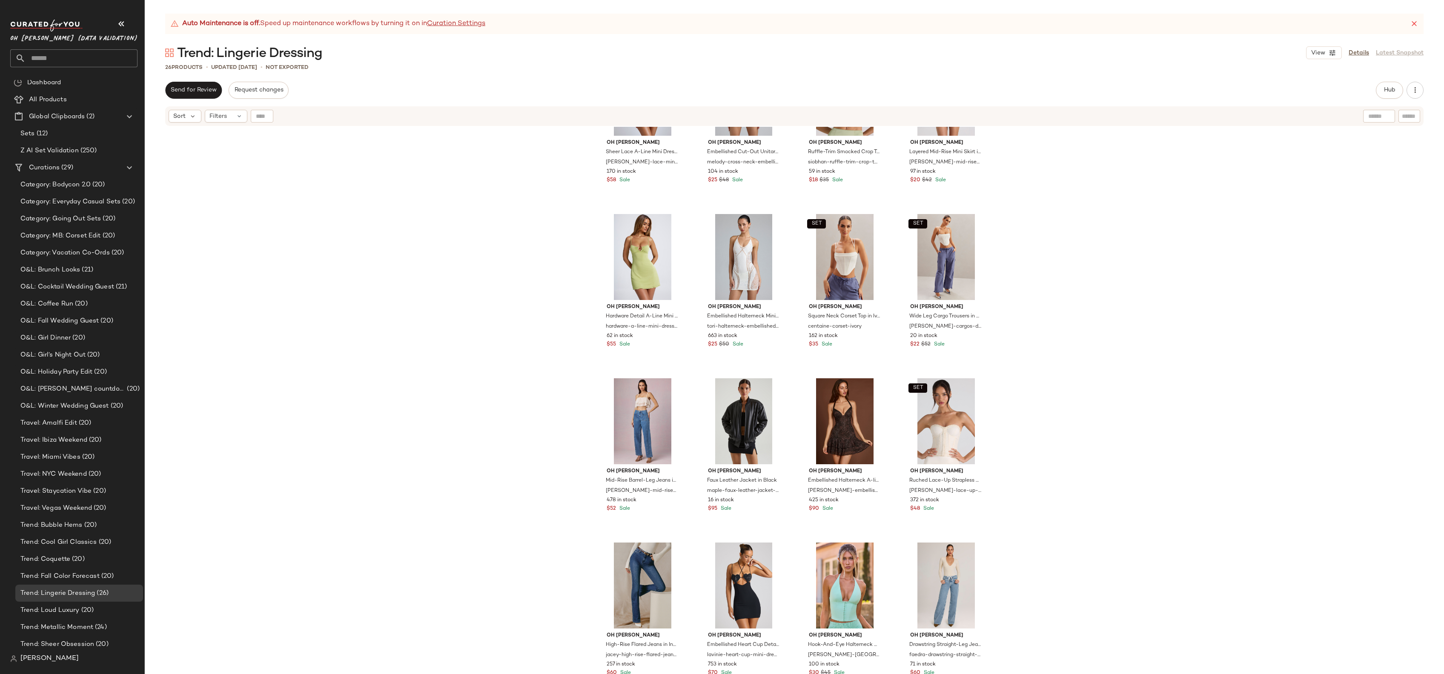
scroll to position [247, 0]
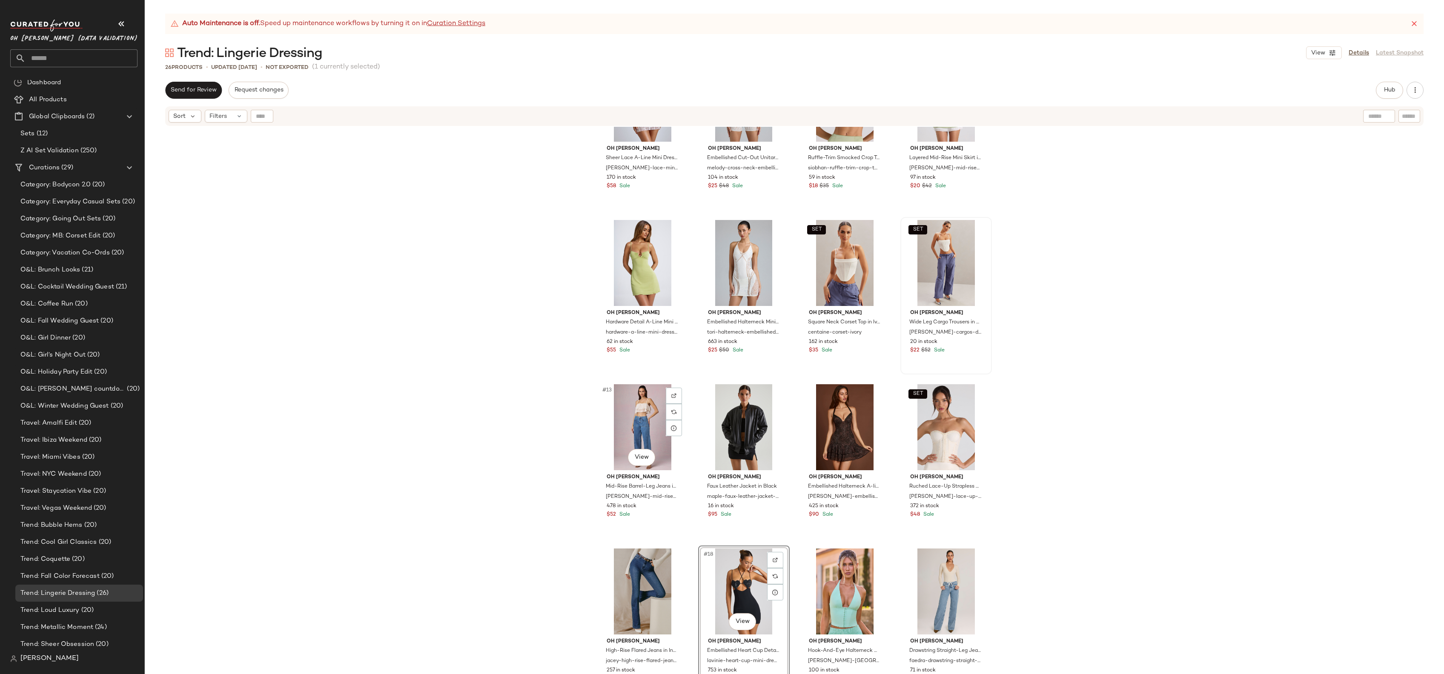
scroll to position [252, 0]
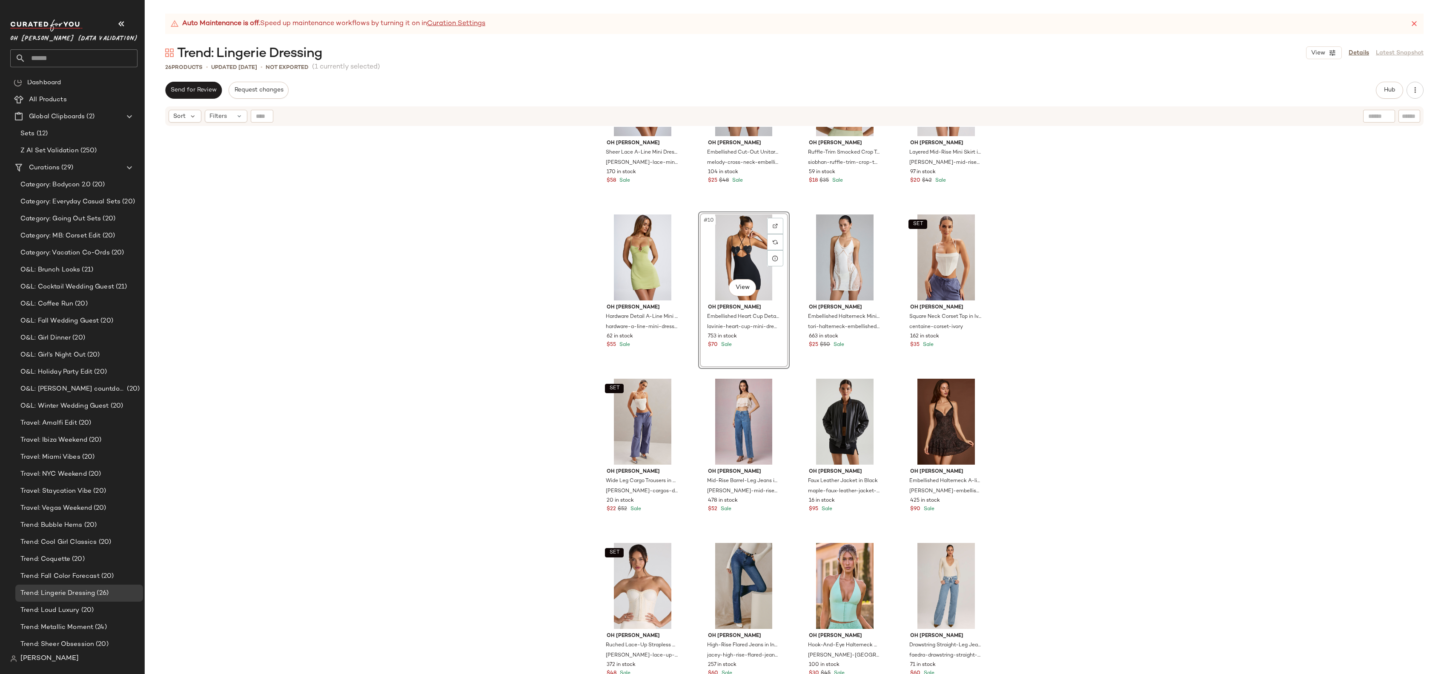
click at [727, 267] on div "#10 View" at bounding box center [744, 258] width 86 height 86
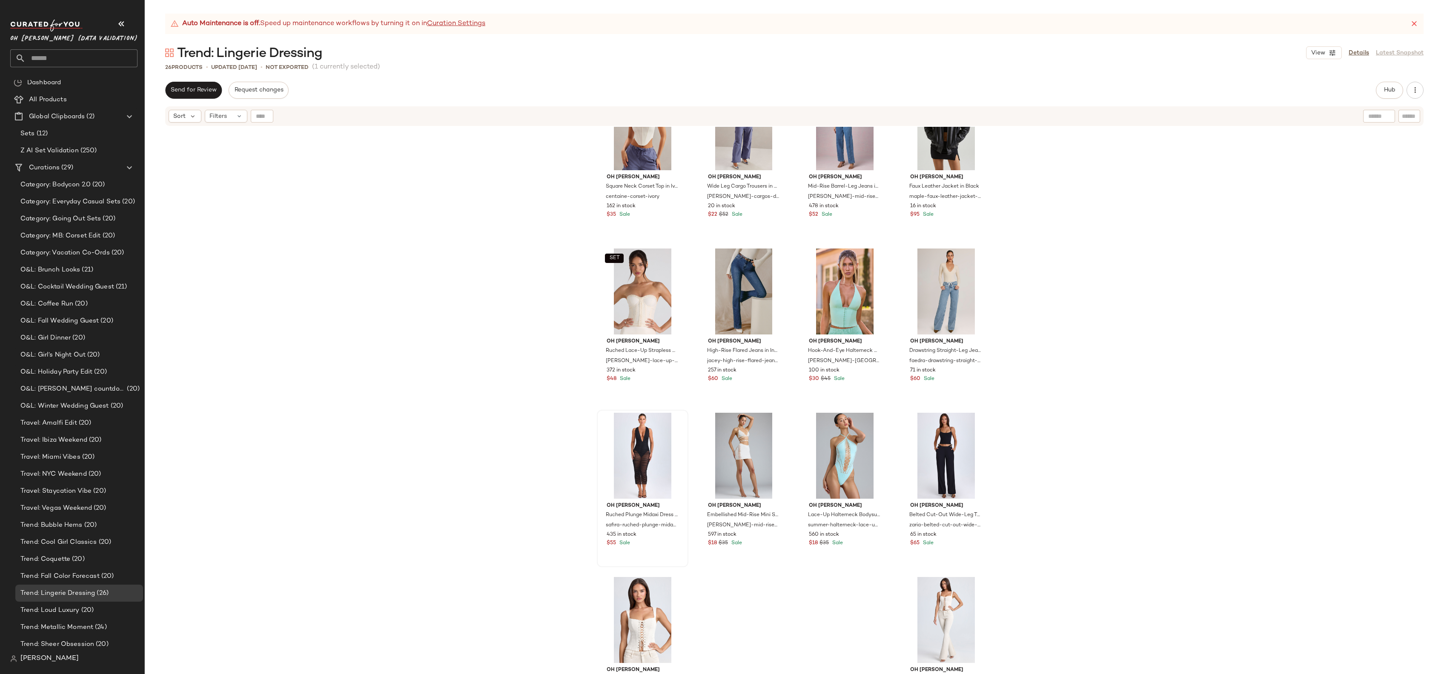
scroll to position [547, 0]
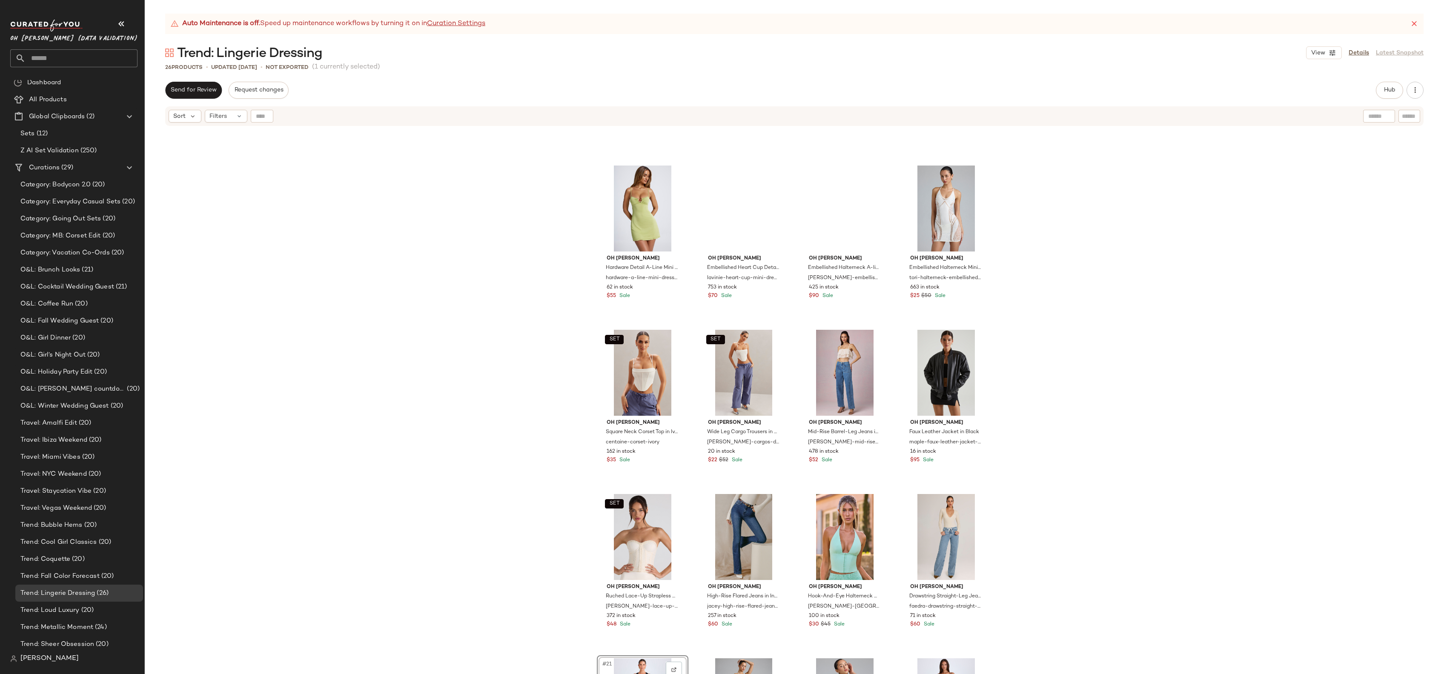
scroll to position [271, 0]
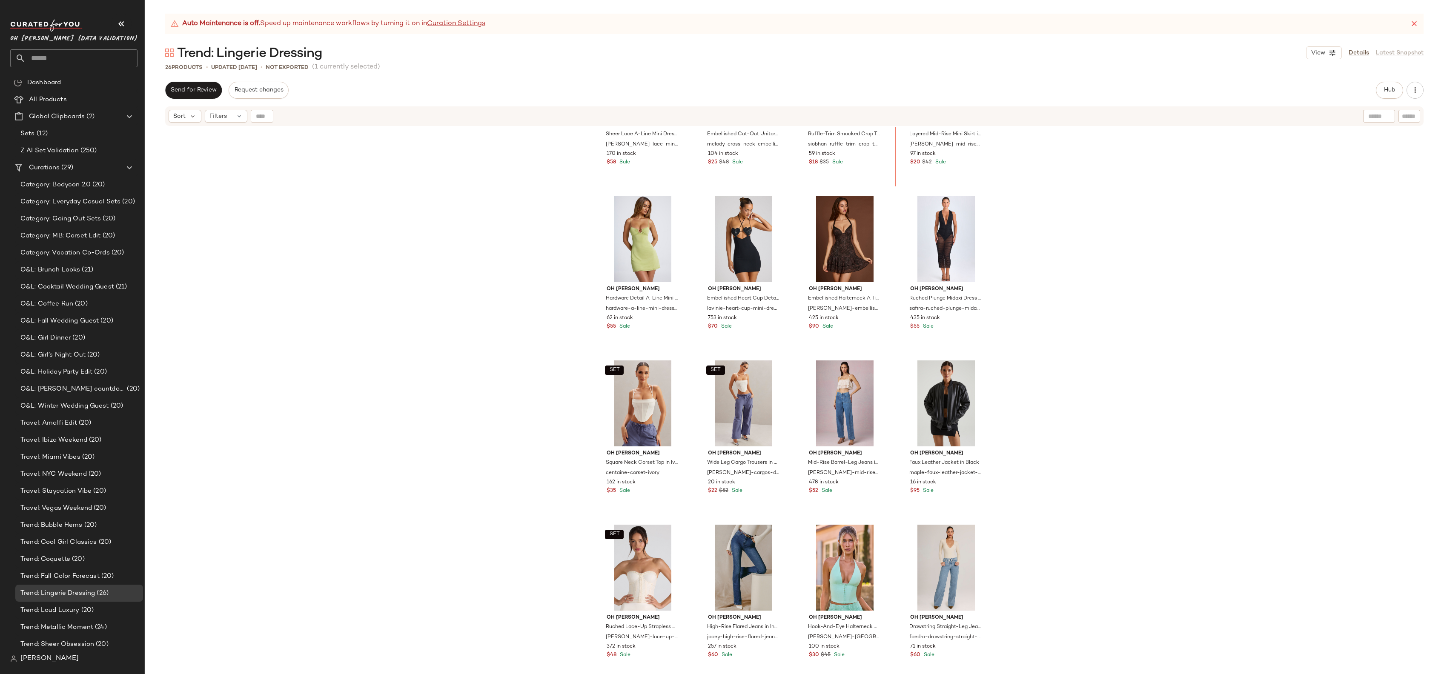
scroll to position [266, 0]
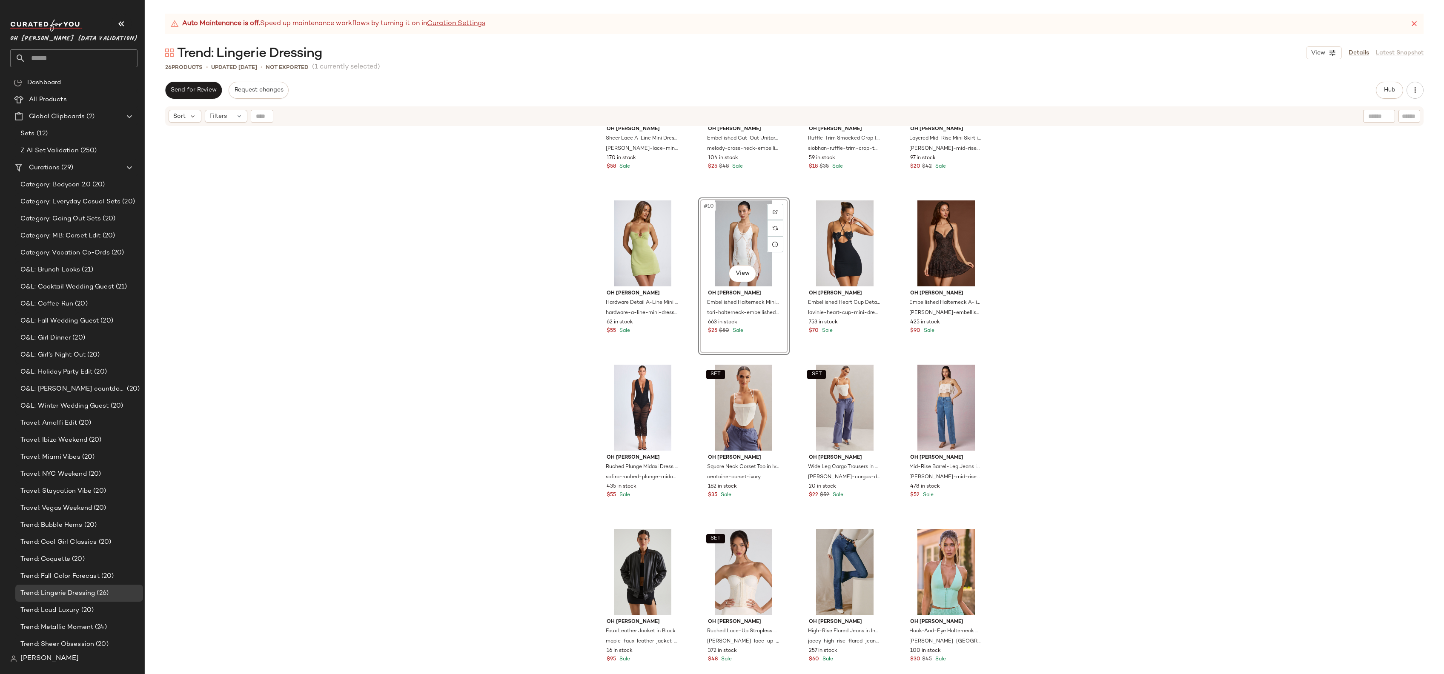
click at [573, 382] on div "Oh [PERSON_NAME] Lace A-Line Mini Dress in Ivory eleonora-lace-mini-dress-ivory…" at bounding box center [794, 411] width 1299 height 569
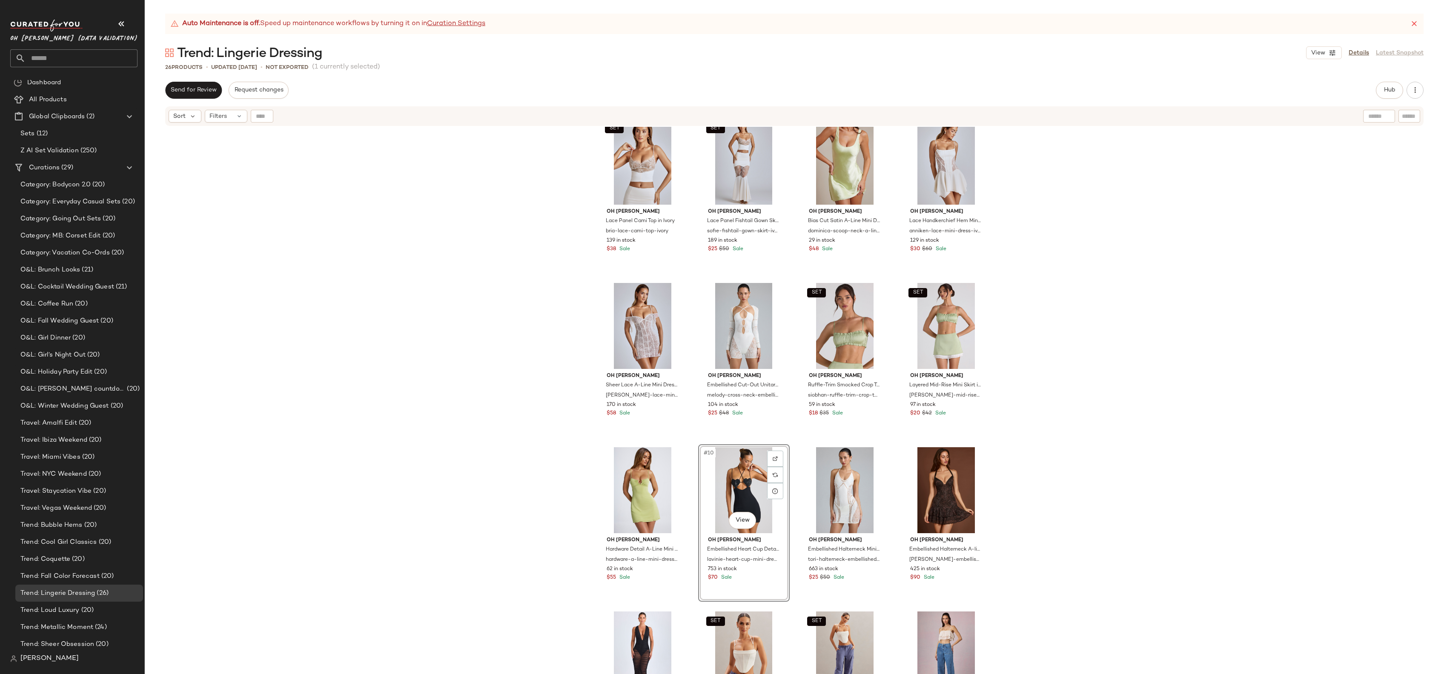
click at [560, 515] on div "SET Oh [PERSON_NAME] Lace Panel Cami Top in Ivory bria-lace-cami-top-ivory 139 …" at bounding box center [794, 411] width 1299 height 569
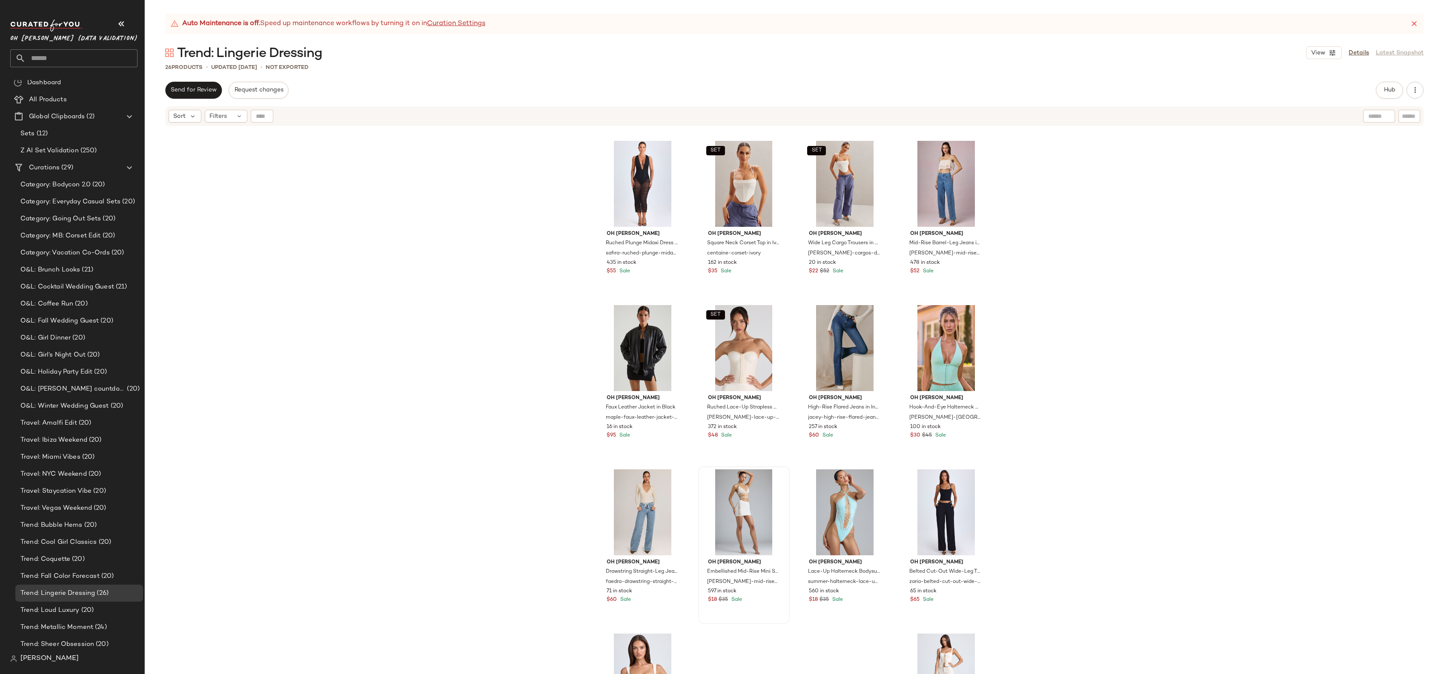
scroll to position [583, 0]
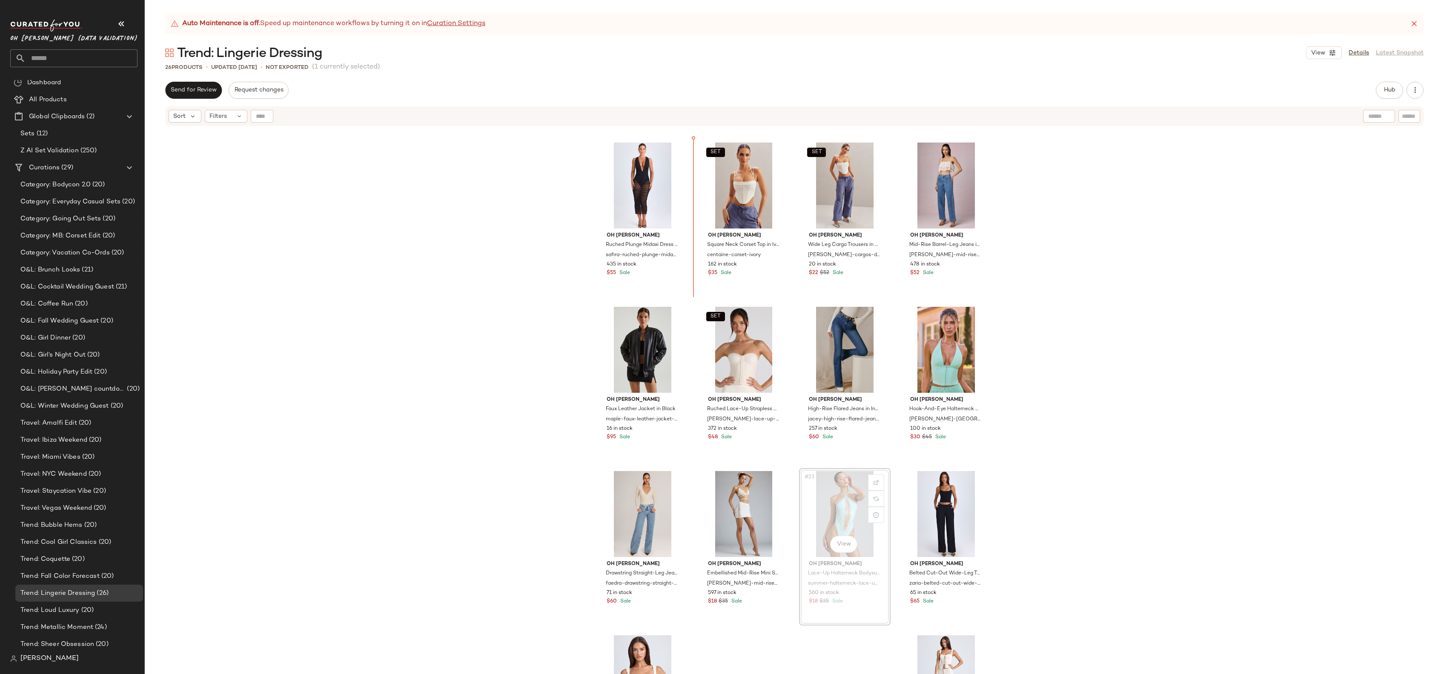
scroll to position [483, 0]
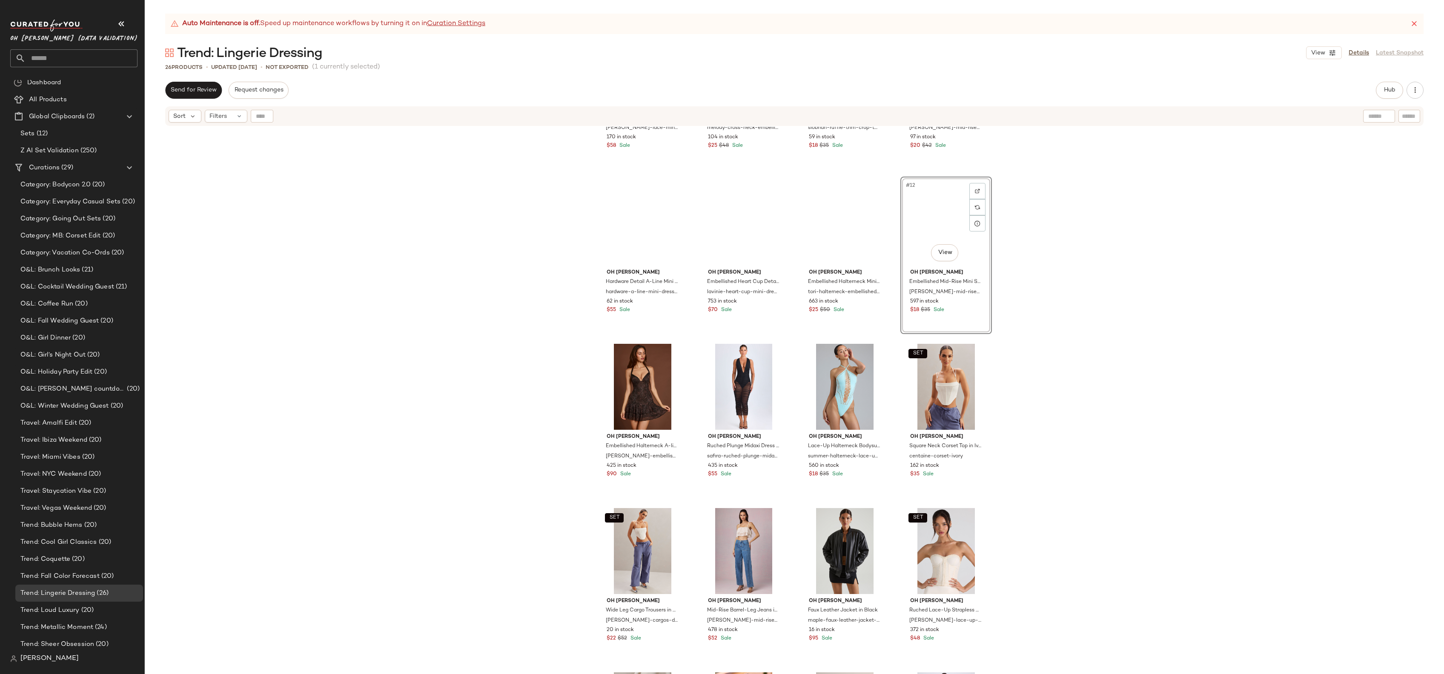
scroll to position [257, 0]
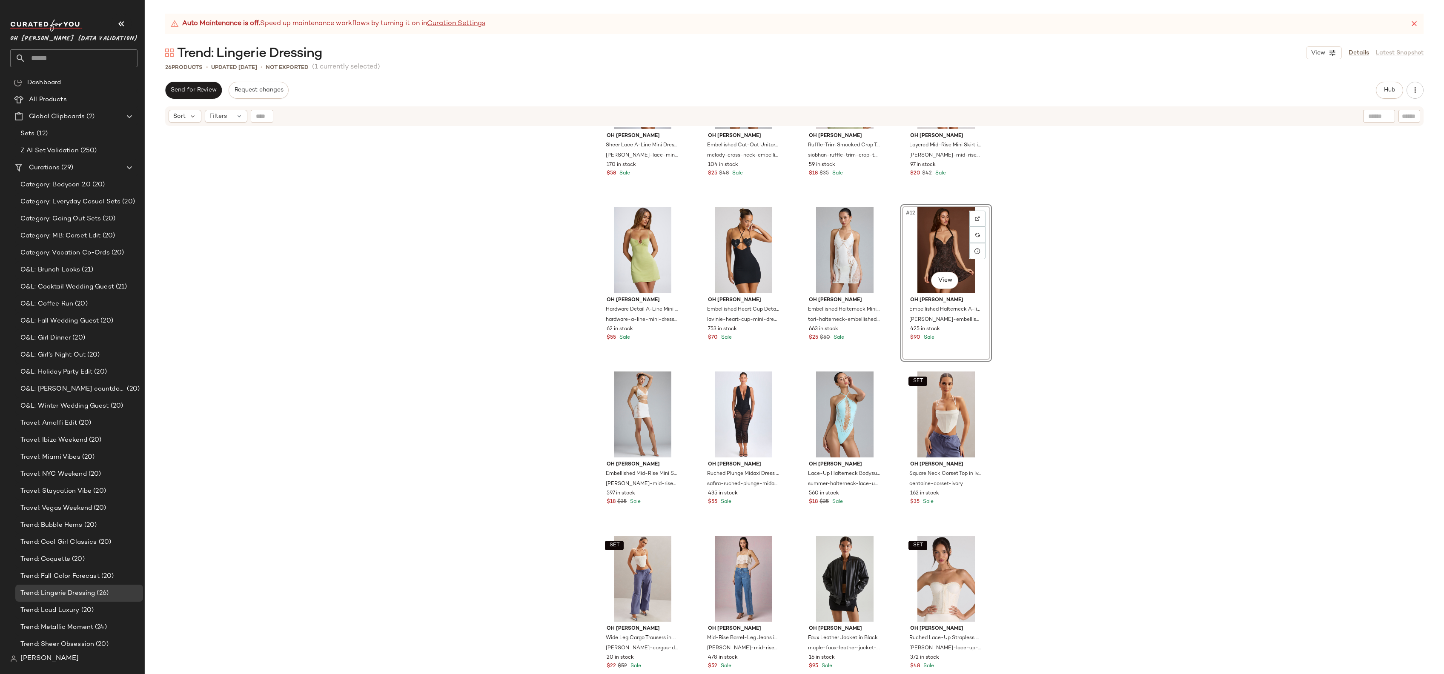
scroll to position [257, 0]
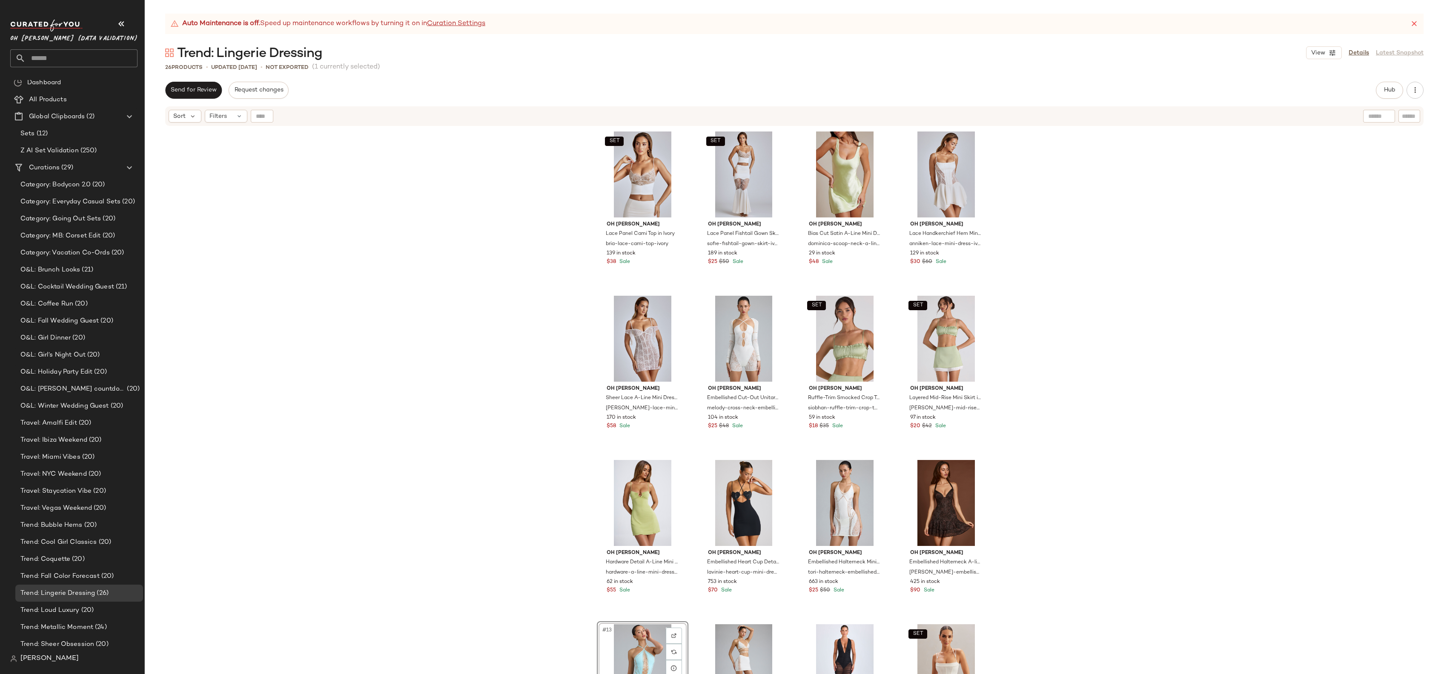
click at [491, 354] on div "SET Oh [PERSON_NAME] Lace Panel Cami Top in Ivory bria-lace-cami-top-ivory 139 …" at bounding box center [794, 411] width 1299 height 569
click at [63, 102] on span "All Products" at bounding box center [48, 106] width 38 height 10
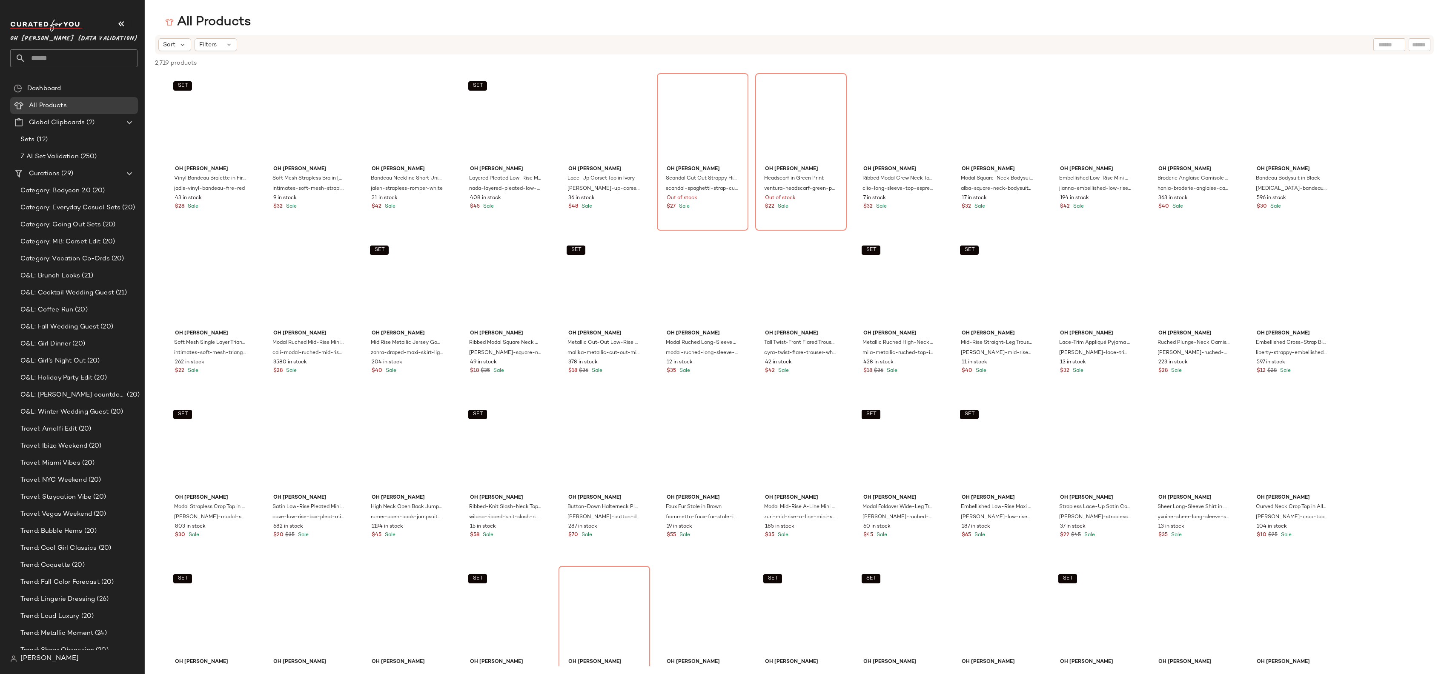
click at [1382, 46] on input "text" at bounding box center [1389, 44] width 22 height 9
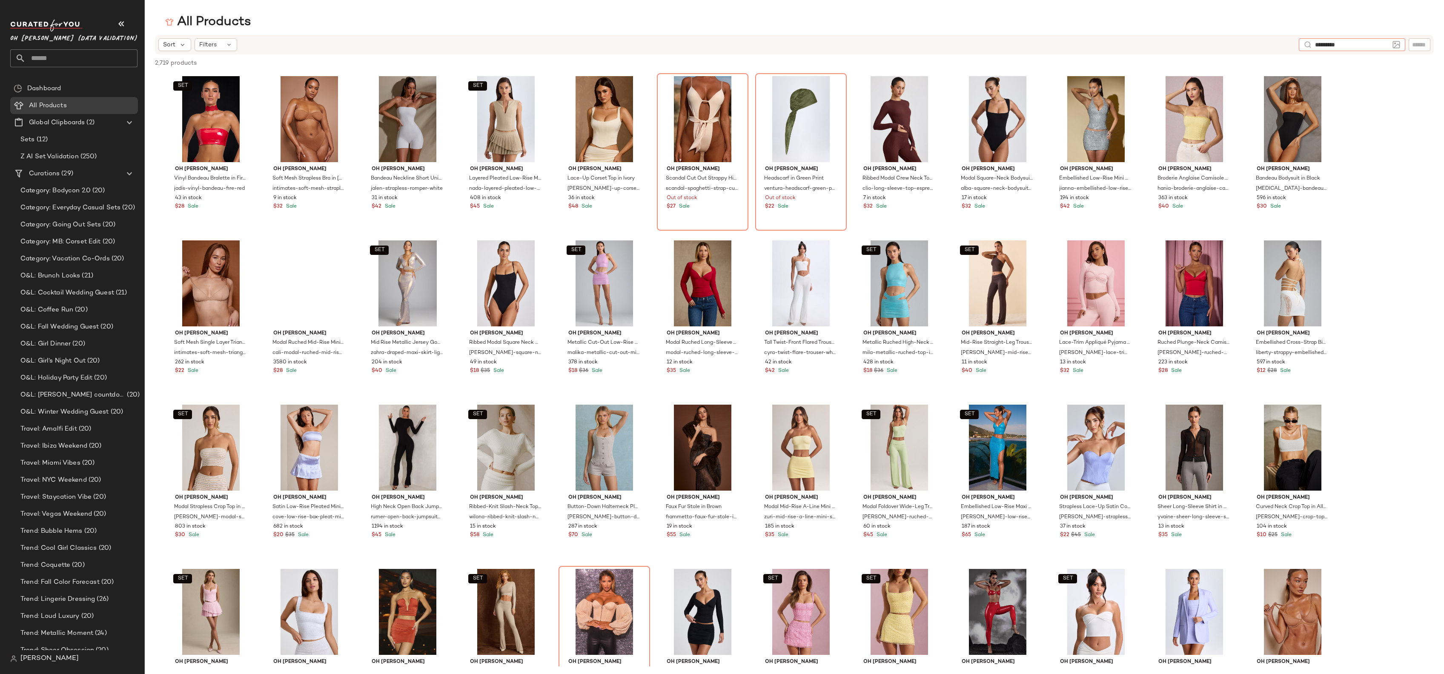
type input "**********"
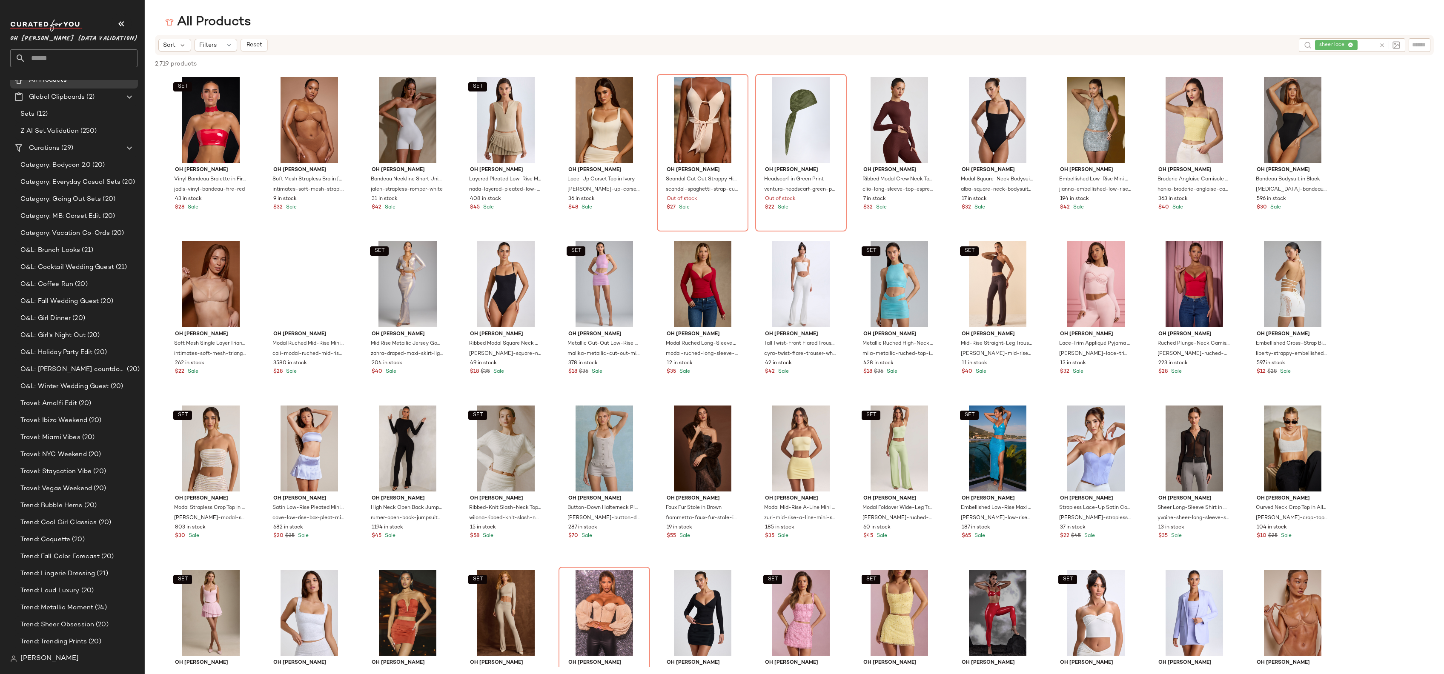
click at [1361, 43] on input "text" at bounding box center [1367, 45] width 16 height 9
click at [1344, 46] on span "sheer lace" at bounding box center [1325, 45] width 43 height 10
click at [1340, 46] on icon at bounding box center [1339, 46] width 6 height 6
type input "**********"
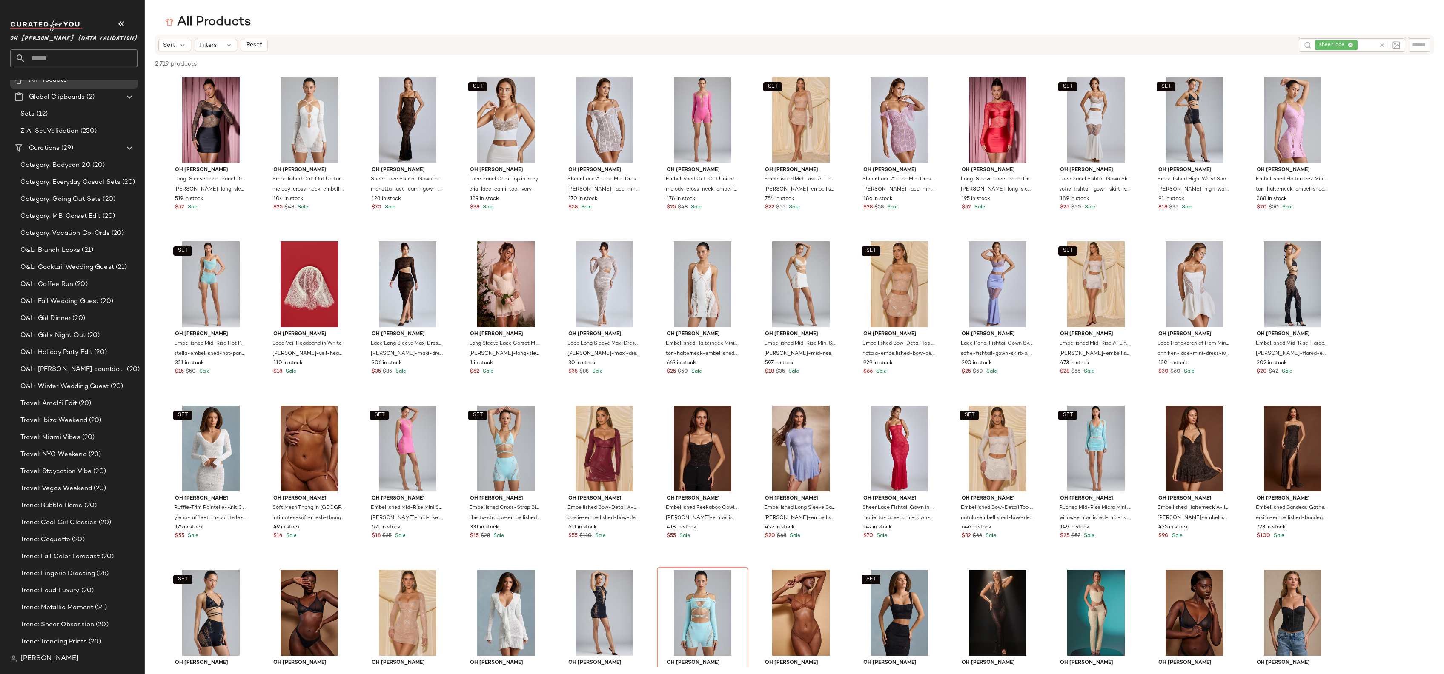
click at [1350, 44] on div "sheer lace" at bounding box center [1345, 45] width 60 height 14
click at [1344, 45] on span "sheer lace" at bounding box center [1325, 45] width 43 height 10
click at [1339, 45] on icon at bounding box center [1339, 46] width 6 height 6
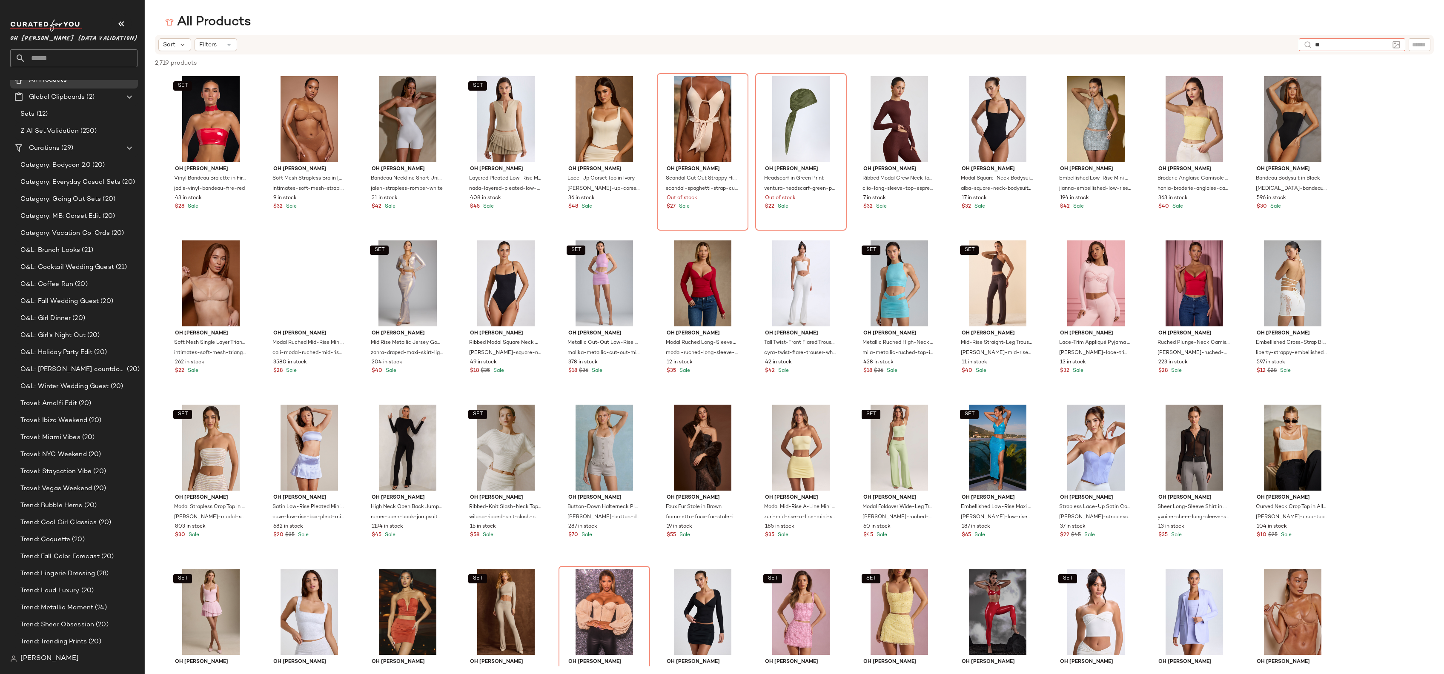
type input "*"
type input "**********"
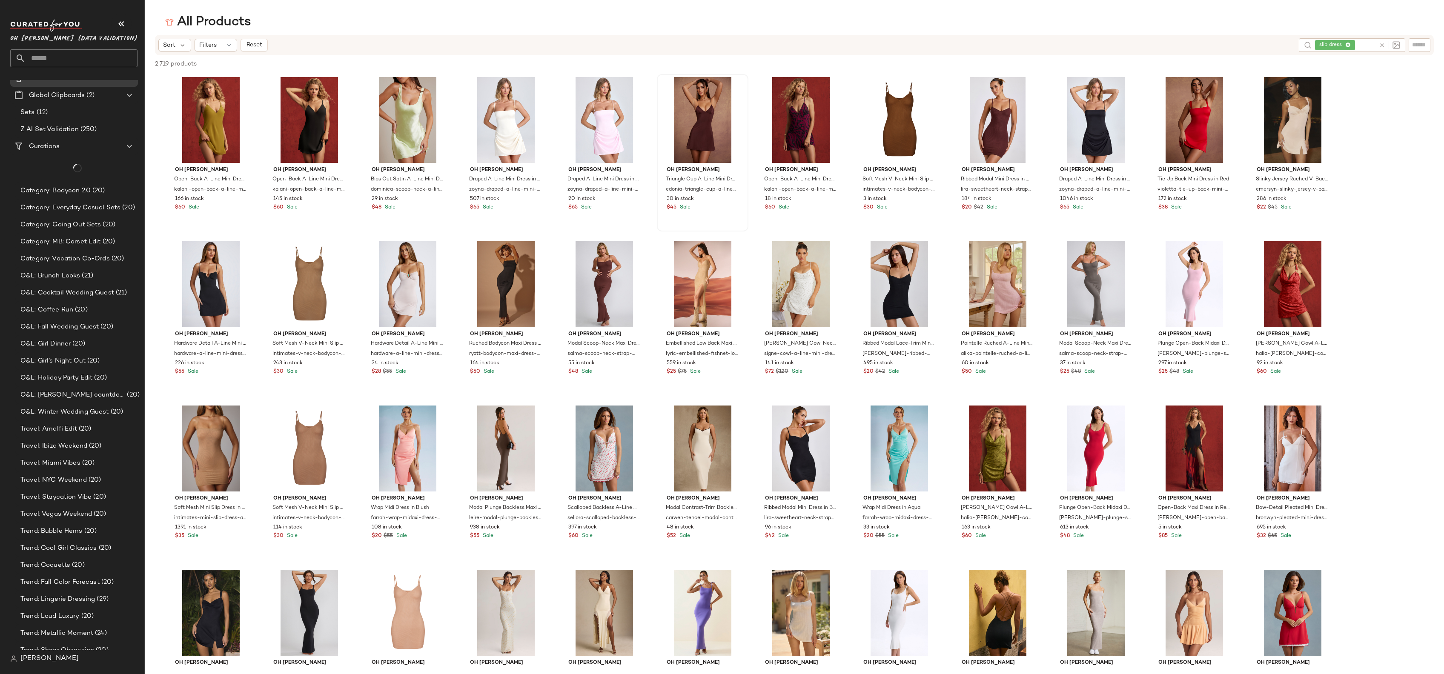
scroll to position [26, 0]
click at [98, 569] on span "(29)" at bounding box center [102, 574] width 14 height 10
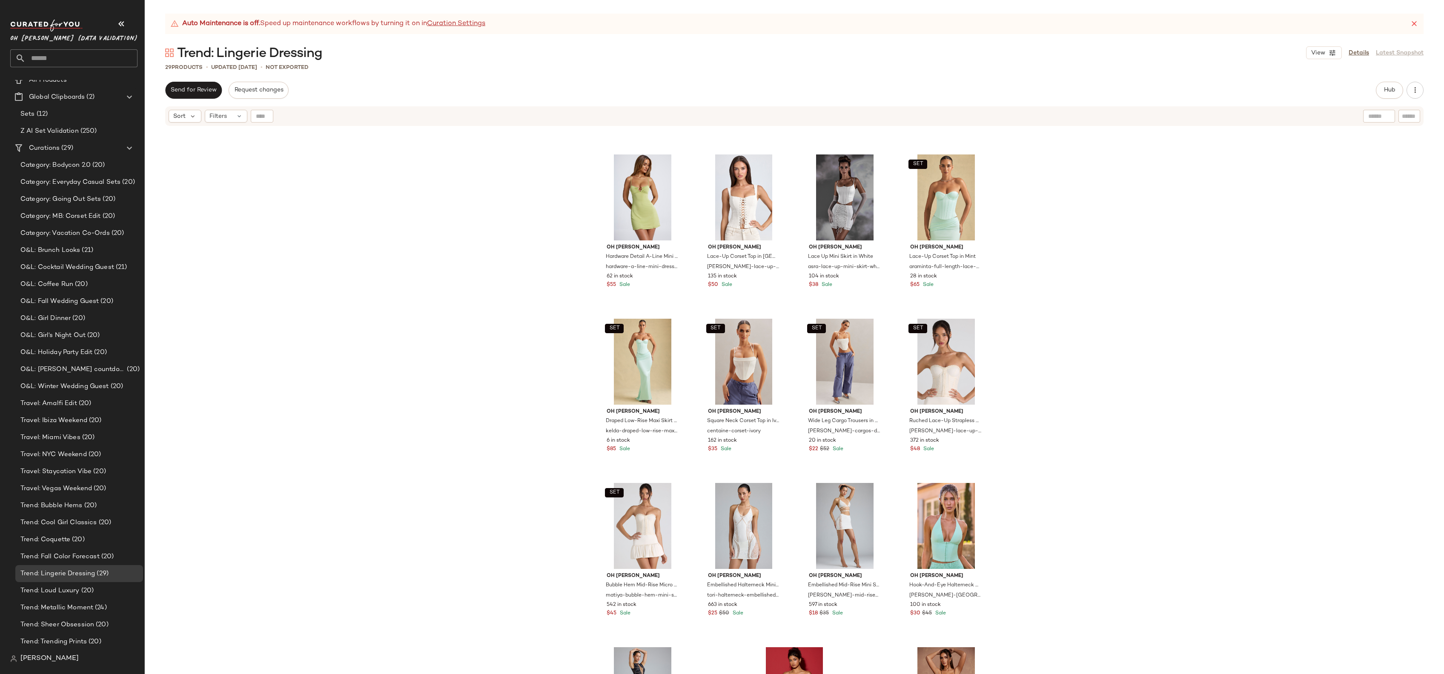
scroll to position [419, 0]
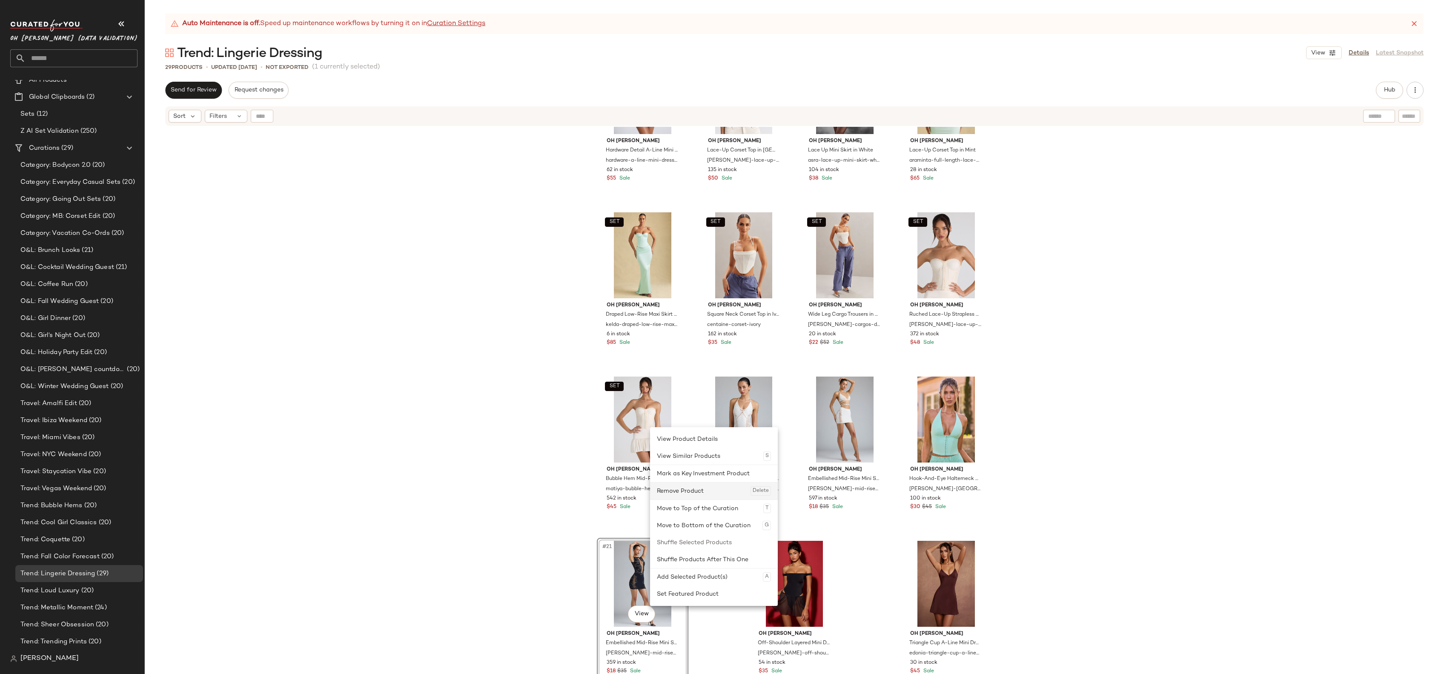
click at [672, 492] on div "Remove Product Delete" at bounding box center [714, 491] width 114 height 17
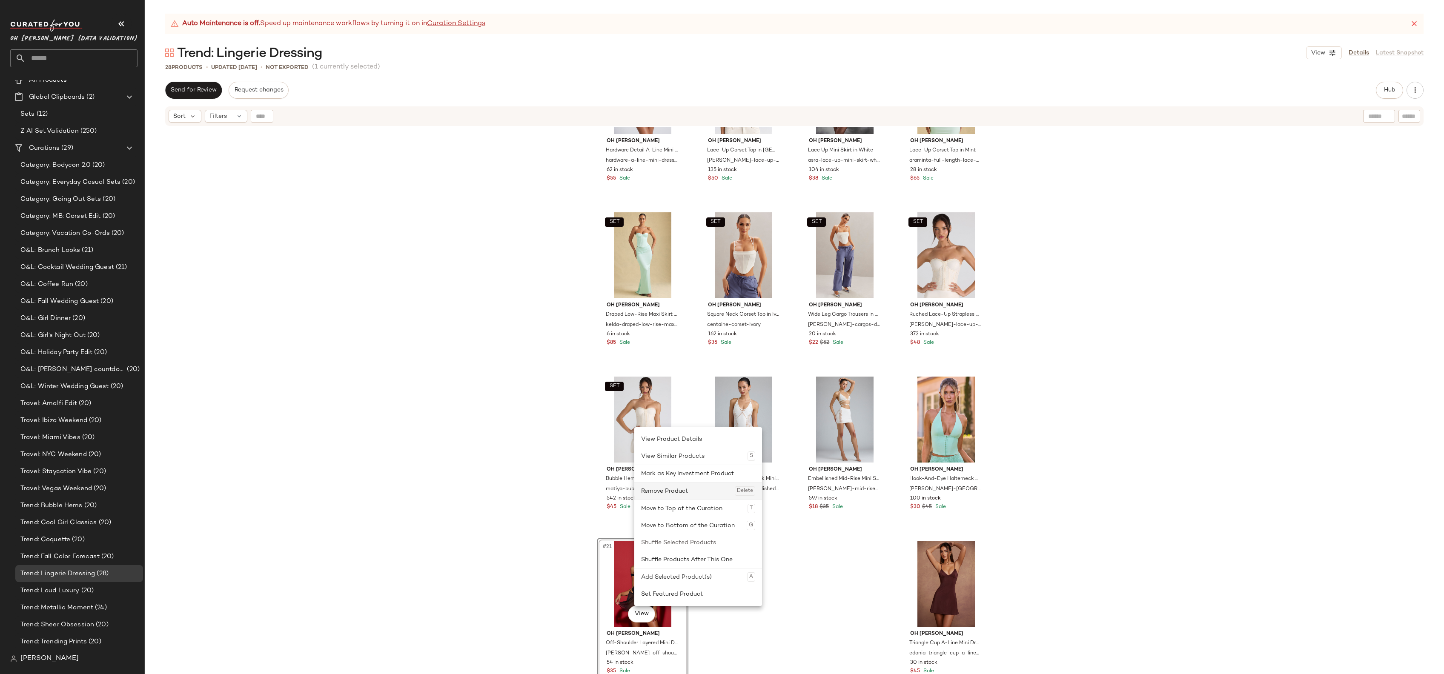
click at [683, 495] on div "Remove Product Delete" at bounding box center [698, 491] width 114 height 17
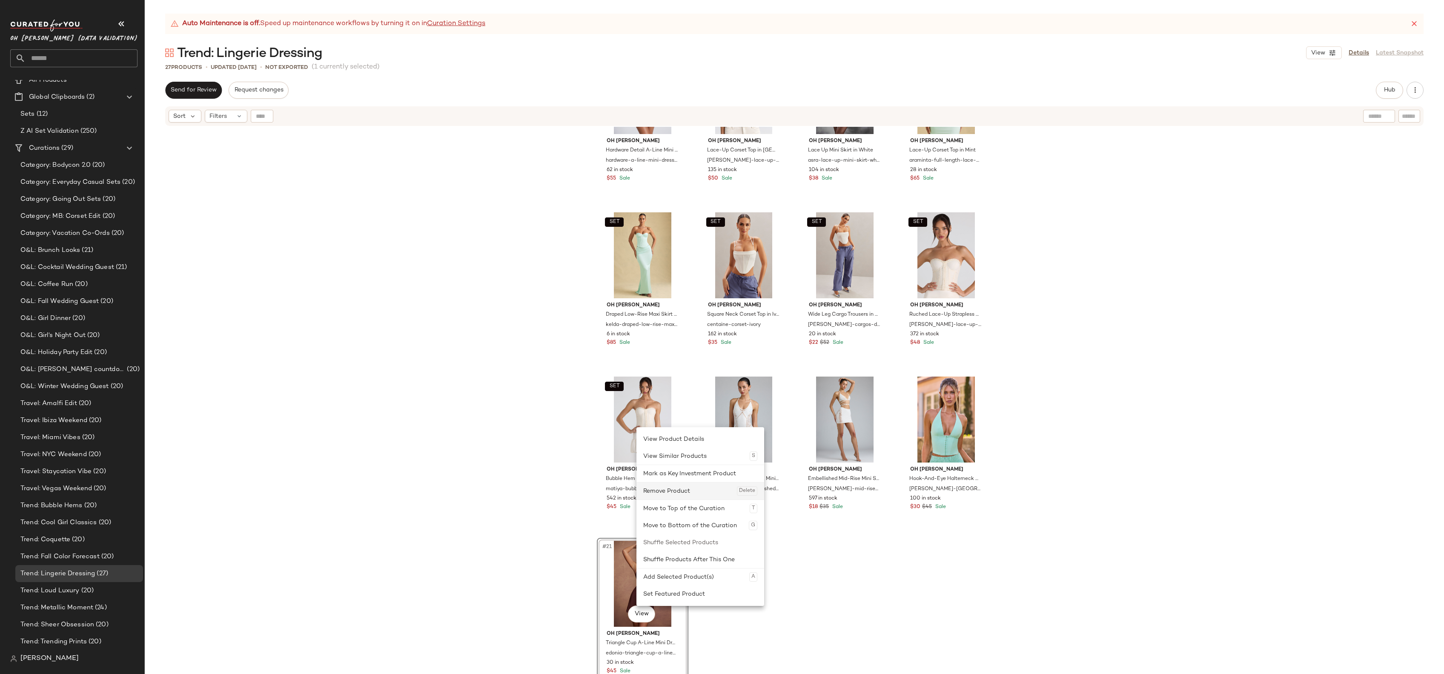
click at [669, 490] on div "Remove Product Delete" at bounding box center [700, 491] width 114 height 17
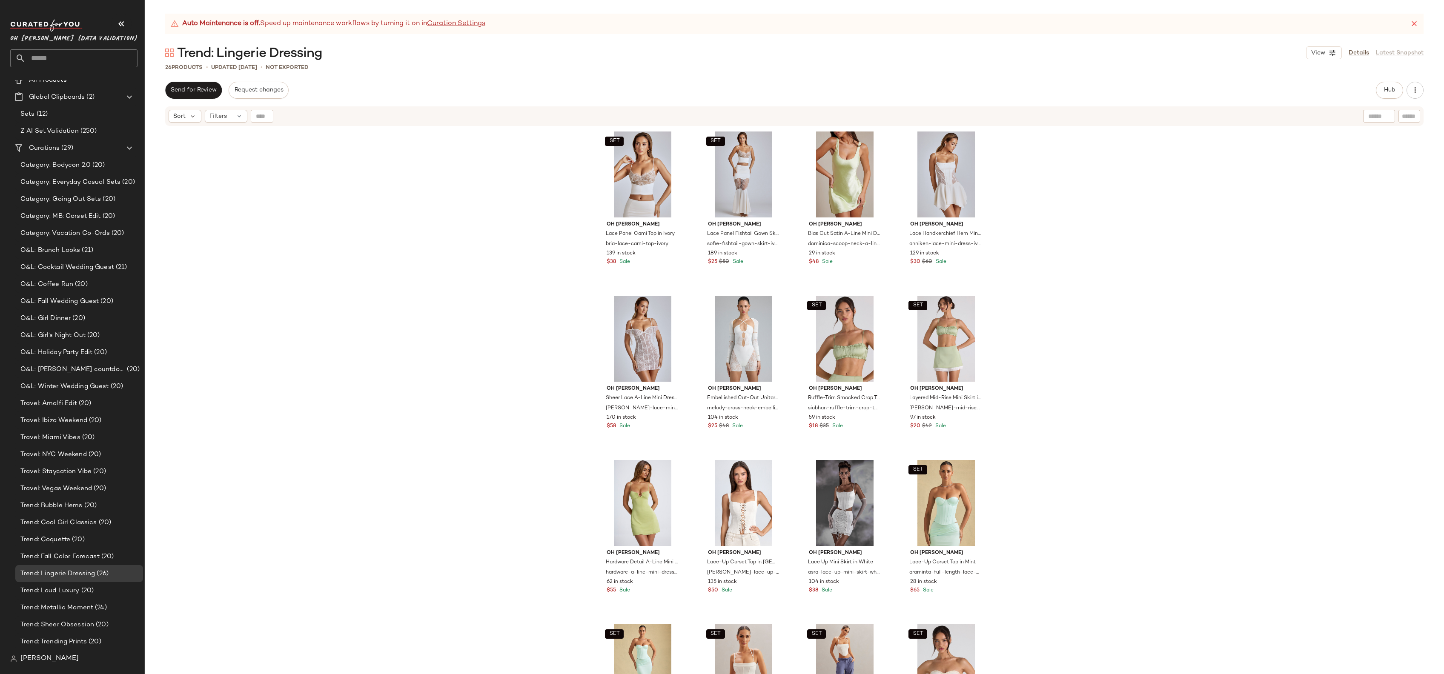
scroll to position [255, 0]
